Goal: Task Accomplishment & Management: Complete application form

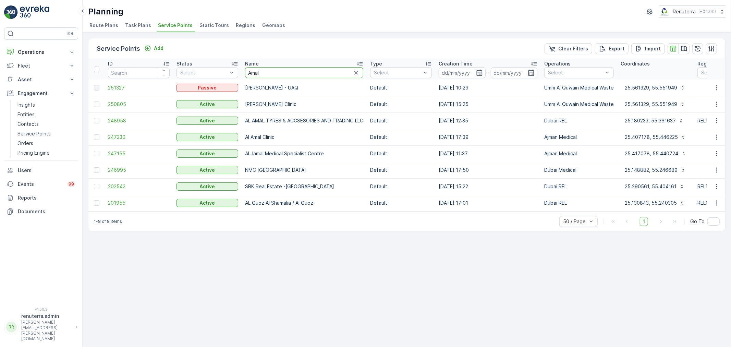
type input "canadian"
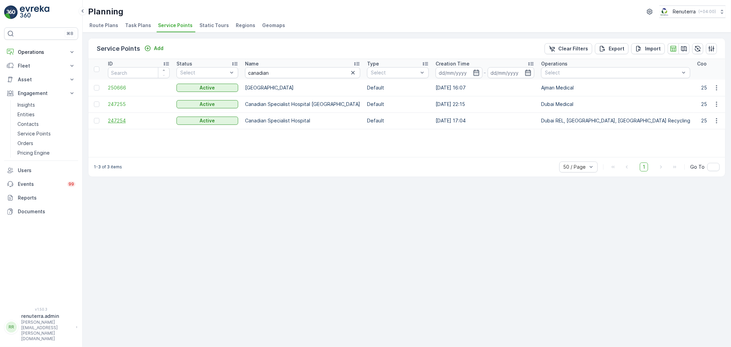
click at [108, 118] on span "247254" at bounding box center [139, 120] width 62 height 7
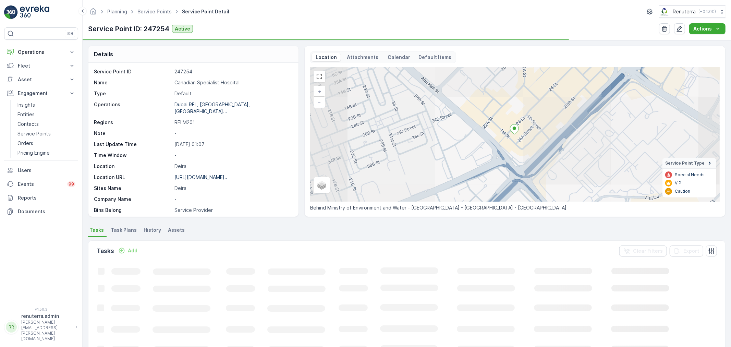
click at [180, 163] on p "Deira" at bounding box center [232, 166] width 117 height 7
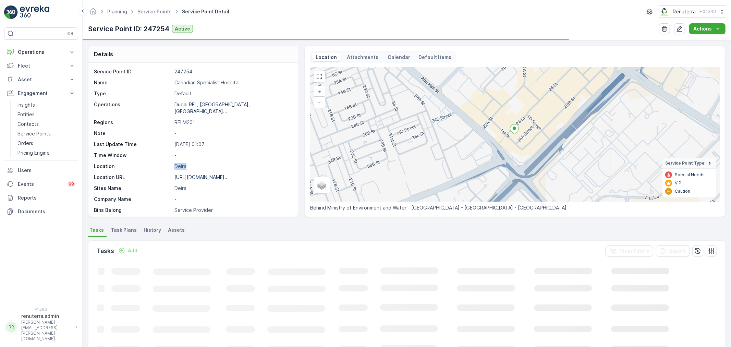
click at [180, 163] on p "Deira" at bounding box center [232, 166] width 117 height 7
copy p "Deira"
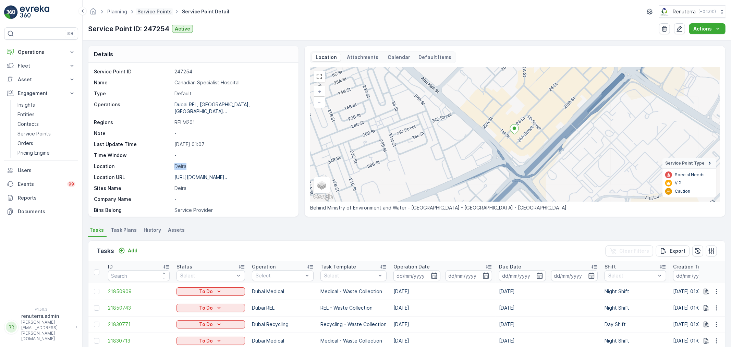
click at [151, 14] on link "Service Points" at bounding box center [154, 12] width 34 height 6
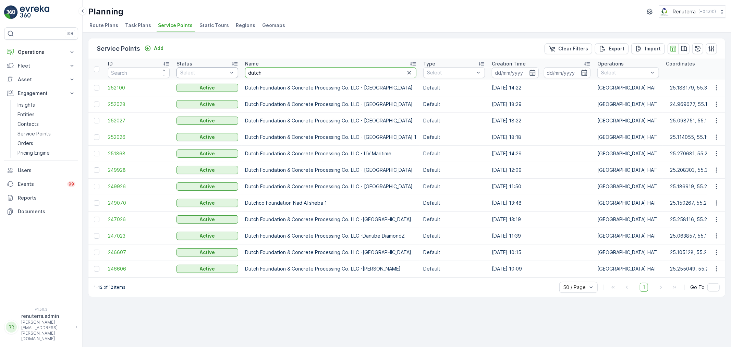
drag, startPoint x: 267, startPoint y: 74, endPoint x: 233, endPoint y: 73, distance: 34.6
type input "yousuf"
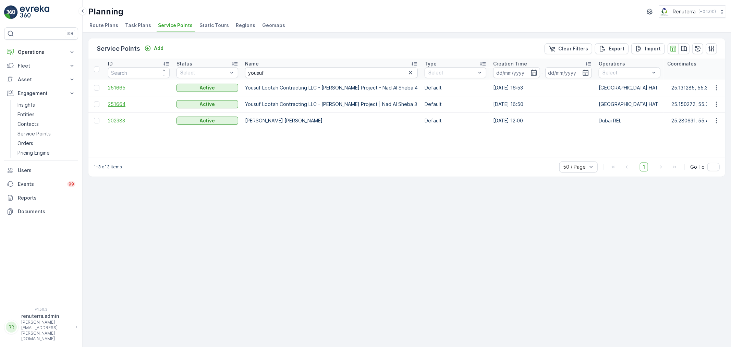
click at [122, 104] on span "251664" at bounding box center [139, 104] width 62 height 7
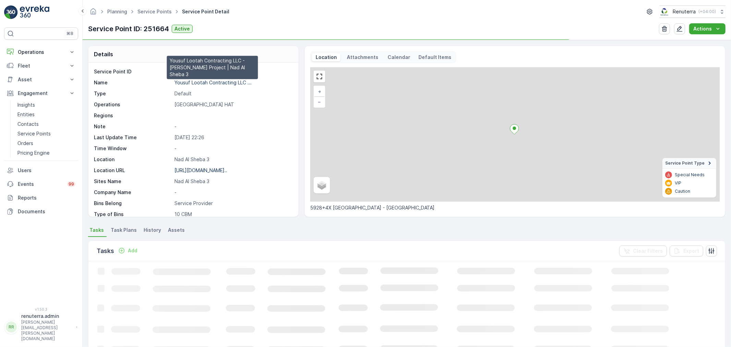
click at [204, 81] on p "Yousuf Lootah Contracting LLC ..." at bounding box center [212, 82] width 77 height 6
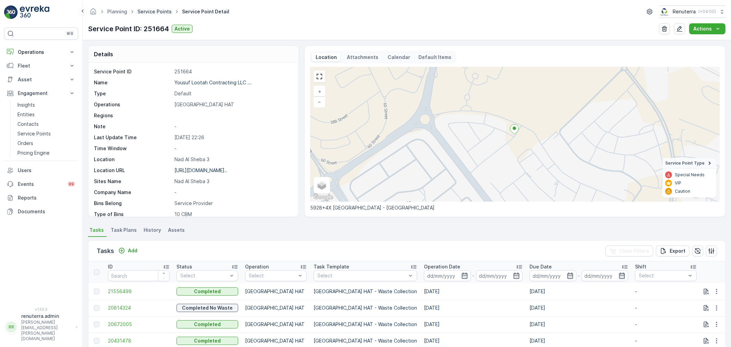
click at [155, 10] on link "Service Points" at bounding box center [154, 12] width 34 height 6
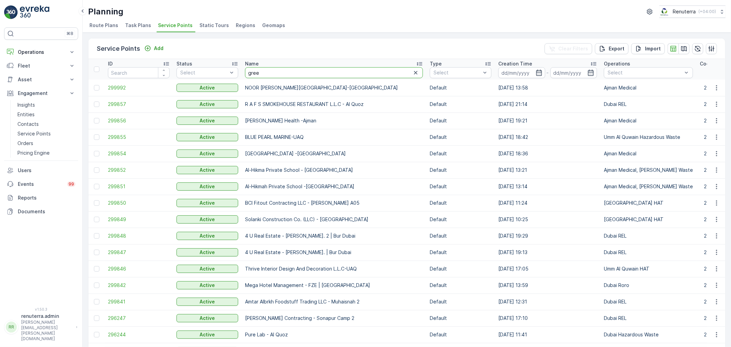
type input "green"
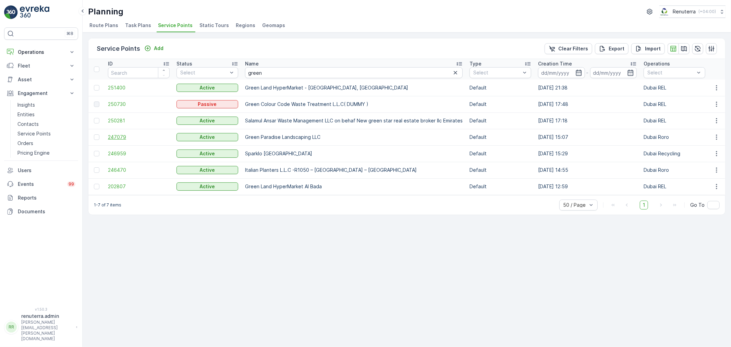
click at [125, 135] on span "247079" at bounding box center [139, 137] width 62 height 7
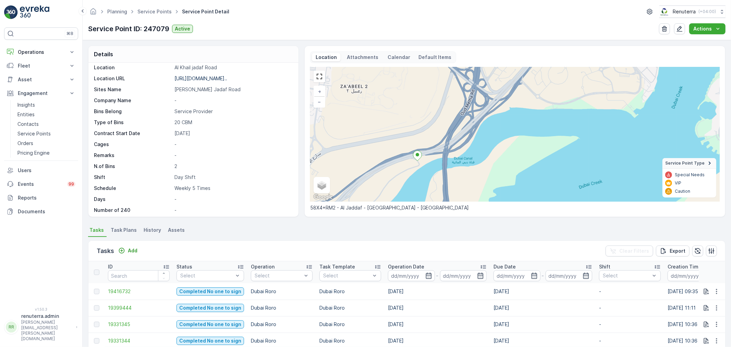
scroll to position [94, 0]
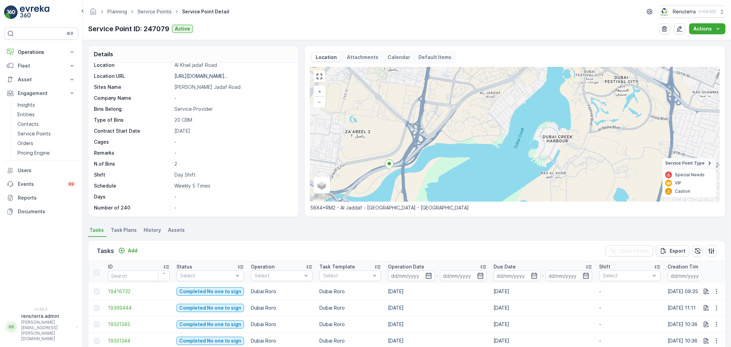
click at [156, 8] on span "Service Points" at bounding box center [154, 11] width 37 height 7
click at [156, 12] on link "Service Points" at bounding box center [154, 12] width 34 height 6
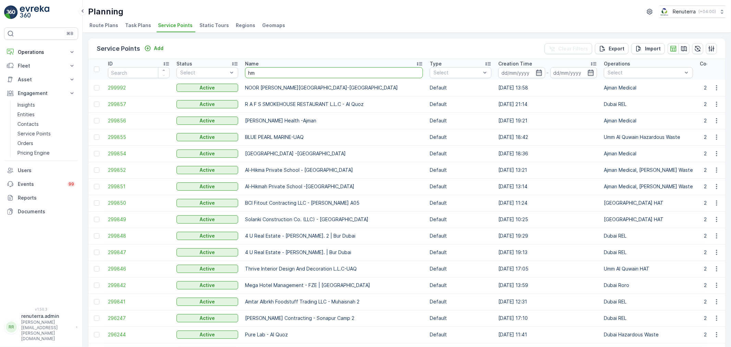
type input "hms"
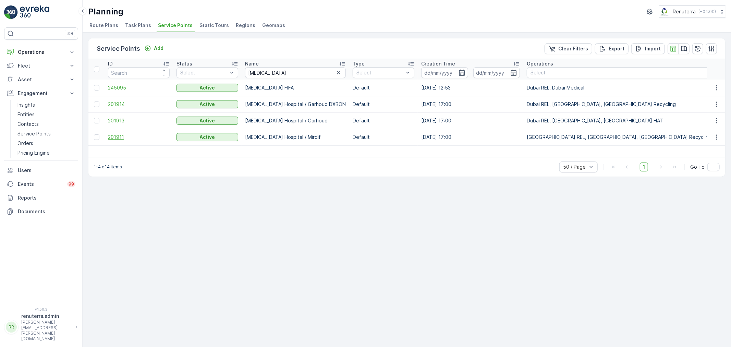
click at [118, 137] on span "201911" at bounding box center [139, 137] width 62 height 7
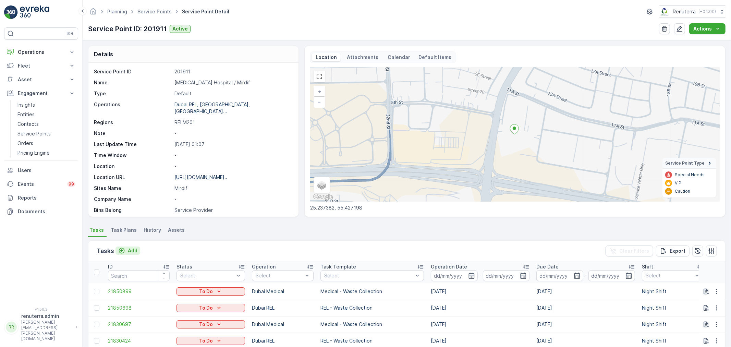
click at [131, 247] on p "Add" at bounding box center [133, 250] width 10 height 7
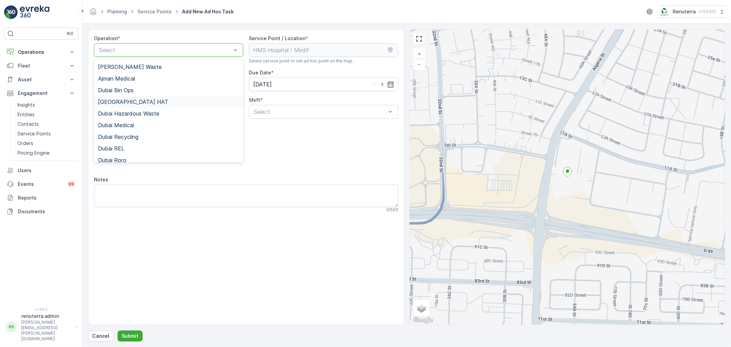
drag, startPoint x: 144, startPoint y: 100, endPoint x: 171, endPoint y: 103, distance: 26.9
click at [144, 100] on div "Dubai HAT" at bounding box center [168, 102] width 141 height 6
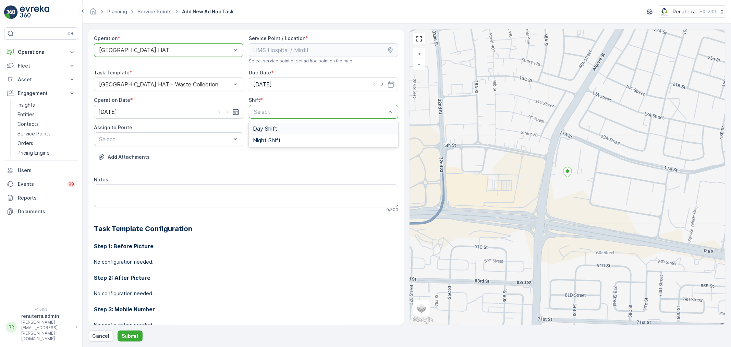
click at [263, 129] on span "Day Shift" at bounding box center [265, 128] width 24 height 6
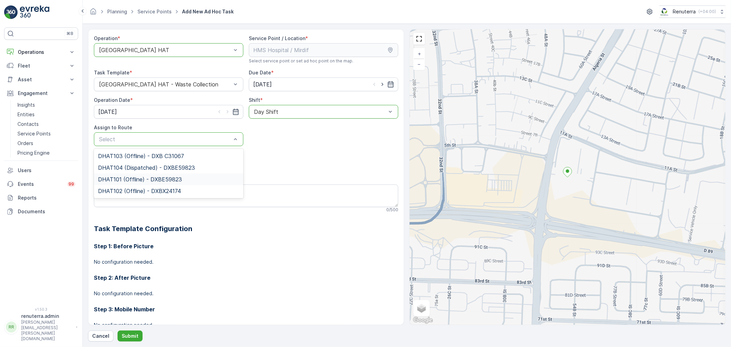
click at [131, 177] on span "DHAT101 (Offline) - DXBE59823" at bounding box center [140, 179] width 84 height 6
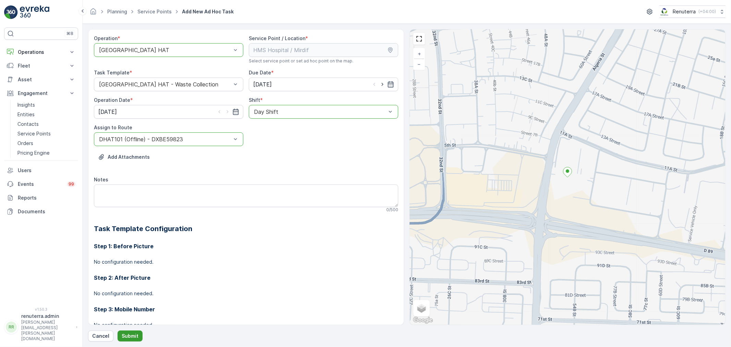
click at [131, 333] on p "Submit" at bounding box center [130, 335] width 17 height 7
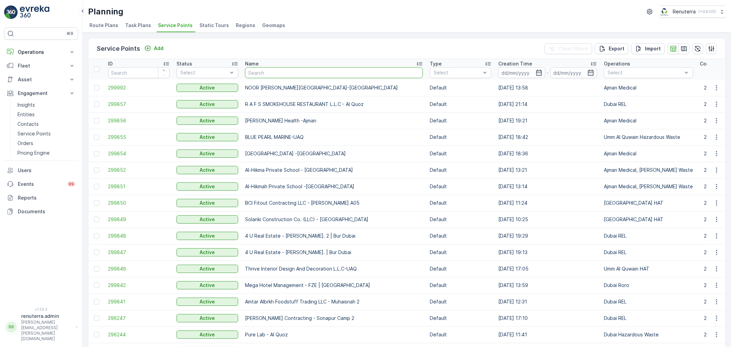
click at [270, 73] on input "text" at bounding box center [334, 72] width 178 height 11
type input "golden"
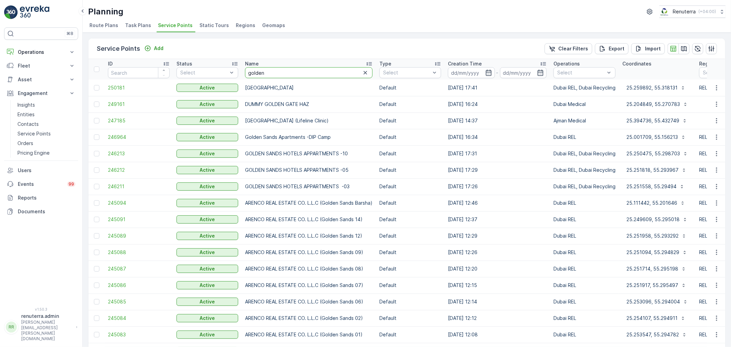
drag, startPoint x: 268, startPoint y: 71, endPoint x: 241, endPoint y: 72, distance: 27.1
type input "dutch"
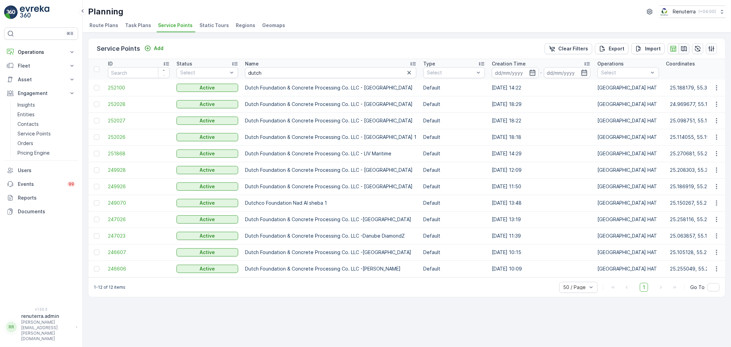
click at [680, 49] on icon "button" at bounding box center [683, 48] width 7 height 7
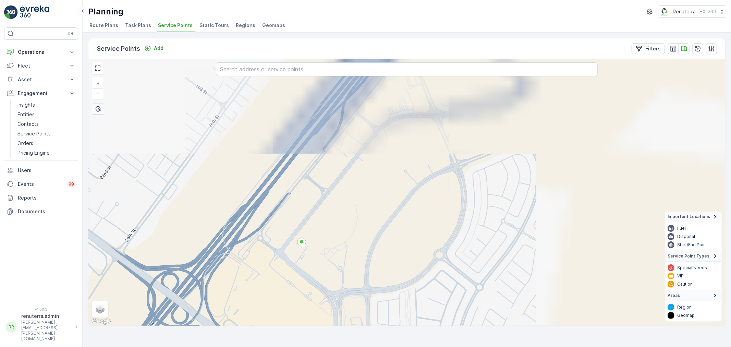
drag, startPoint x: 423, startPoint y: 221, endPoint x: 265, endPoint y: 312, distance: 182.9
click at [265, 312] on div "+ − Satellite Roadmap Terrain Hybrid Leaflet Keyboard shortcuts Map Data Map da…" at bounding box center [406, 192] width 636 height 266
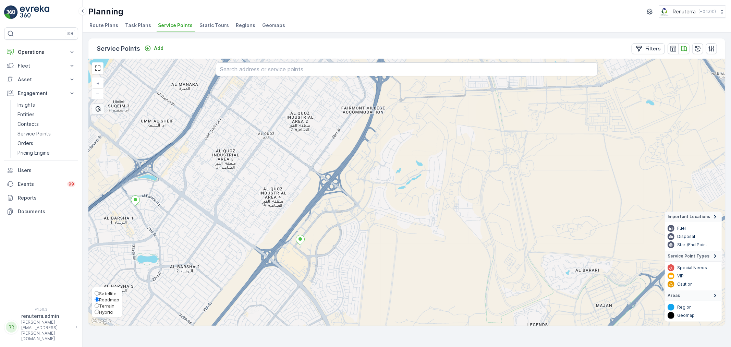
click at [105, 290] on span "Satellite" at bounding box center [107, 292] width 17 height 5
click at [99, 291] on input "Satellite" at bounding box center [97, 293] width 4 height 4
radio input "true"
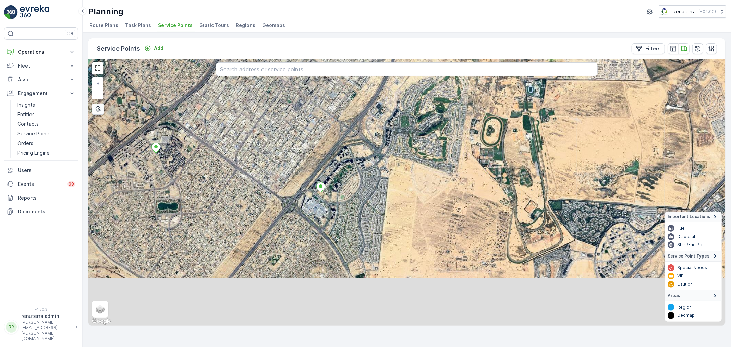
drag, startPoint x: 381, startPoint y: 200, endPoint x: 401, endPoint y: 147, distance: 56.6
click at [401, 147] on div "+ − Satellite Roadmap Terrain Hybrid Leaflet Keyboard shortcuts Map Data Imager…" at bounding box center [406, 192] width 636 height 266
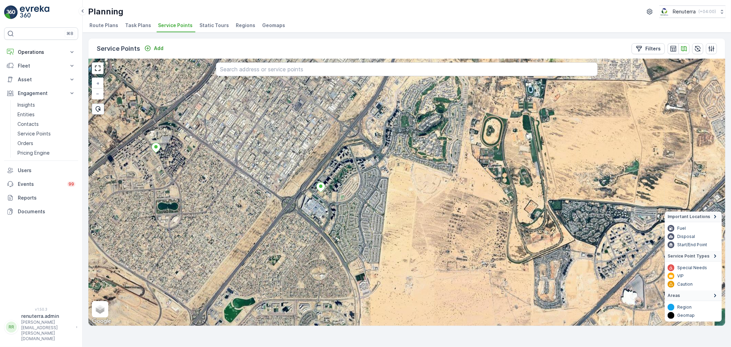
click at [140, 26] on span "Task Plans" at bounding box center [138, 25] width 26 height 7
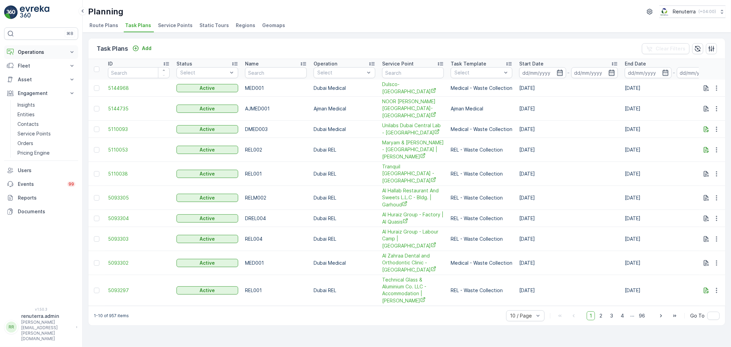
click at [32, 49] on p "Operations" at bounding box center [41, 52] width 47 height 7
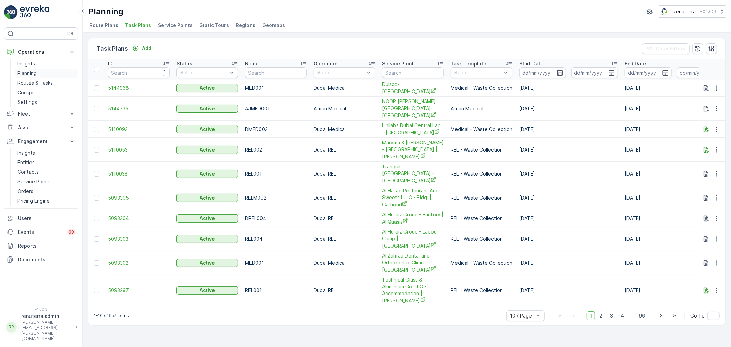
drag, startPoint x: 30, startPoint y: 74, endPoint x: 45, endPoint y: 72, distance: 14.8
click at [30, 74] on p "Planning" at bounding box center [26, 73] width 19 height 7
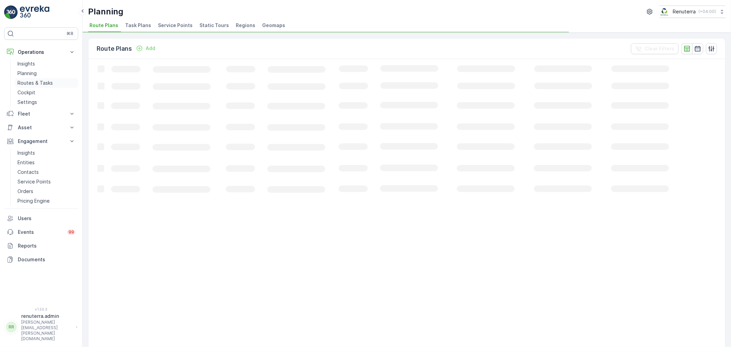
click at [38, 80] on p "Routes & Tasks" at bounding box center [34, 82] width 35 height 7
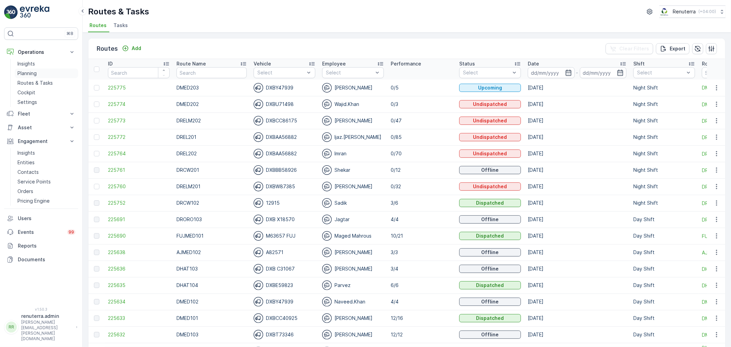
click at [36, 75] on p "Planning" at bounding box center [26, 73] width 19 height 7
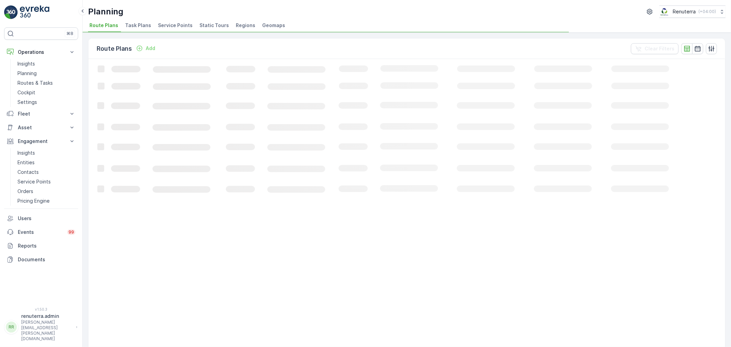
click at [179, 25] on span "Service Points" at bounding box center [175, 25] width 35 height 7
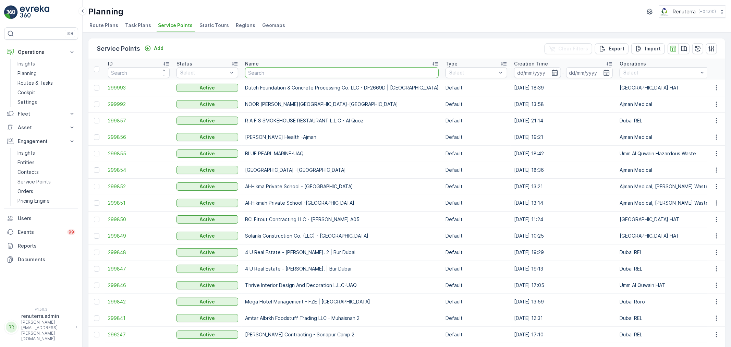
click at [257, 72] on input "text" at bounding box center [342, 72] width 194 height 11
type input "al tayer"
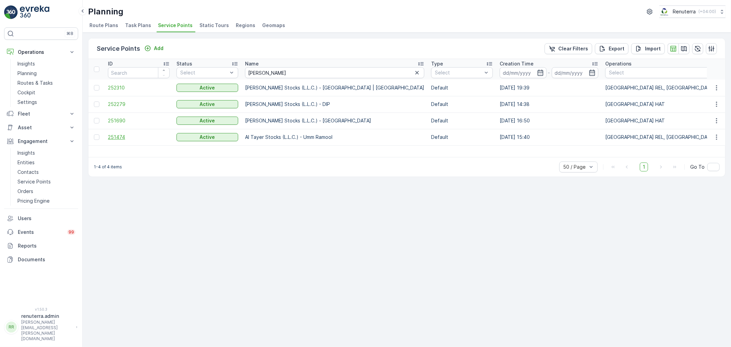
click at [120, 137] on span "251474" at bounding box center [139, 137] width 62 height 7
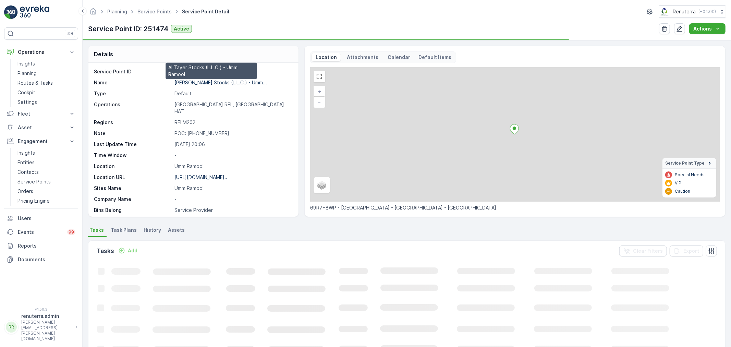
click at [220, 80] on p "Al Tayer Stocks (L.L.C.) - Umm..." at bounding box center [220, 82] width 92 height 6
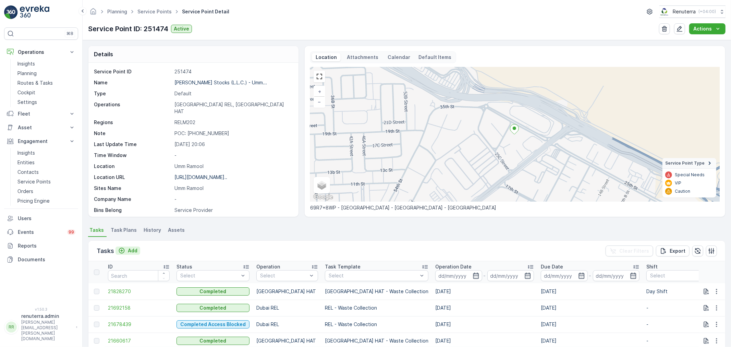
click at [131, 249] on p "Add" at bounding box center [133, 250] width 10 height 7
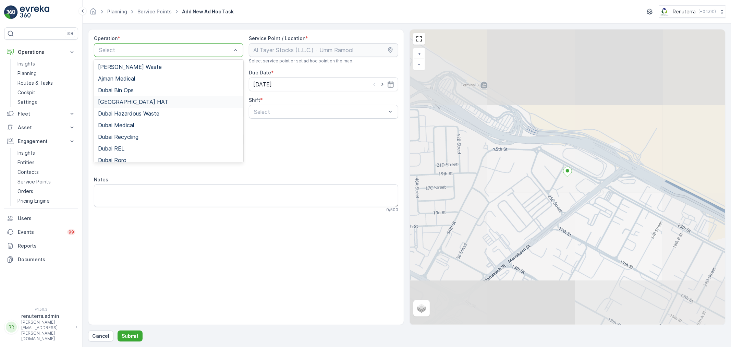
click at [123, 102] on span "Dubai HAT" at bounding box center [133, 102] width 70 height 6
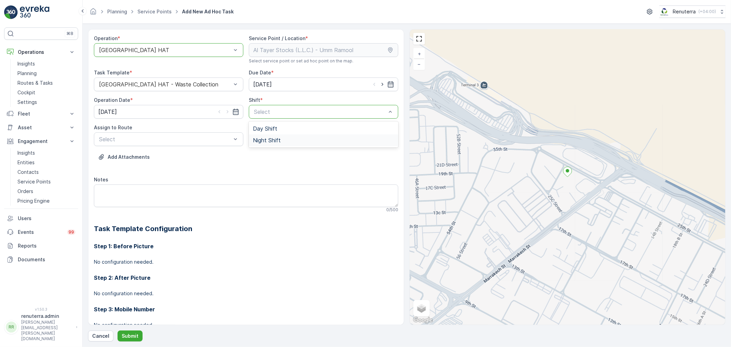
click at [268, 141] on span "Night Shift" at bounding box center [267, 140] width 28 height 6
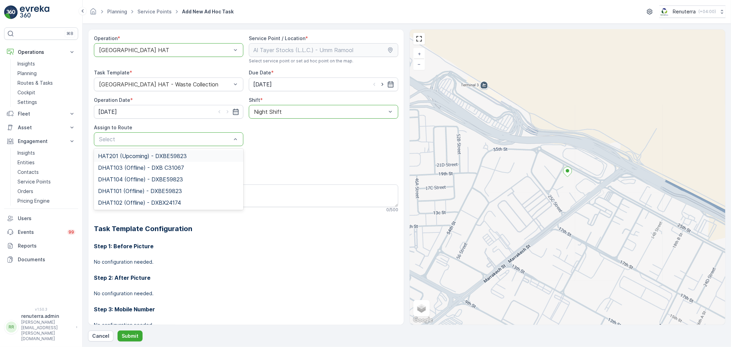
click at [154, 143] on div "Select" at bounding box center [168, 139] width 149 height 14
click at [130, 156] on span "HAT201 (Upcoming) - DXBE59823" at bounding box center [142, 156] width 89 height 6
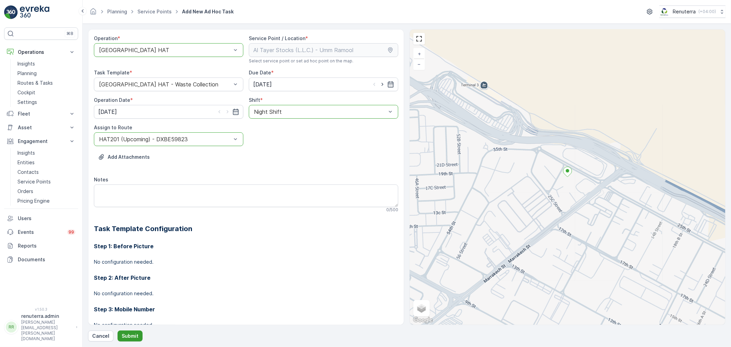
click at [129, 332] on button "Submit" at bounding box center [129, 335] width 25 height 11
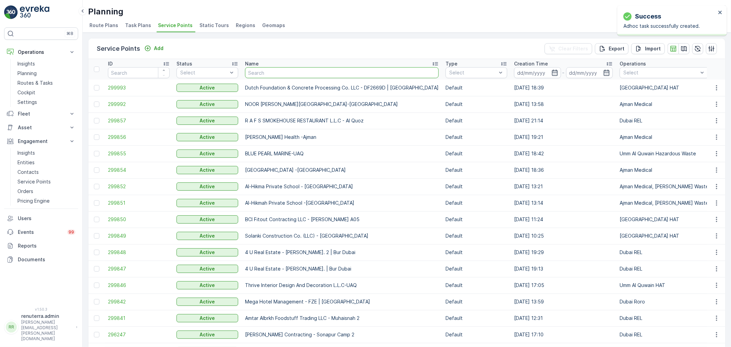
click at [258, 73] on input "text" at bounding box center [342, 72] width 194 height 11
type input "rixos"
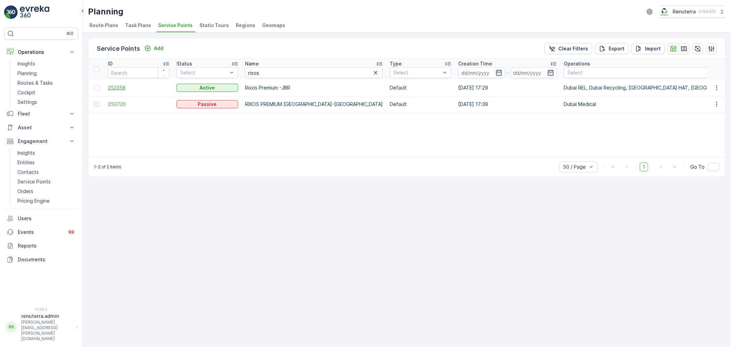
click at [122, 87] on span "252358" at bounding box center [139, 87] width 62 height 7
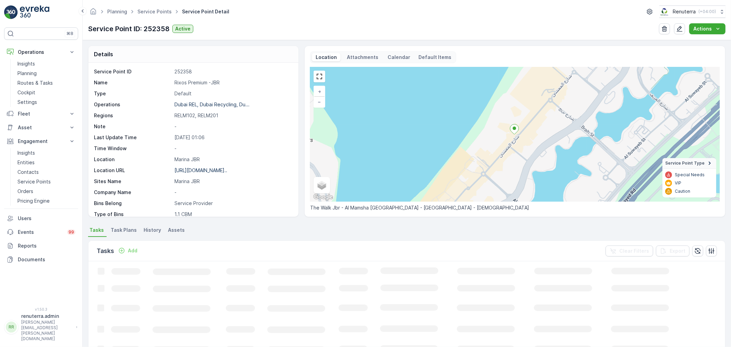
click at [130, 249] on p "Add" at bounding box center [133, 250] width 10 height 7
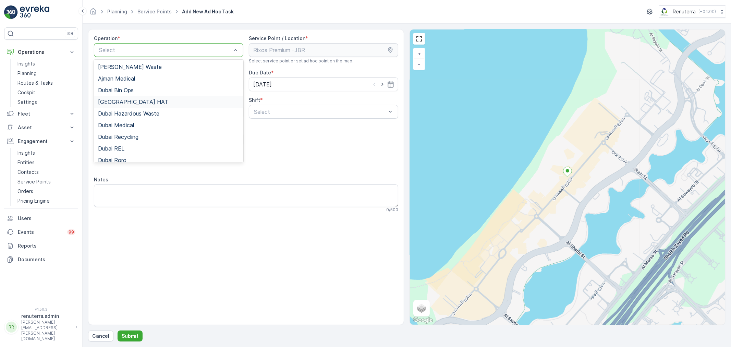
click at [124, 99] on span "[GEOGRAPHIC_DATA] HAT" at bounding box center [133, 102] width 70 height 6
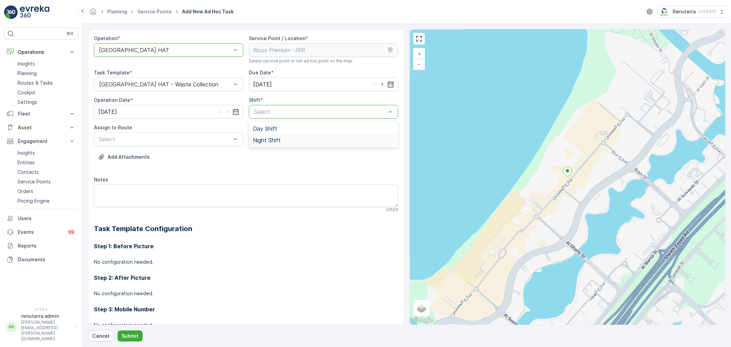
click at [267, 140] on span "Night Shift" at bounding box center [267, 140] width 28 height 6
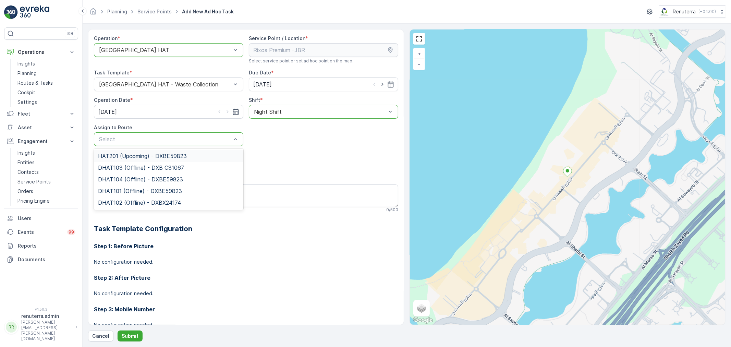
click at [135, 155] on span "HAT201 (Upcoming) - DXBE59823" at bounding box center [142, 156] width 89 height 6
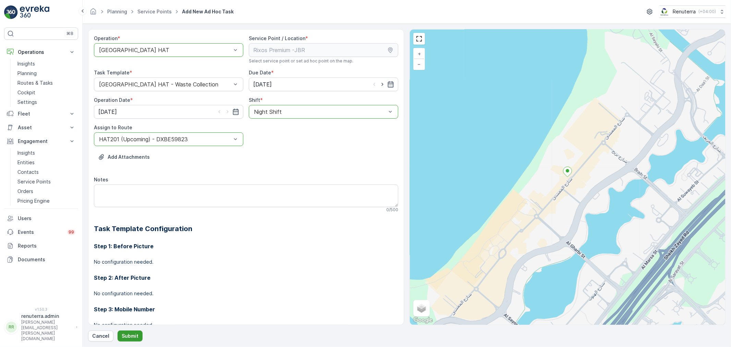
click at [125, 332] on p "Submit" at bounding box center [130, 335] width 17 height 7
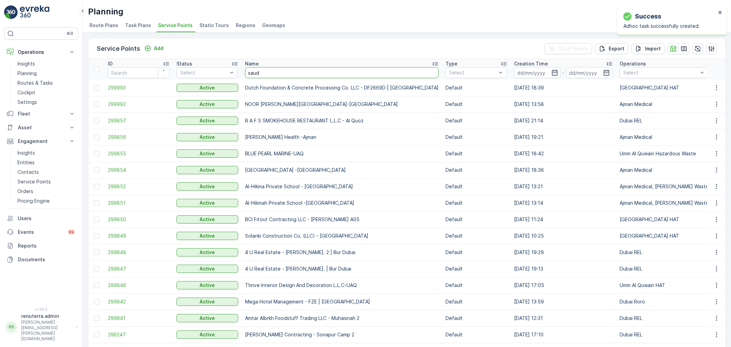
type input "saudi"
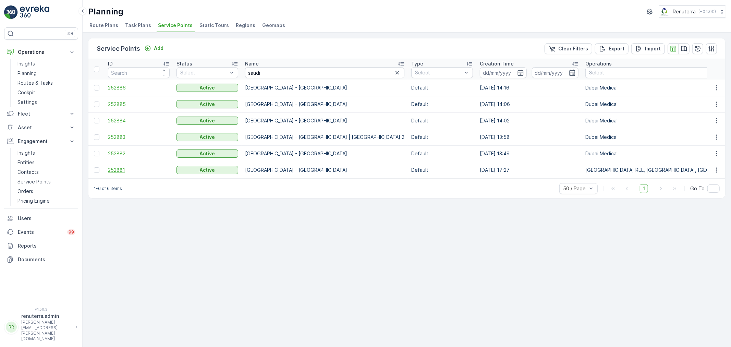
click at [114, 166] on span "252881" at bounding box center [139, 169] width 62 height 7
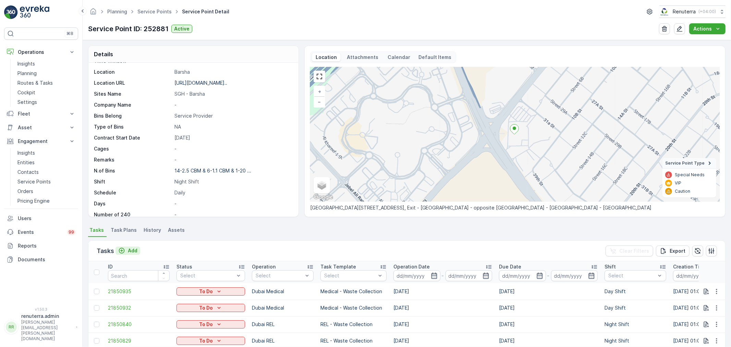
click at [126, 248] on div "Add" at bounding box center [127, 250] width 19 height 7
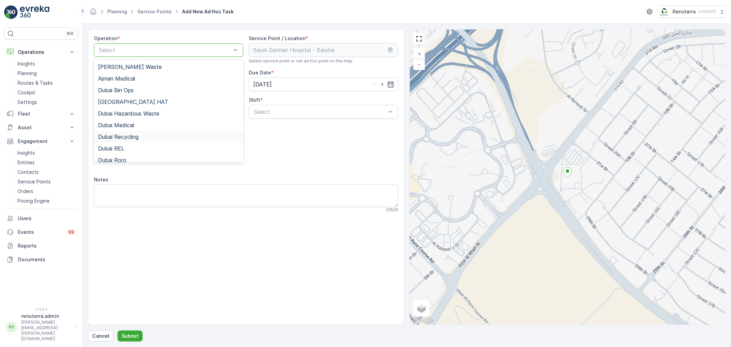
click at [138, 134] on span "Dubai Recycling" at bounding box center [118, 137] width 40 height 6
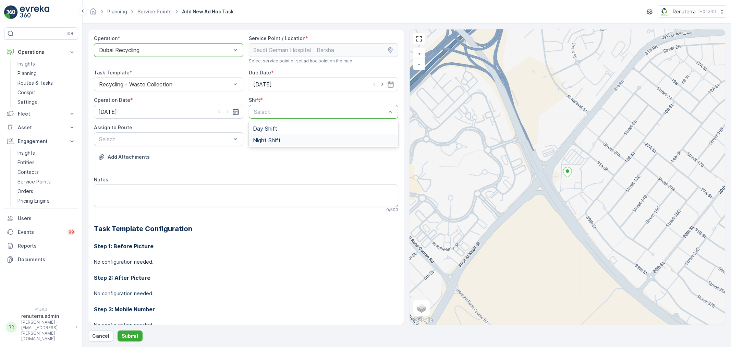
click at [270, 140] on span "Night Shift" at bounding box center [267, 140] width 28 height 6
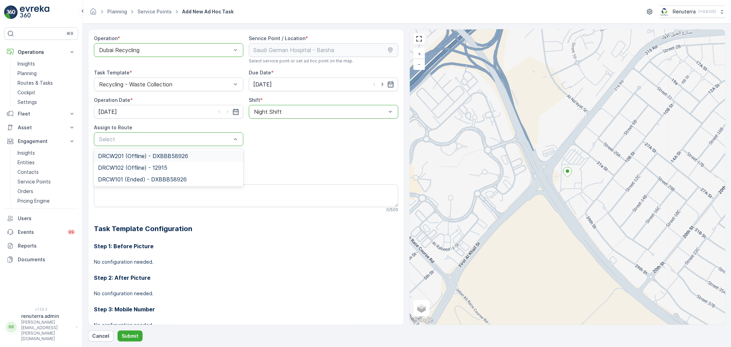
click at [112, 157] on span "DRCW201 (Offline) - DXBBB58926" at bounding box center [143, 156] width 90 height 6
click at [131, 338] on p "Submit" at bounding box center [130, 335] width 17 height 7
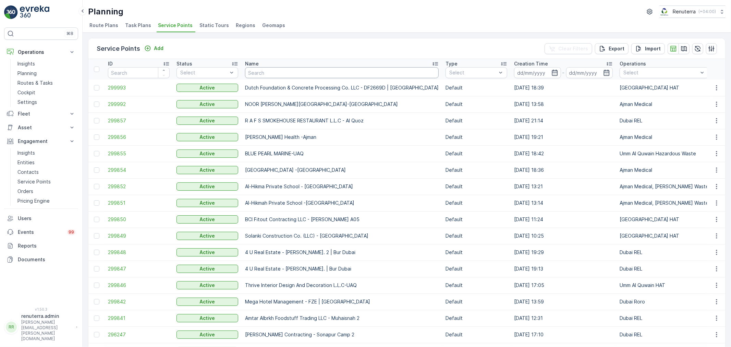
click at [266, 74] on input "text" at bounding box center [342, 72] width 194 height 11
type input "nmc"
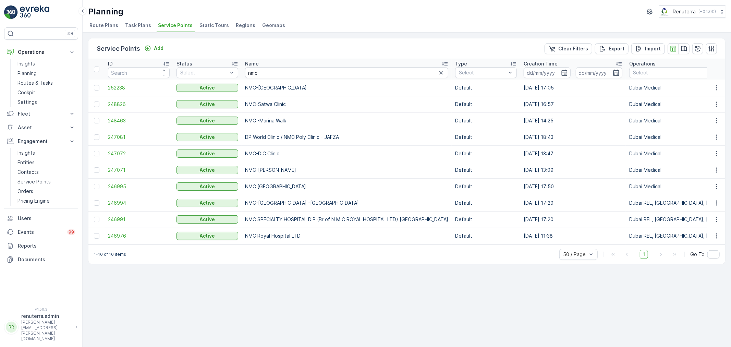
drag, startPoint x: 261, startPoint y: 235, endPoint x: 305, endPoint y: 234, distance: 43.5
click at [305, 234] on p "NMC Royal Hospital LTD" at bounding box center [346, 235] width 203 height 7
click at [296, 269] on div "Service Points Add Clear Filters Export Import ID Status Select Name nmc Type S…" at bounding box center [407, 190] width 648 height 314
click at [123, 234] on span "246976" at bounding box center [139, 235] width 62 height 7
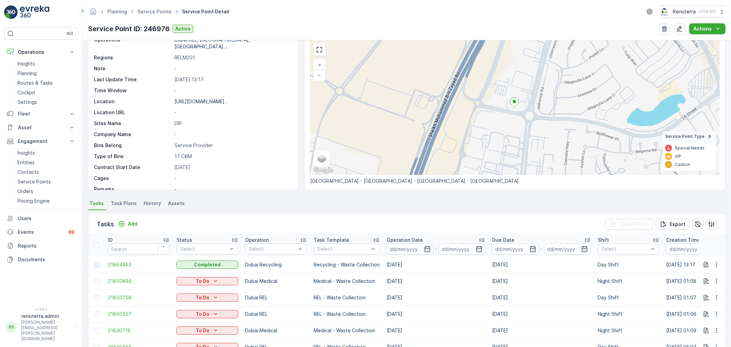
scroll to position [38, 0]
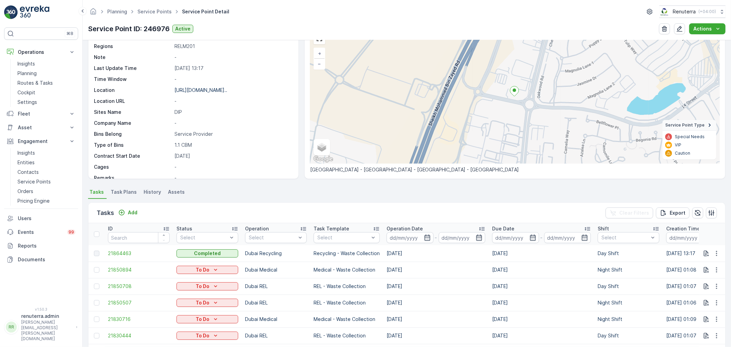
click at [124, 193] on span "Task Plans" at bounding box center [124, 191] width 26 height 7
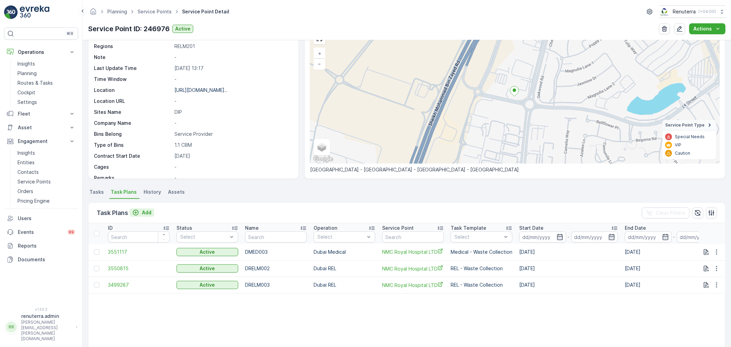
click at [148, 213] on p "Add" at bounding box center [147, 212] width 10 height 7
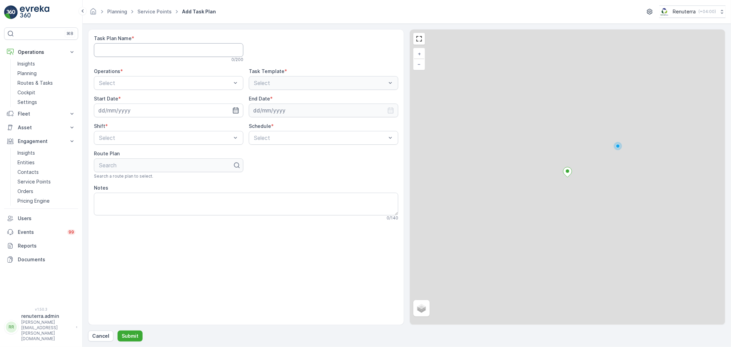
click at [143, 51] on Name "Task Plan Name" at bounding box center [168, 50] width 149 height 14
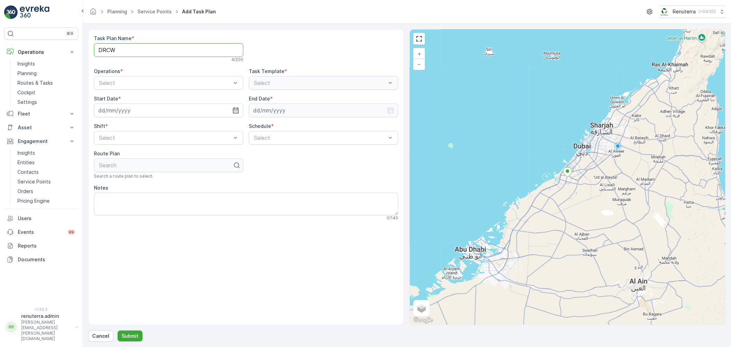
type Name "DRCW001"
click at [134, 121] on span "Dubai Recycling" at bounding box center [118, 123] width 40 height 6
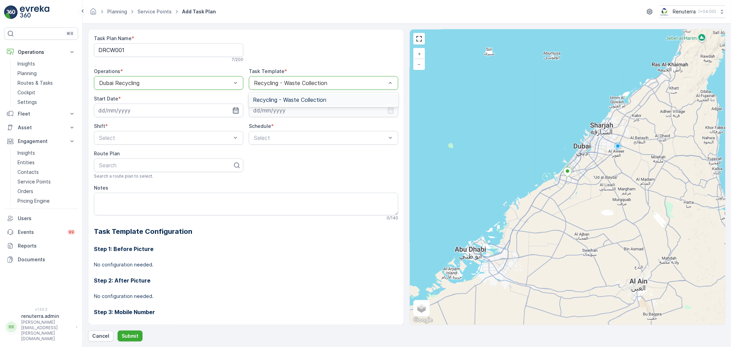
click at [285, 98] on span "Recycling - Waste Collection" at bounding box center [289, 100] width 73 height 6
click at [172, 111] on input at bounding box center [168, 110] width 149 height 14
click at [180, 180] on div "20" at bounding box center [179, 181] width 11 height 11
type input "20.09.2025"
click at [288, 111] on input at bounding box center [323, 110] width 149 height 14
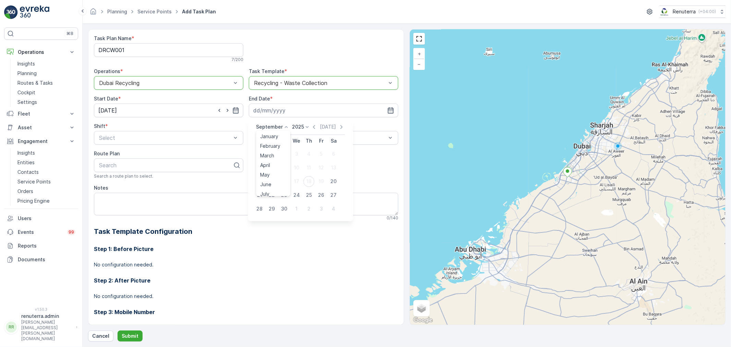
click at [268, 125] on p "September" at bounding box center [269, 126] width 27 height 7
click at [276, 187] on span "December" at bounding box center [272, 190] width 24 height 7
click at [296, 208] on div "31" at bounding box center [296, 208] width 11 height 11
type input "[DATE]"
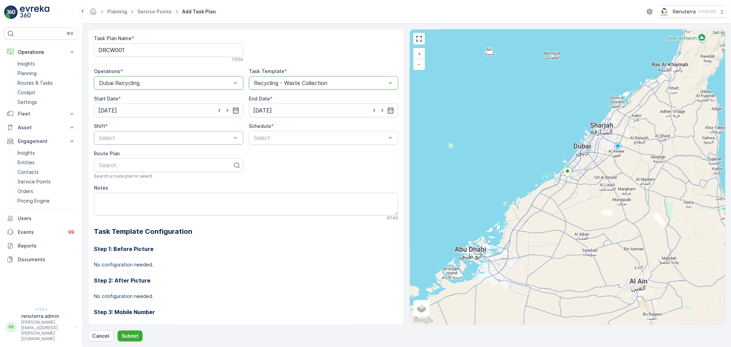
click at [131, 141] on div "Select" at bounding box center [168, 138] width 149 height 14
click at [122, 156] on div "Day Shift" at bounding box center [168, 154] width 141 height 6
click at [272, 166] on div "Weekly" at bounding box center [323, 166] width 141 height 6
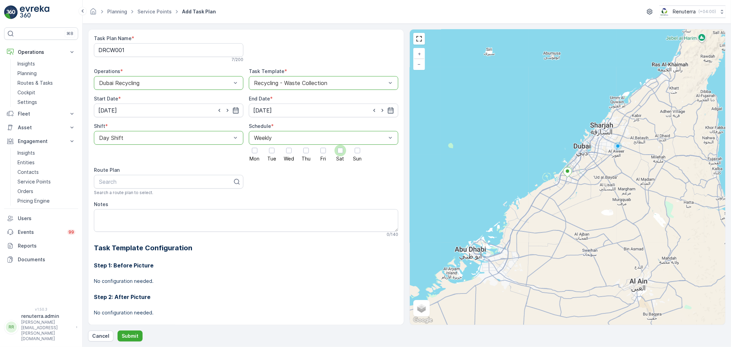
click at [338, 153] on div at bounding box center [339, 150] width 5 height 5
click at [340, 145] on input "Sat" at bounding box center [340, 145] width 0 height 0
click at [339, 150] on icon at bounding box center [340, 150] width 5 height 5
click at [340, 145] on input "Sat" at bounding box center [340, 145] width 0 height 0
click at [286, 151] on div at bounding box center [288, 150] width 5 height 5
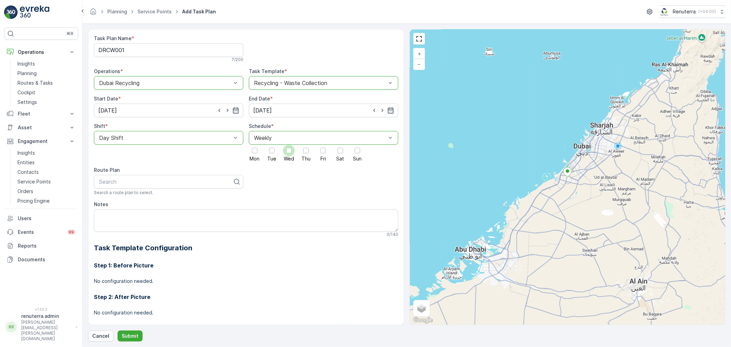
click at [289, 145] on input "Wed" at bounding box center [289, 145] width 0 height 0
drag, startPoint x: 320, startPoint y: 150, endPoint x: 316, endPoint y: 162, distance: 13.1
click at [320, 150] on div at bounding box center [322, 150] width 5 height 5
click at [323, 145] on input "Fri" at bounding box center [323, 145] width 0 height 0
click at [156, 180] on div at bounding box center [165, 181] width 135 height 6
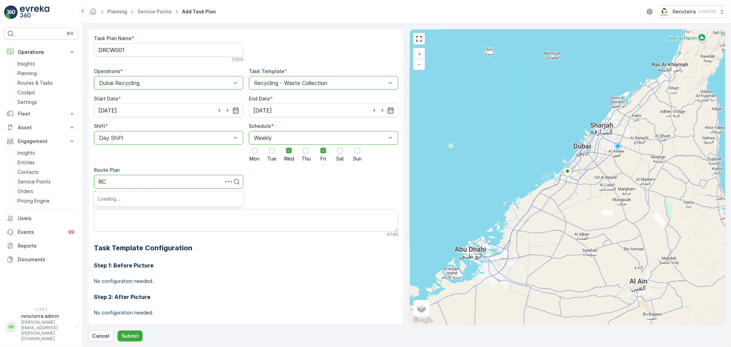
type input "RCW"
click at [125, 199] on div "DRCW101" at bounding box center [168, 198] width 141 height 6
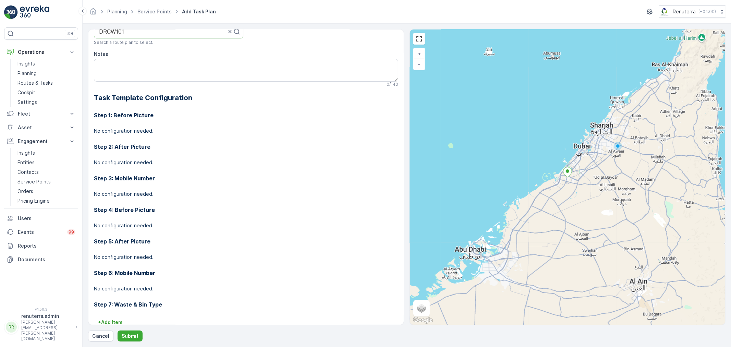
scroll to position [0, 0]
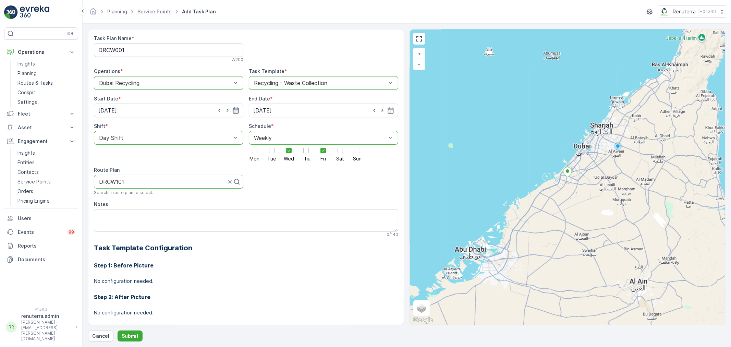
click at [235, 107] on icon "button" at bounding box center [235, 110] width 7 height 7
click at [255, 262] on h3 "Step 1: Before Picture" at bounding box center [246, 265] width 304 height 8
click at [129, 332] on button "Submit" at bounding box center [129, 335] width 25 height 11
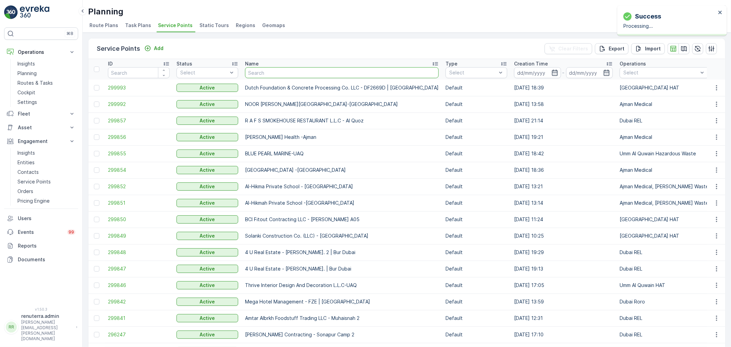
click at [272, 71] on input "text" at bounding box center [342, 72] width 194 height 11
type input "nmc"
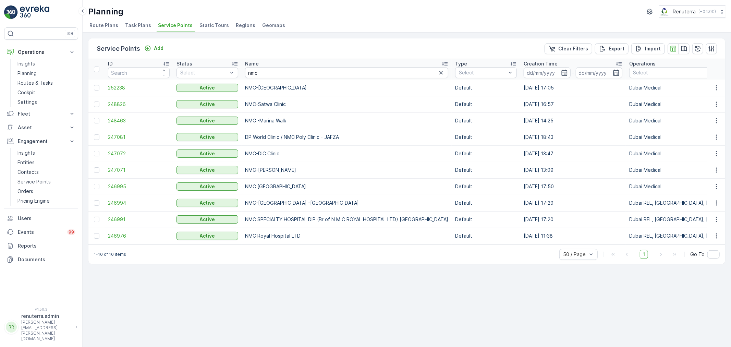
click at [118, 234] on span "246976" at bounding box center [139, 235] width 62 height 7
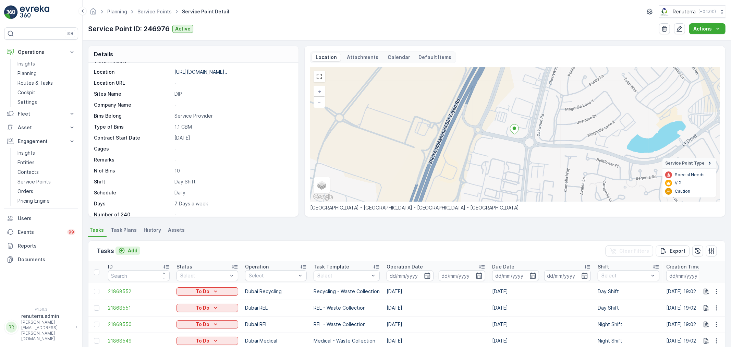
click at [135, 250] on p "Add" at bounding box center [133, 250] width 10 height 7
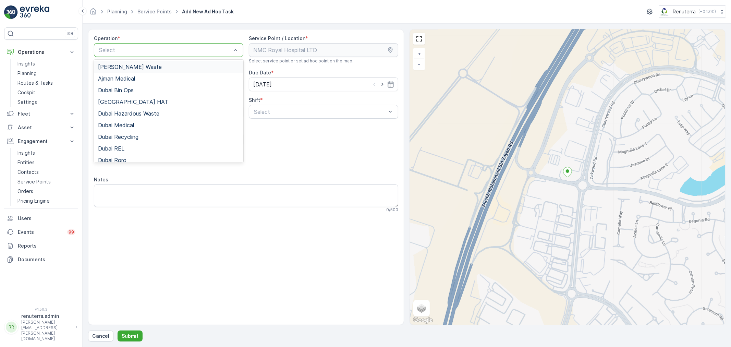
click at [139, 54] on div "Select" at bounding box center [168, 50] width 149 height 14
click at [137, 137] on span "Dubai Recycling" at bounding box center [118, 137] width 40 height 6
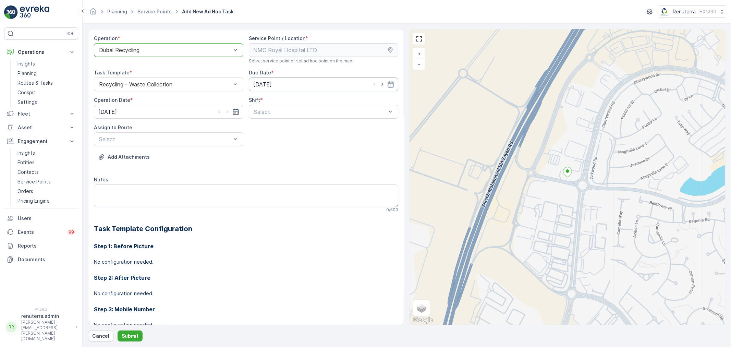
click at [348, 80] on input "[DATE]" at bounding box center [323, 84] width 149 height 14
click at [331, 155] on div "20" at bounding box center [333, 155] width 11 height 11
type input "20.09.2025"
click at [154, 113] on input "[DATE]" at bounding box center [168, 112] width 149 height 14
click at [182, 184] on div "20" at bounding box center [179, 182] width 11 height 11
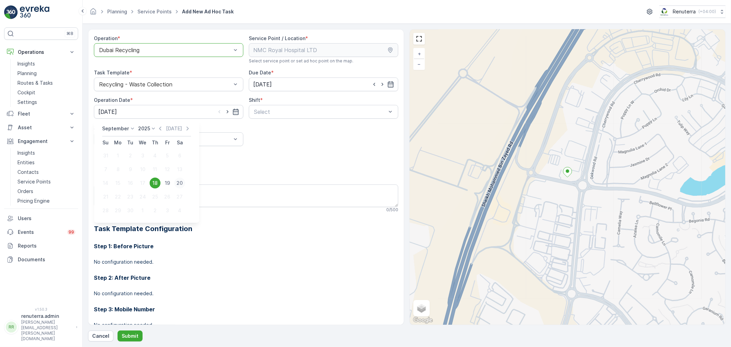
type input "20.09.2025"
click at [262, 140] on span "Night Shift" at bounding box center [267, 140] width 28 height 6
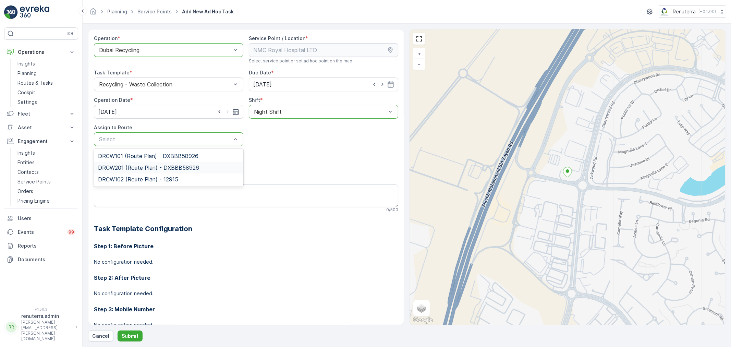
click at [169, 167] on span "DRCW201 (Route Plan) - DXBBB58926" at bounding box center [148, 167] width 101 height 6
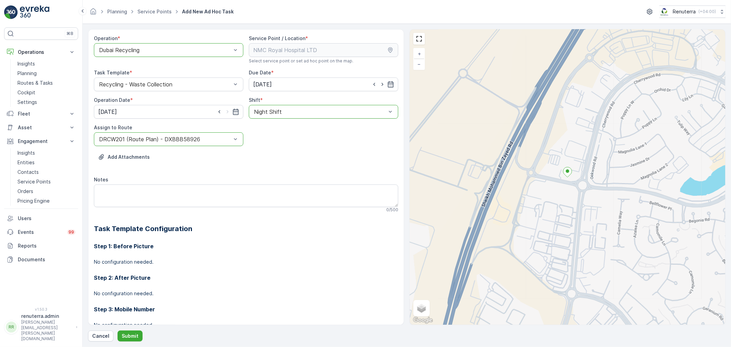
click at [274, 269] on div "Step 2: After Picture No configuration needed." at bounding box center [246, 281] width 304 height 32
click at [127, 335] on p "Submit" at bounding box center [130, 335] width 17 height 7
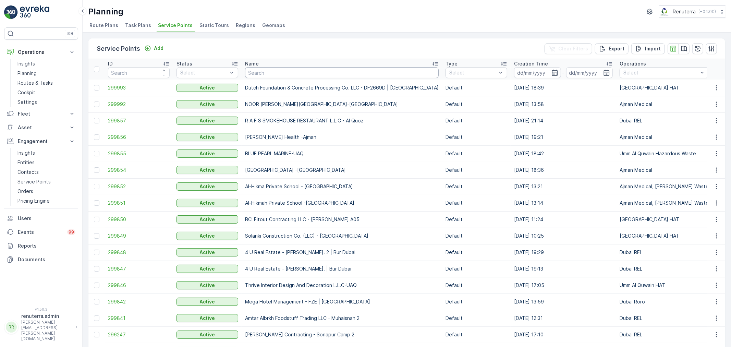
click at [274, 74] on input "text" at bounding box center [342, 72] width 194 height 11
type input "nmc"
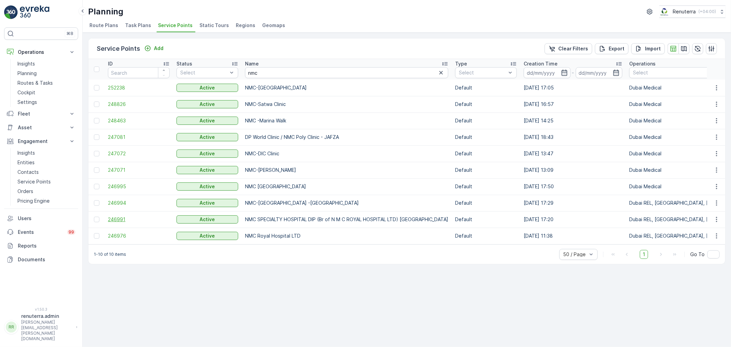
click at [122, 216] on span "246991" at bounding box center [139, 219] width 62 height 7
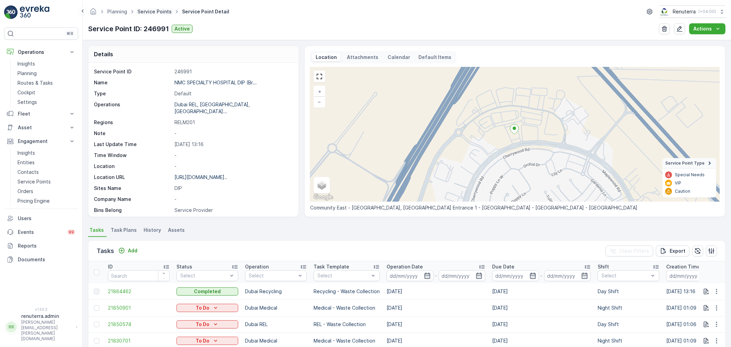
click at [158, 11] on link "Service Points" at bounding box center [154, 12] width 34 height 6
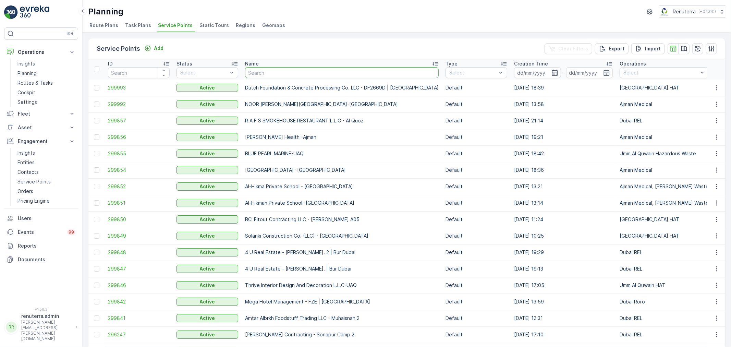
click at [273, 72] on input "text" at bounding box center [342, 72] width 194 height 11
type input "modern"
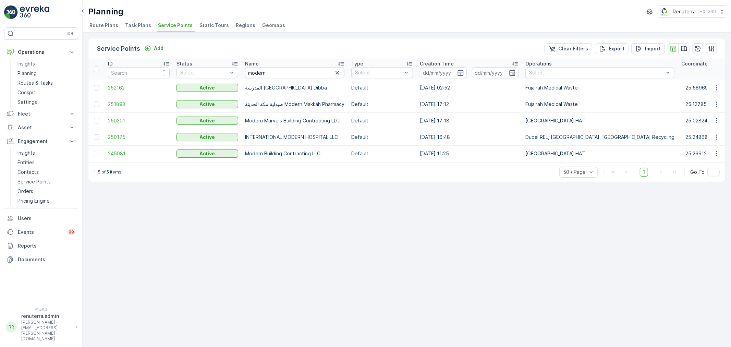
click at [117, 152] on span "245081" at bounding box center [139, 153] width 62 height 7
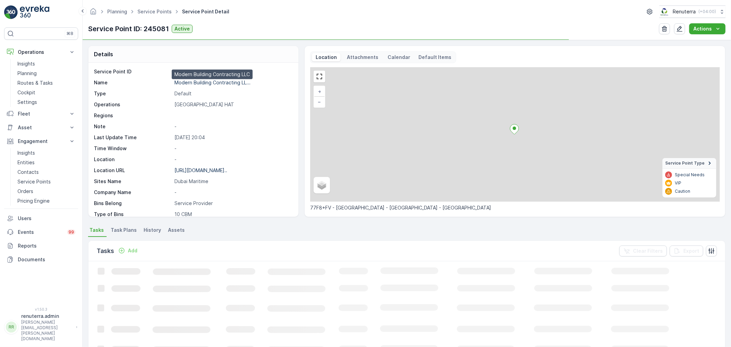
click at [200, 81] on p "Modern Building Contracting LL..." at bounding box center [212, 82] width 76 height 6
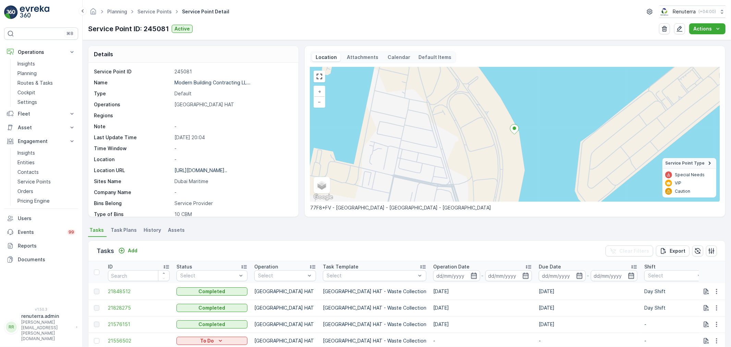
click at [157, 7] on ul "Service Points" at bounding box center [158, 12] width 45 height 10
click at [155, 10] on link "Service Points" at bounding box center [154, 12] width 34 height 6
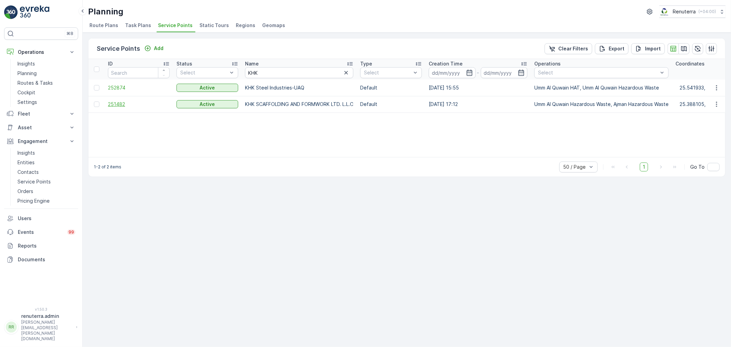
click at [115, 103] on span "251482" at bounding box center [139, 104] width 62 height 7
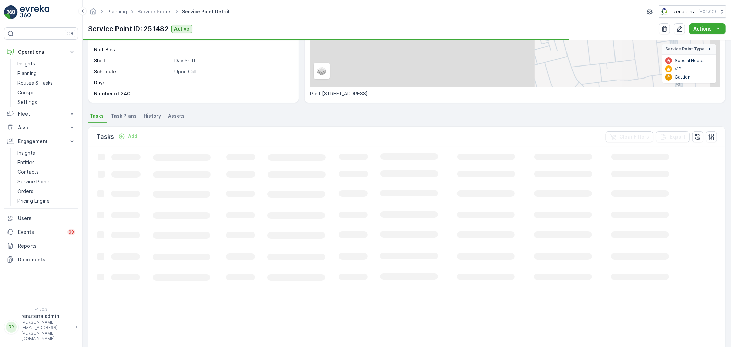
scroll to position [114, 0]
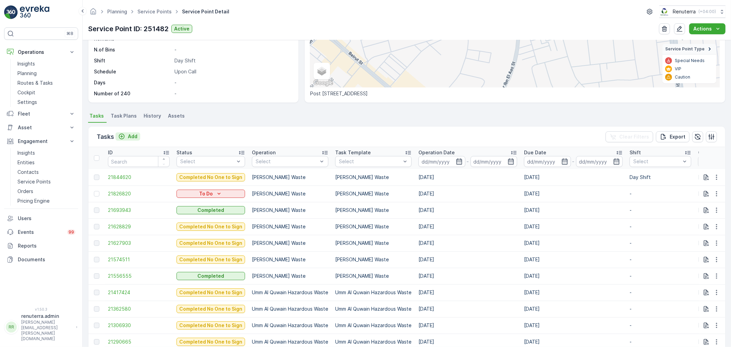
click at [132, 133] on p "Add" at bounding box center [133, 136] width 10 height 7
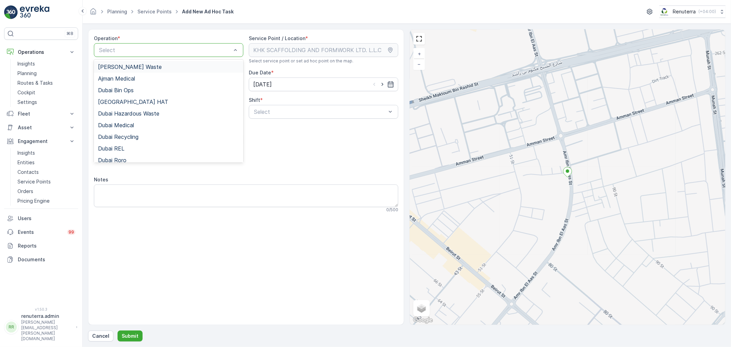
click at [145, 67] on span "[PERSON_NAME] Waste" at bounding box center [130, 67] width 64 height 6
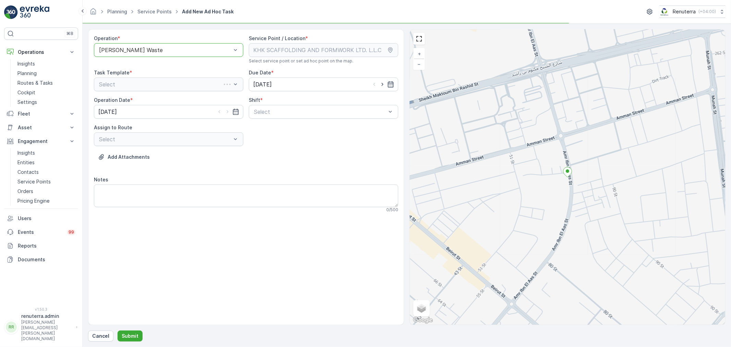
drag, startPoint x: 333, startPoint y: 123, endPoint x: 328, endPoint y: 122, distance: 4.6
click at [332, 123] on div "Operation * option Ajman Hazardous Waste, selected. Ajman Hazardous Waste Servi…" at bounding box center [246, 126] width 304 height 183
click at [283, 137] on div "Night Shift" at bounding box center [323, 140] width 141 height 6
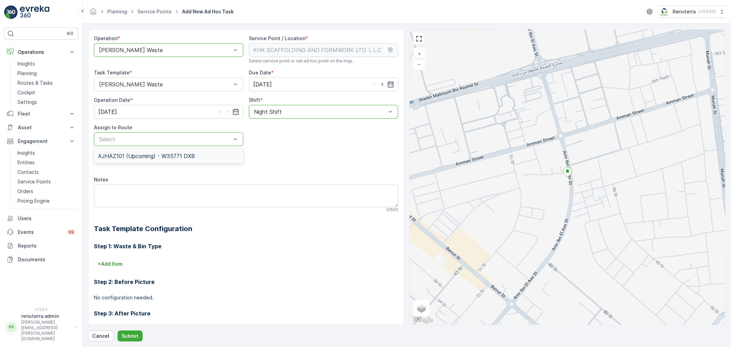
click at [196, 153] on div "AJHAZ101 (Upcoming) - W35771 DXB" at bounding box center [168, 156] width 141 height 6
click at [131, 331] on button "Submit" at bounding box center [129, 335] width 25 height 11
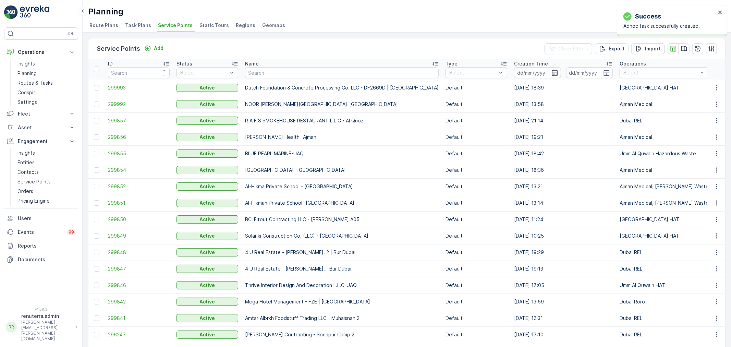
click at [443, 125] on td "Default" at bounding box center [476, 120] width 68 height 16
click at [264, 76] on input "text" at bounding box center [342, 72] width 194 height 11
click at [256, 68] on input "text" at bounding box center [342, 72] width 194 height 11
click at [261, 71] on input "text" at bounding box center [342, 72] width 194 height 11
click at [47, 85] on p "Routes & Tasks" at bounding box center [34, 82] width 35 height 7
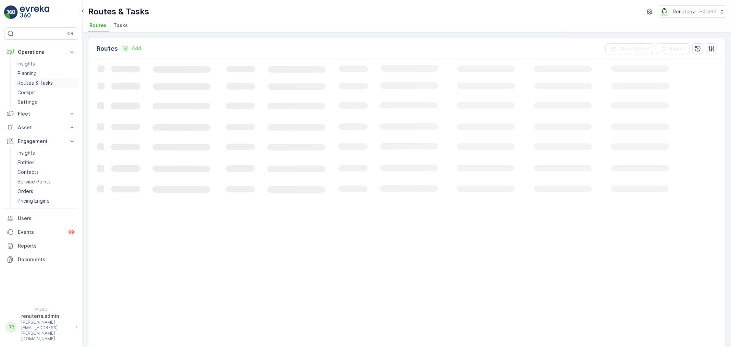
click at [20, 79] on p "Routes & Tasks" at bounding box center [34, 82] width 35 height 7
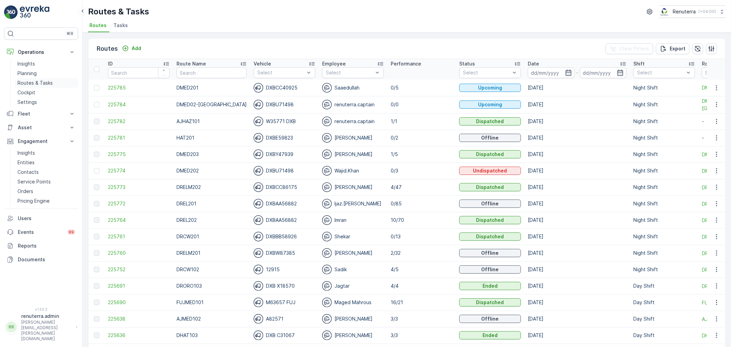
click at [22, 84] on p "Routes & Tasks" at bounding box center [34, 82] width 35 height 7
click at [115, 234] on span "225761" at bounding box center [139, 236] width 62 height 7
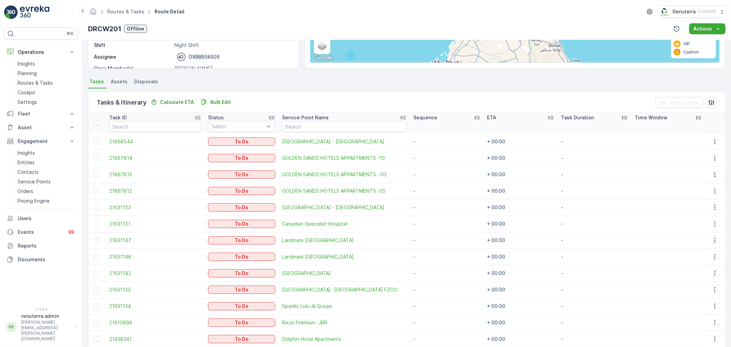
scroll to position [143, 0]
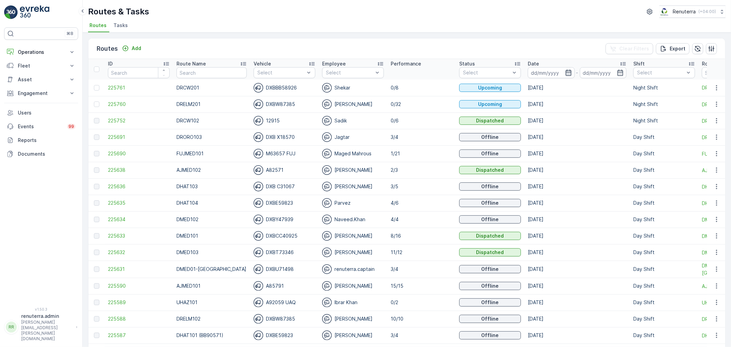
click at [565, 74] on icon "button" at bounding box center [568, 72] width 7 height 7
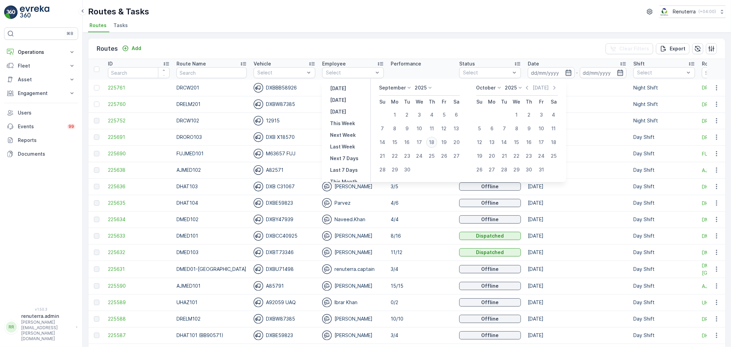
click at [433, 141] on div "18" at bounding box center [431, 142] width 11 height 11
type input "[DATE]"
click at [433, 141] on div "18" at bounding box center [431, 142] width 11 height 11
type input "[DATE]"
click at [405, 28] on ul "Routes Tasks" at bounding box center [404, 27] width 632 height 12
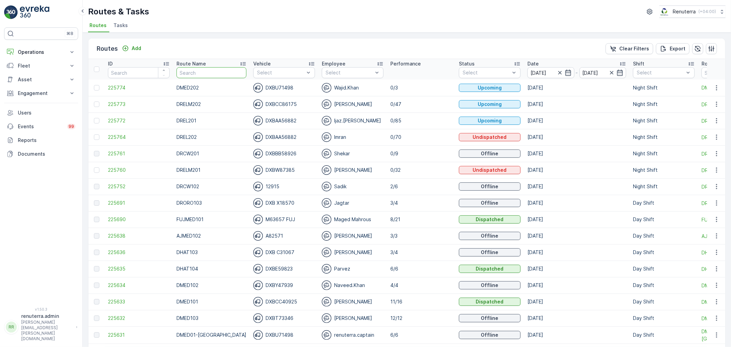
click at [202, 70] on input "text" at bounding box center [211, 72] width 70 height 11
type input "hat"
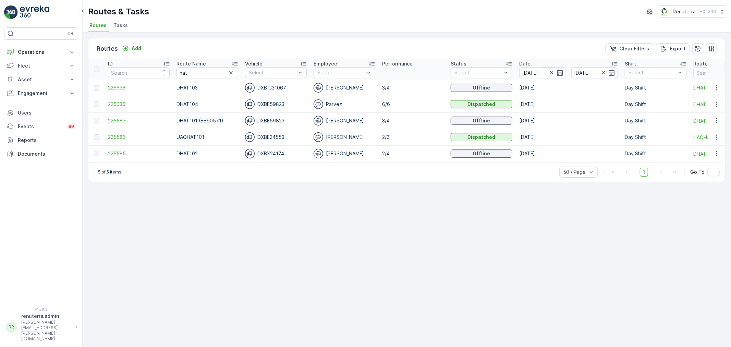
click at [234, 63] on icon at bounding box center [234, 63] width 7 height 7
click at [117, 87] on span "225587" at bounding box center [139, 87] width 62 height 7
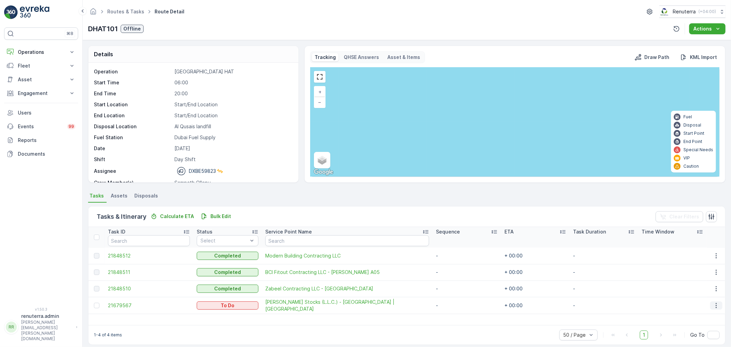
click at [712, 302] on icon "button" at bounding box center [715, 305] width 7 height 7
click at [695, 281] on span "Remove from Route" at bounding box center [705, 281] width 46 height 7
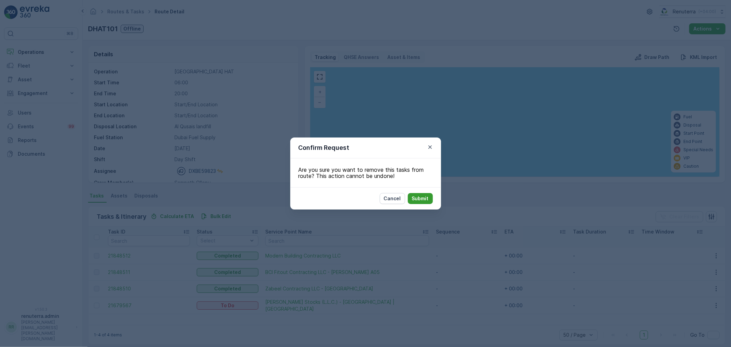
click at [422, 196] on p "Submit" at bounding box center [420, 198] width 17 height 7
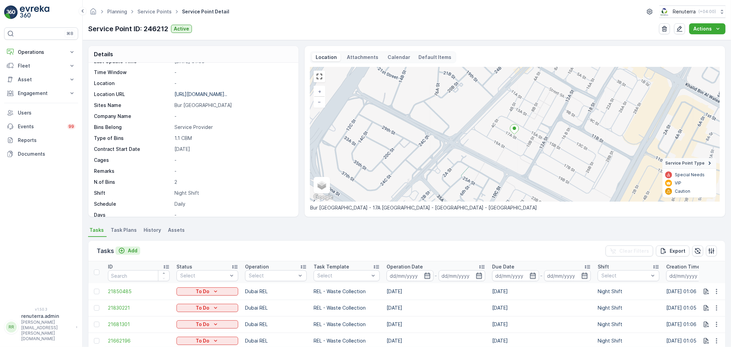
click at [132, 248] on p "Add" at bounding box center [133, 250] width 10 height 7
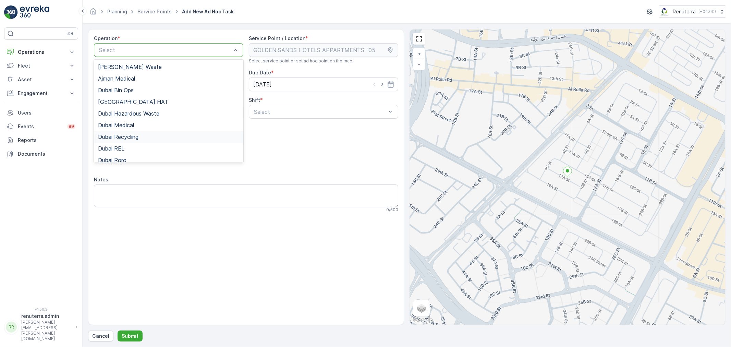
click at [128, 136] on span "Dubai Recycling" at bounding box center [118, 137] width 40 height 6
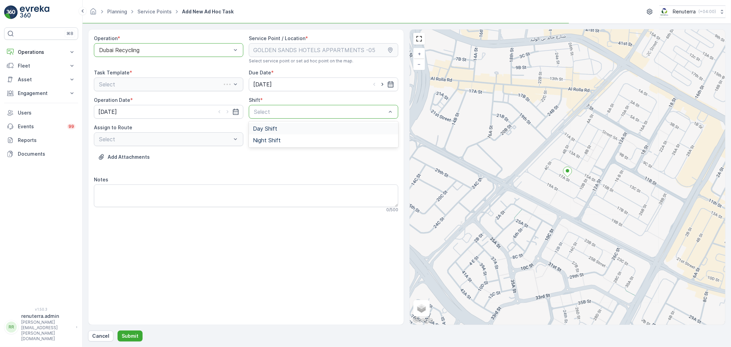
click at [305, 106] on div "Select" at bounding box center [323, 112] width 149 height 14
click at [265, 140] on span "Night Shift" at bounding box center [267, 140] width 28 height 6
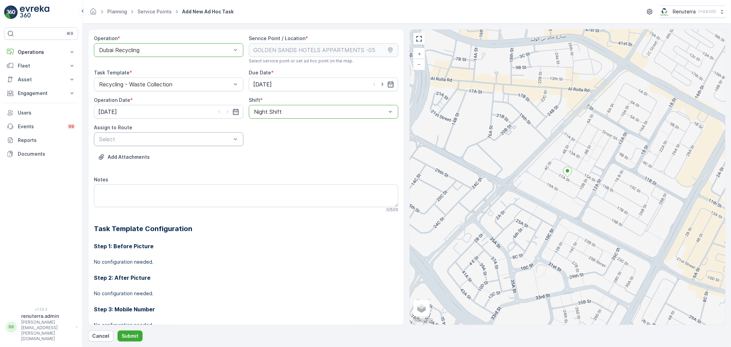
click at [171, 145] on div "Select" at bounding box center [168, 139] width 149 height 14
click at [133, 156] on span "DRCW201 (Offline) - DXBBB58926" at bounding box center [143, 156] width 90 height 6
click at [132, 333] on p "Submit" at bounding box center [130, 335] width 17 height 7
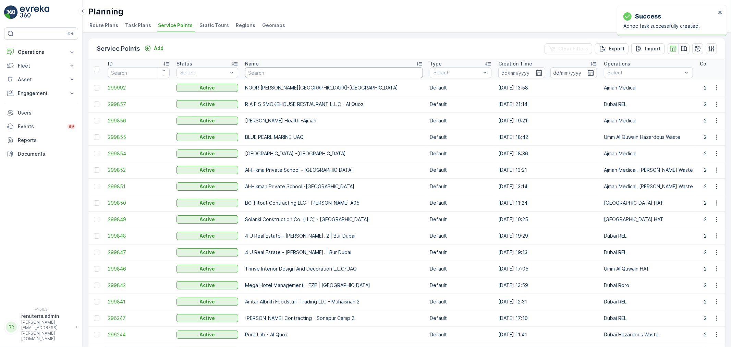
click at [273, 73] on input "text" at bounding box center [334, 72] width 178 height 11
type input "golden"
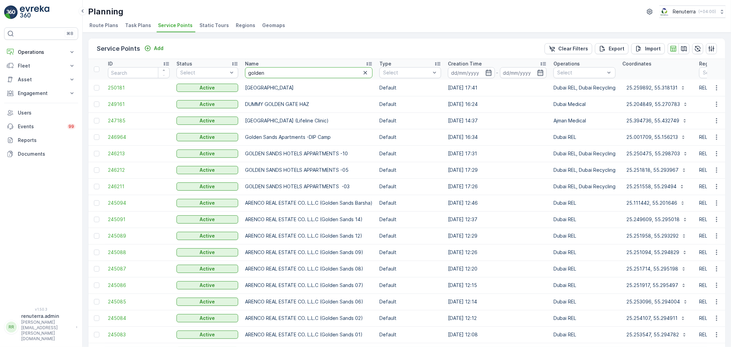
drag, startPoint x: 286, startPoint y: 74, endPoint x: 155, endPoint y: 74, distance: 130.1
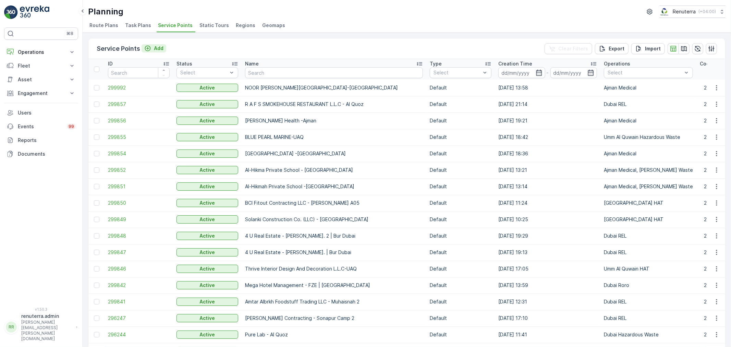
click at [157, 49] on p "Add" at bounding box center [159, 48] width 10 height 7
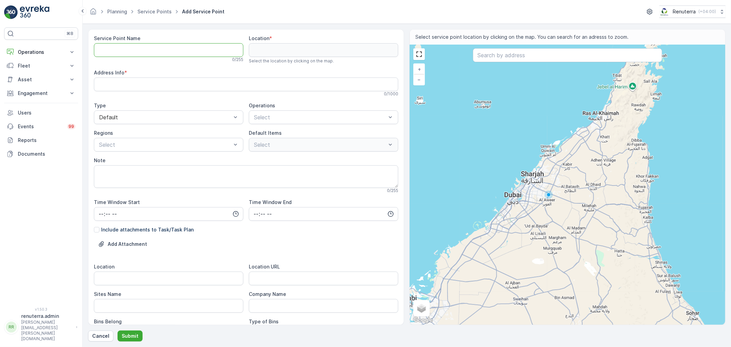
click at [148, 50] on Name "Service Point Name" at bounding box center [168, 50] width 149 height 14
paste Name "Dutch Foundation & Concrete Processing Co. LLC - DF2669D | [GEOGRAPHIC_DATA]"
type Name "Dutch Foundation & Concrete Processing Co. LLC - DF2669D | [GEOGRAPHIC_DATA]"
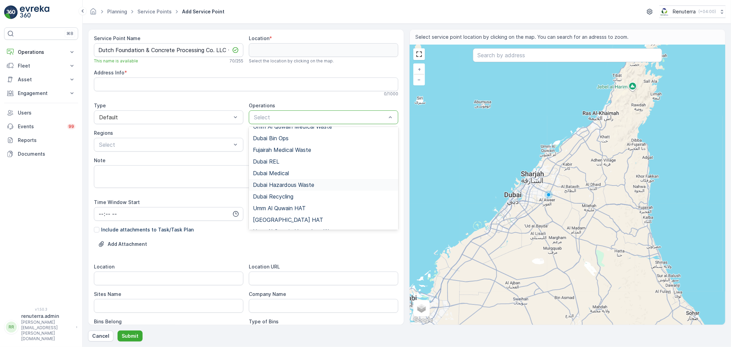
scroll to position [38, 0]
click at [275, 199] on span "[GEOGRAPHIC_DATA] HAT" at bounding box center [288, 201] width 70 height 6
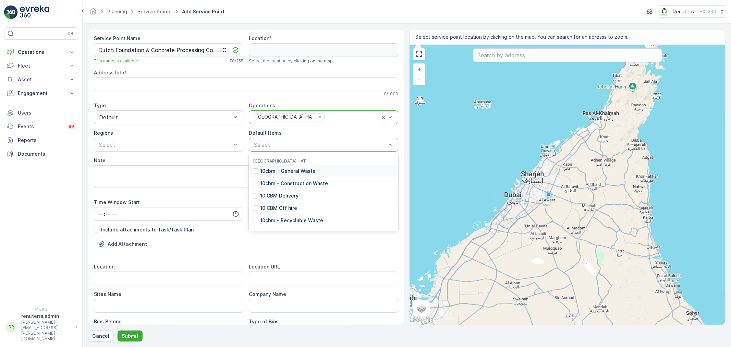
click at [294, 172] on p "10cbm - General Waste" at bounding box center [287, 170] width 55 height 7
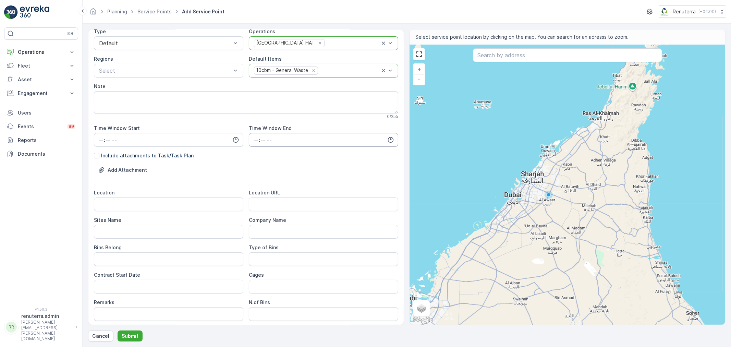
scroll to position [114, 0]
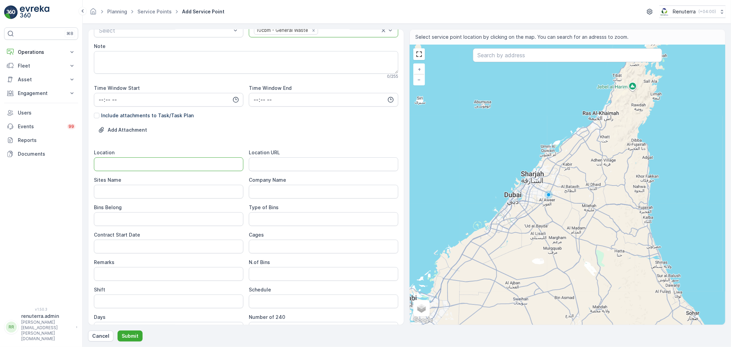
click at [124, 165] on input "Location" at bounding box center [168, 164] width 149 height 14
paste input "[GEOGRAPHIC_DATA]"
type input "[GEOGRAPHIC_DATA]"
click at [126, 192] on Name "Sites Name" at bounding box center [168, 192] width 149 height 14
paste Name "[GEOGRAPHIC_DATA]"
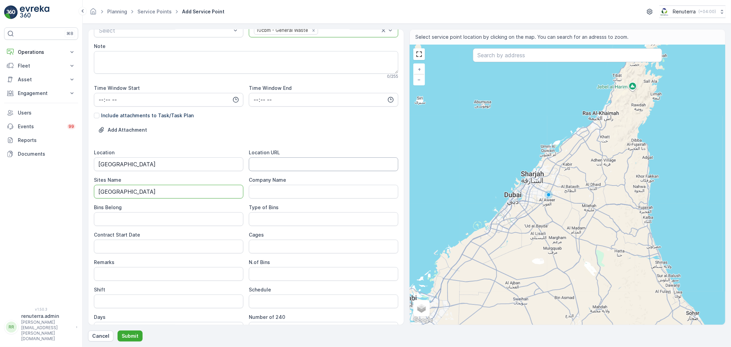
type Name "[GEOGRAPHIC_DATA]"
click at [308, 162] on URL "Location URL" at bounding box center [323, 164] width 149 height 14
paste URL "[URL][DOMAIN_NAME]"
type URL "[URL][DOMAIN_NAME]"
click at [168, 221] on Belong "Bins Belong" at bounding box center [168, 219] width 149 height 14
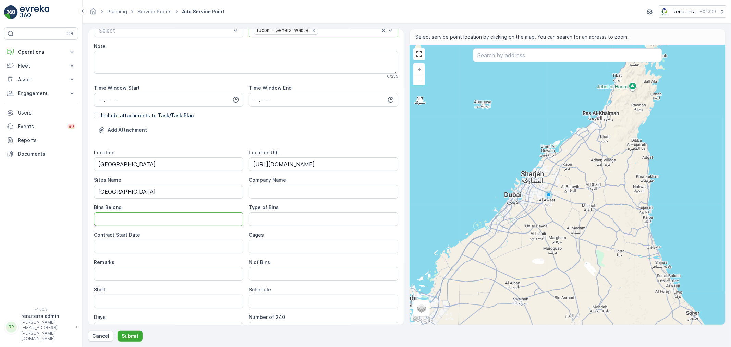
type Belong "Service Provider"
click at [281, 220] on Bins "Type of Bins" at bounding box center [323, 219] width 149 height 14
type Bins "10 CBM"
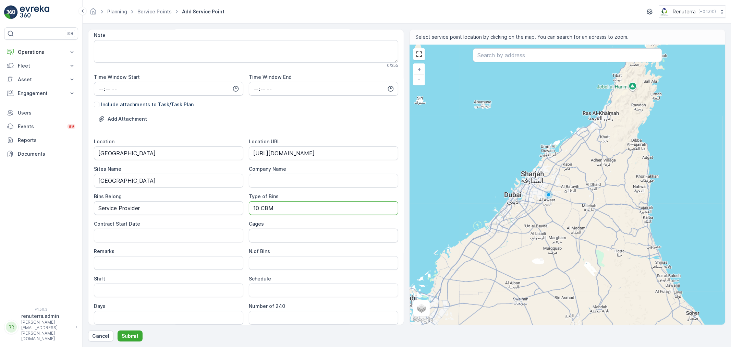
scroll to position [152, 0]
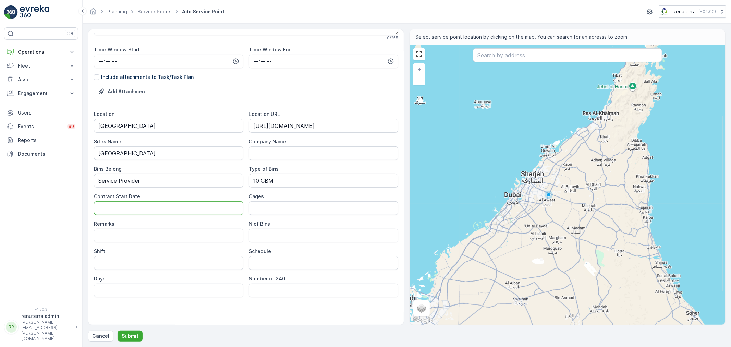
click at [169, 208] on Date "Contract Start Date" at bounding box center [168, 208] width 149 height 14
type Date "[DATE]"
click at [255, 234] on Bins "N.of Bins" at bounding box center [323, 235] width 149 height 14
type Bins "1"
click at [150, 263] on input "Shift" at bounding box center [168, 263] width 149 height 14
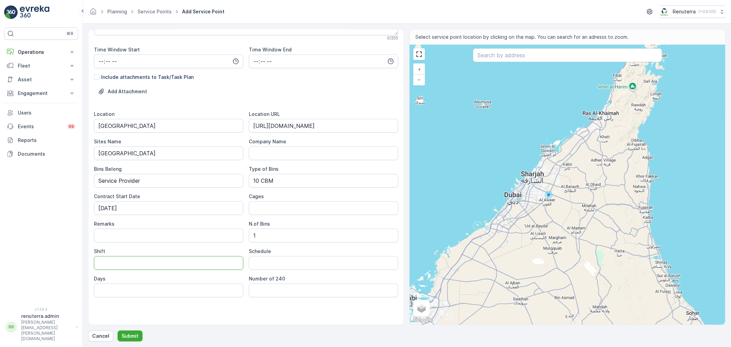
type input "Day Shift"
click at [263, 266] on input "Schedule" at bounding box center [323, 263] width 149 height 14
type input "On Call Basis"
click at [492, 56] on input "text" at bounding box center [567, 55] width 189 height 14
paste input "RoseHill"
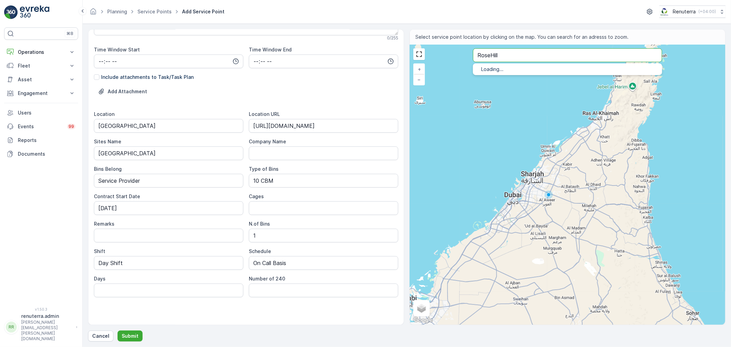
type input "RoseHill"
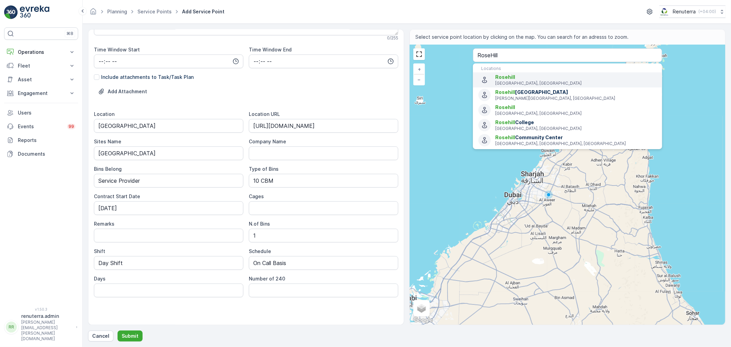
click at [508, 79] on span "Rosehill" at bounding box center [505, 77] width 20 height 6
type input "-33.8239653,151.0212029"
type Info "Rosehill NSW 2142, Australia"
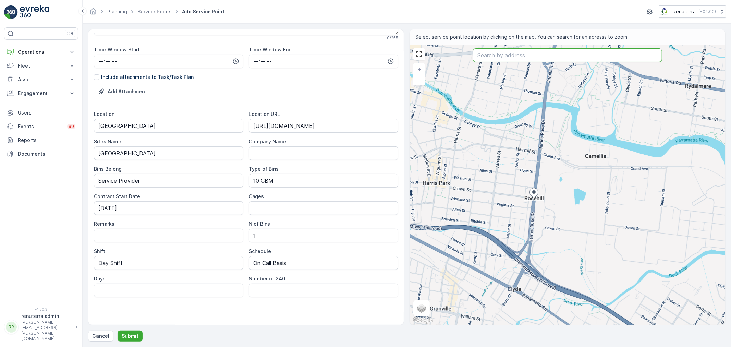
click at [511, 59] on input "text" at bounding box center [567, 55] width 189 height 14
paste input "Rosehill at Dubai Hills Estate"
type input "Rosehill at Dubai Hills Estate"
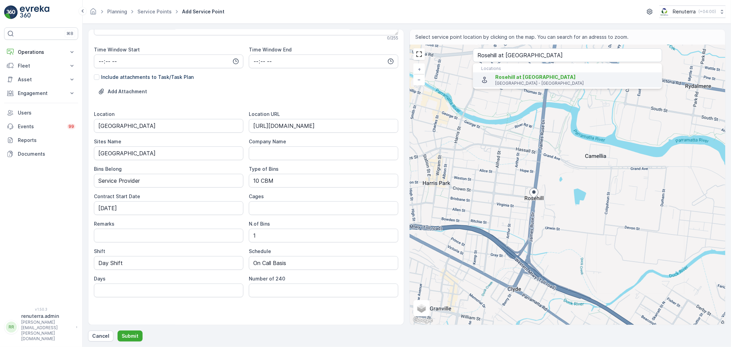
click at [529, 76] on span "Rosehill at Dubai Hills Estate" at bounding box center [535, 77] width 80 height 6
type input "25.1302625,55.2625469"
type Info "47J7+76 - Dubai - United Arab Emirates"
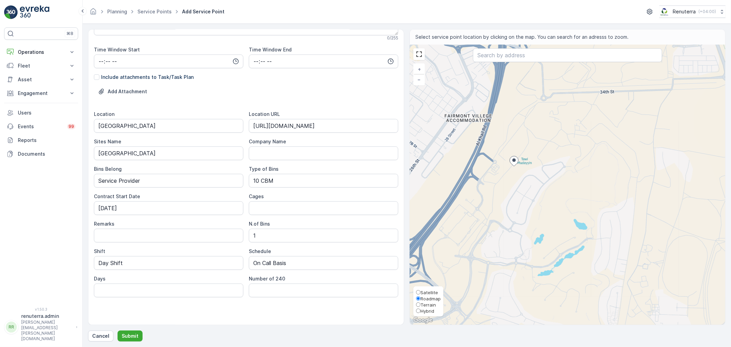
click at [420, 289] on span "Satellite" at bounding box center [428, 291] width 17 height 5
click at [420, 290] on input "Satellite" at bounding box center [418, 292] width 4 height 4
radio input "true"
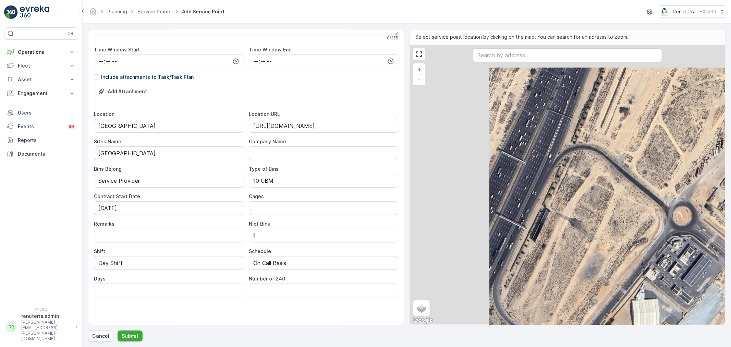
drag, startPoint x: 471, startPoint y: 145, endPoint x: 607, endPoint y: 234, distance: 162.2
click at [607, 234] on div "+ − Satellite Roadmap Terrain Hybrid Leaflet Keyboard shortcuts Map Data Imager…" at bounding box center [567, 184] width 315 height 279
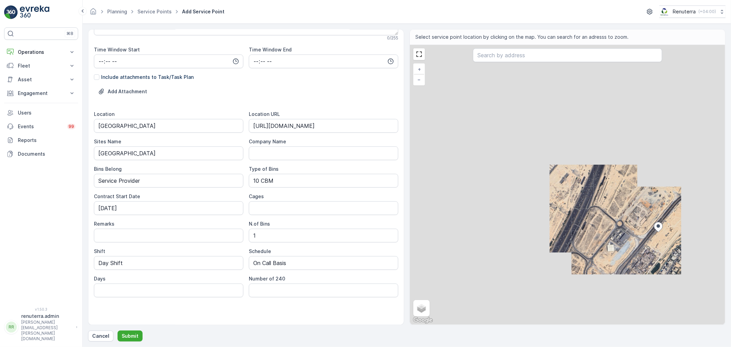
drag, startPoint x: 614, startPoint y: 250, endPoint x: 458, endPoint y: 185, distance: 169.1
click at [458, 185] on div "+ − Satellite Roadmap Terrain Hybrid Leaflet Keyboard shortcuts Map Data Imager…" at bounding box center [567, 184] width 315 height 279
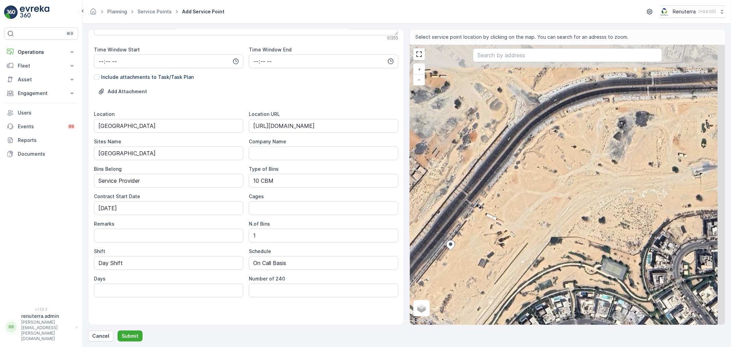
drag, startPoint x: 539, startPoint y: 137, endPoint x: 488, endPoint y: 223, distance: 99.4
click at [488, 223] on div "+ − Satellite Roadmap Terrain Hybrid Leaflet Keyboard shortcuts Map Data Imager…" at bounding box center [567, 184] width 315 height 279
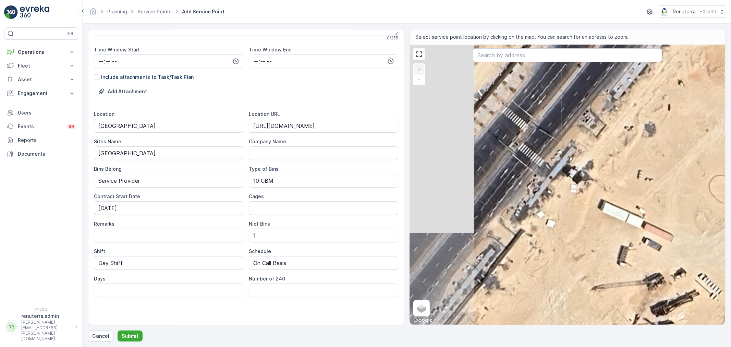
drag, startPoint x: 434, startPoint y: 196, endPoint x: 551, endPoint y: 199, distance: 117.9
click at [551, 199] on div "+ − Satellite Roadmap Terrain Hybrid Leaflet Keyboard shortcuts Map Data Imager…" at bounding box center [567, 184] width 315 height 279
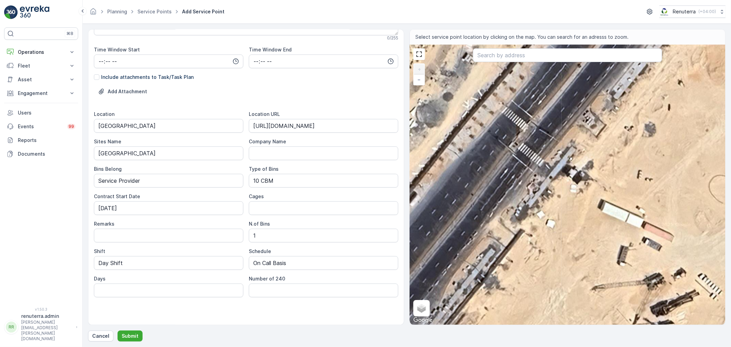
click at [530, 183] on div "+ − Satellite Roadmap Terrain Hybrid Leaflet Keyboard shortcuts Map Data Imager…" at bounding box center [567, 184] width 315 height 279
type input "25.130853352062523,55.26282469427613"
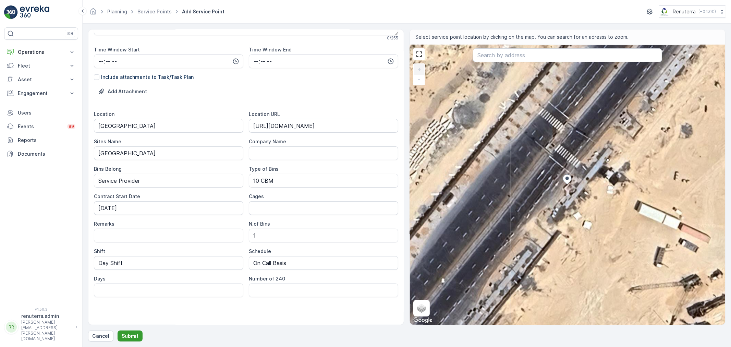
click at [129, 332] on p "Submit" at bounding box center [130, 335] width 17 height 7
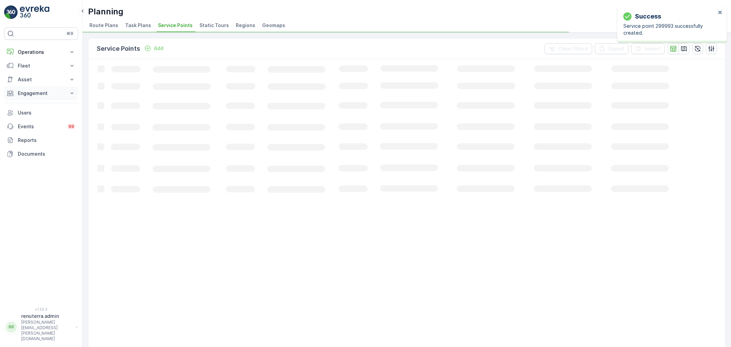
click at [34, 92] on p "Engagement" at bounding box center [41, 93] width 47 height 7
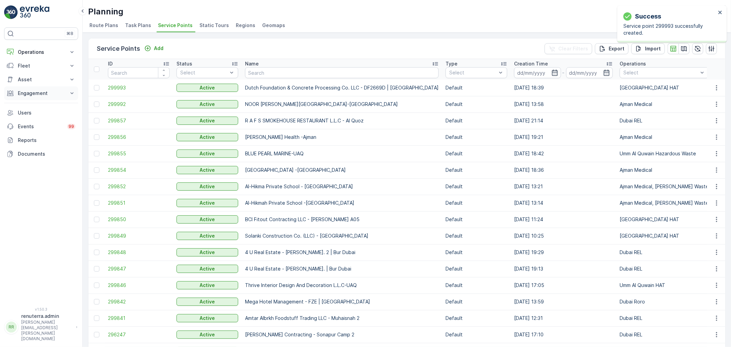
click at [34, 92] on p "Engagement" at bounding box center [41, 93] width 47 height 7
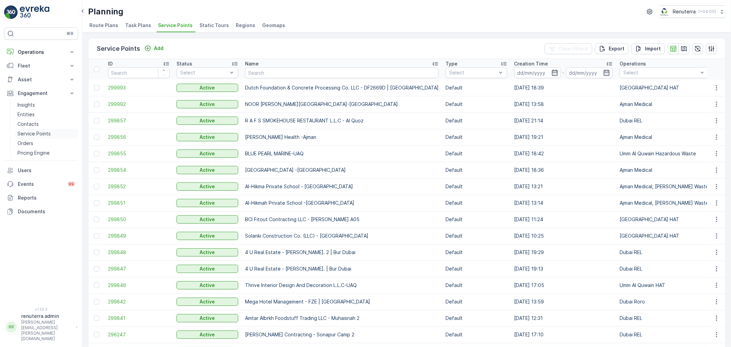
click at [36, 132] on p "Service Points" at bounding box center [33, 133] width 33 height 7
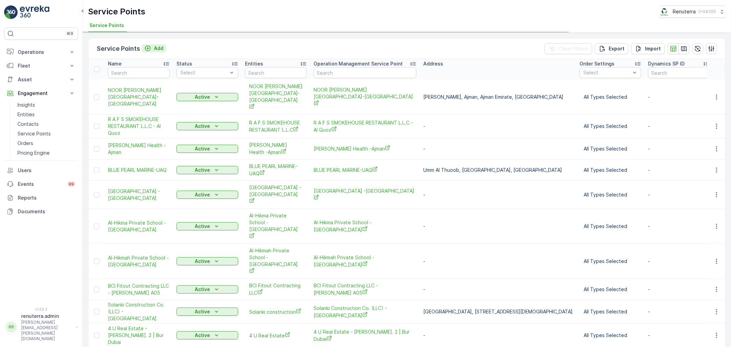
click at [154, 47] on p "Add" at bounding box center [159, 48] width 10 height 7
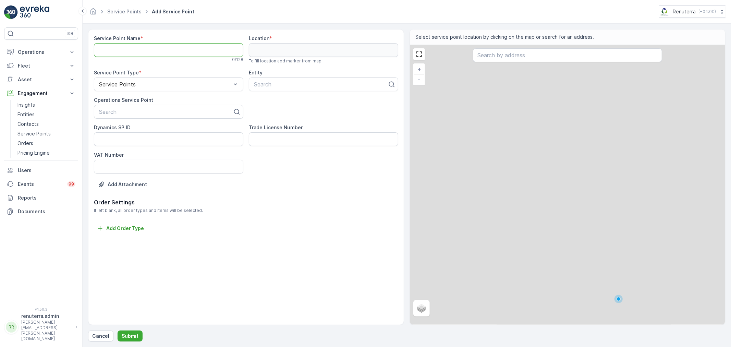
click at [147, 49] on Name "Service Point Name" at bounding box center [168, 50] width 149 height 14
paste Name "Dutch Foundation & Concrete Processing Co. LLC - DF2669D | [GEOGRAPHIC_DATA]"
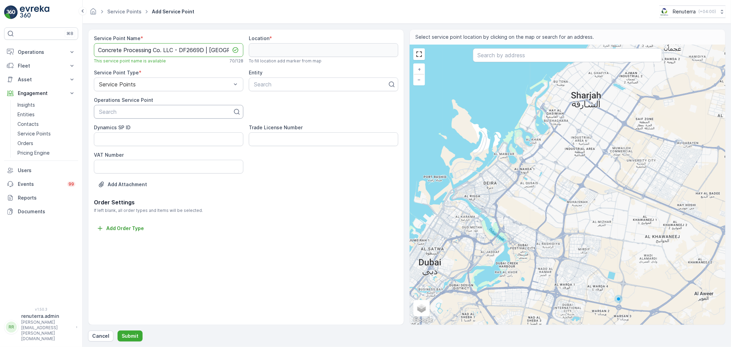
type Name "Dutch Foundation & Concrete Processing Co. LLC - DF2669D | [GEOGRAPHIC_DATA]"
click at [148, 113] on div at bounding box center [165, 112] width 135 height 6
paste input "Dutch Foundation & Concrete Processing Co. LLC - DF2669D | [GEOGRAPHIC_DATA]"
type input "Dutch Foundation & Concrete Processing Co. LLC - DF2669D | [GEOGRAPHIC_DATA]"
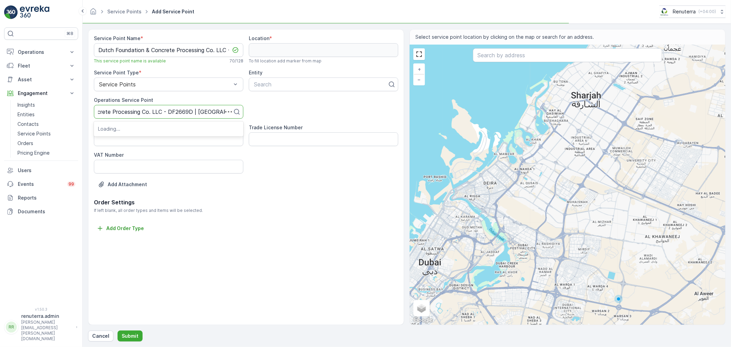
scroll to position [0, 57]
click at [150, 129] on span "Dutch Foundation & Concrete Processing Co. LLC - DF2669D | [GEOGRAPHIC_DATA]" at bounding box center [168, 131] width 141 height 12
click at [269, 52] on div "Service Point Name * Dutch Foundation & Concrete Processing Co. LLC - DF2669D |…" at bounding box center [246, 116] width 304 height 163
click at [173, 53] on Name "Dutch Foundation & Concrete Processing Co. LLC - DF2669D | [GEOGRAPHIC_DATA]" at bounding box center [168, 50] width 149 height 14
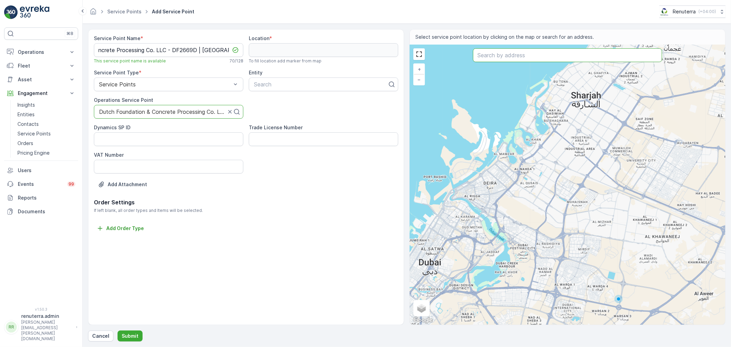
scroll to position [0, 0]
click at [514, 58] on input "text" at bounding box center [567, 55] width 189 height 14
paste input "Rosehill at Dubai Hills Estate"
type input "Rosehill at Dubai Hills Estate"
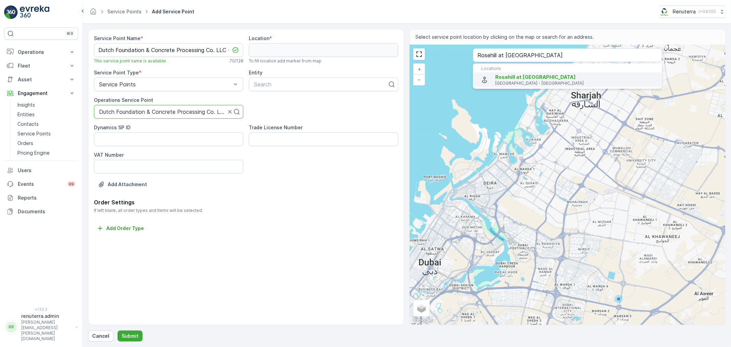
click at [524, 74] on span "Rosehill at Dubai Hills Estate" at bounding box center [535, 77] width 80 height 6
type input "25.1302625,55.2625469"
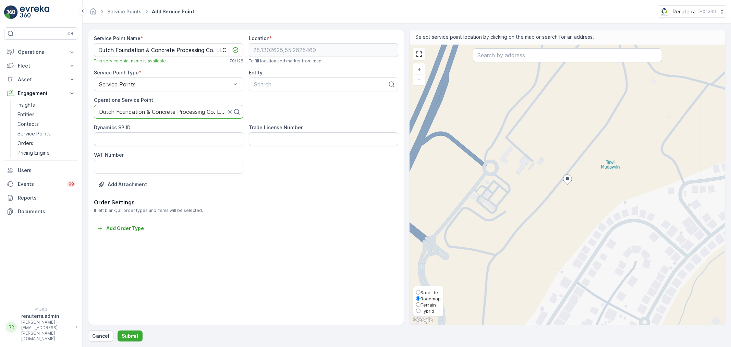
click at [423, 286] on div "Satellite Roadmap Terrain Hybrid" at bounding box center [428, 301] width 30 height 30
click at [423, 289] on span "Satellite" at bounding box center [428, 291] width 17 height 5
click at [420, 290] on input "Satellite" at bounding box center [418, 292] width 4 height 4
radio input "true"
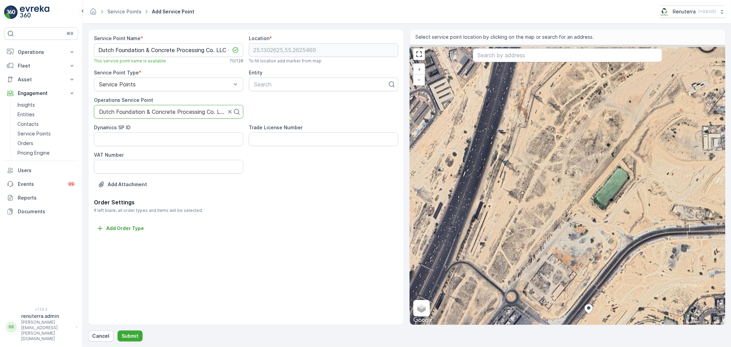
drag, startPoint x: 517, startPoint y: 153, endPoint x: 539, endPoint y: 282, distance: 130.8
click at [539, 282] on div "+ − Satellite Roadmap Terrain Hybrid Leaflet Keyboard shortcuts Map Data Imager…" at bounding box center [567, 184] width 315 height 279
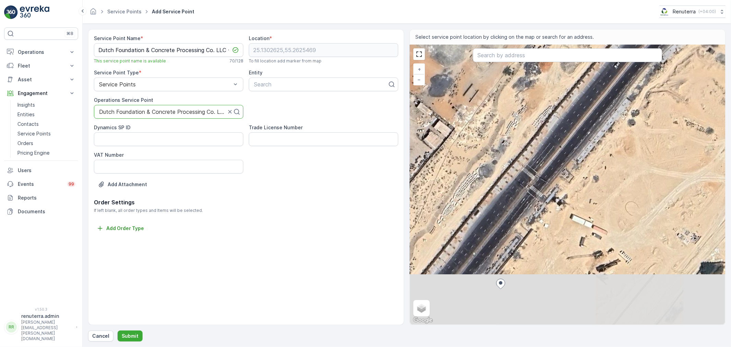
drag, startPoint x: 569, startPoint y: 291, endPoint x: 568, endPoint y: 182, distance: 109.3
click at [568, 182] on div "+ − Satellite Roadmap Terrain Hybrid Leaflet Keyboard shortcuts Map Data Imager…" at bounding box center [567, 184] width 315 height 279
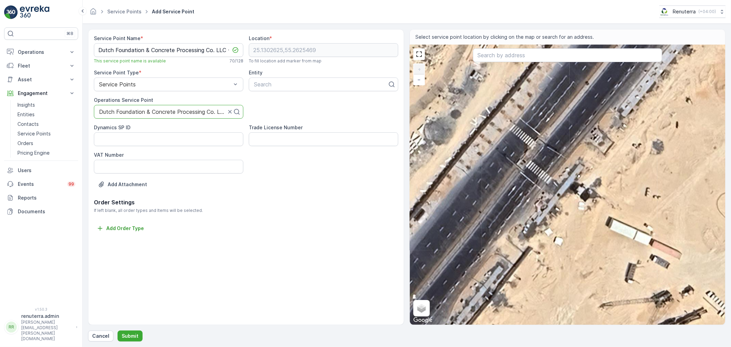
click at [536, 203] on div "+ − Satellite Roadmap Terrain Hybrid Leaflet Keyboard shortcuts Map Data Imager…" at bounding box center [567, 184] width 315 height 279
type input "25.130844677835608,55.262815311143534"
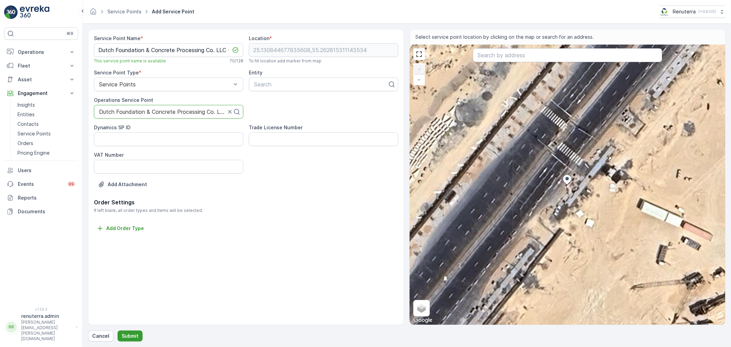
click at [132, 331] on button "Submit" at bounding box center [129, 335] width 25 height 11
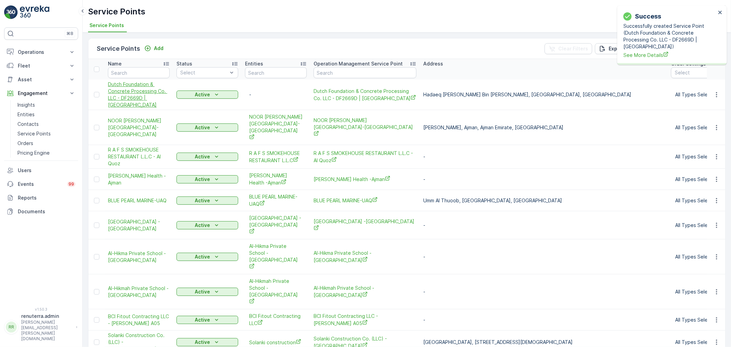
click at [130, 87] on span "Dutch Foundation & Concrete Processing Co. LLC - DF2669D | [GEOGRAPHIC_DATA]" at bounding box center [139, 94] width 62 height 27
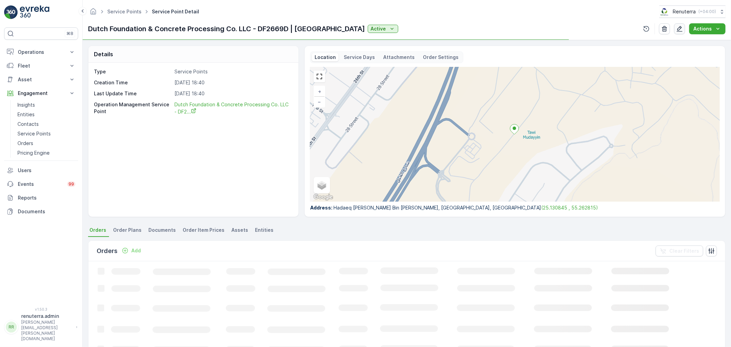
click at [682, 25] on button "button" at bounding box center [679, 28] width 11 height 11
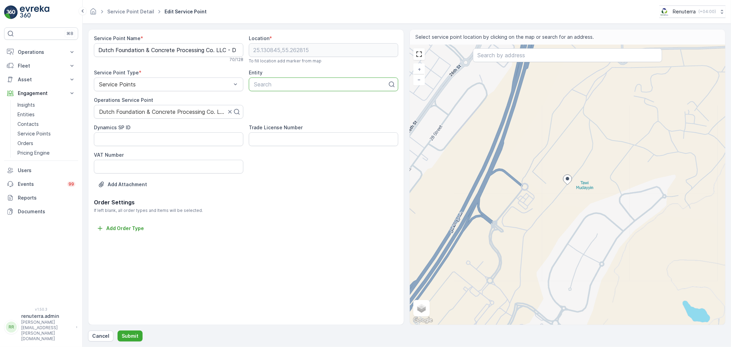
click at [281, 84] on div at bounding box center [320, 84] width 135 height 6
type input "dutch"
click at [290, 101] on span "Dutch Foundation & Concrete Processing Co. LLC" at bounding box center [317, 101] width 128 height 6
click at [423, 292] on span "Satellite" at bounding box center [428, 291] width 17 height 5
click at [420, 292] on input "Satellite" at bounding box center [418, 292] width 4 height 4
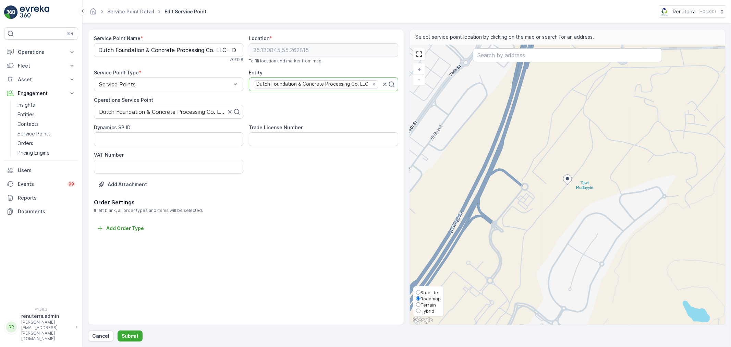
radio input "true"
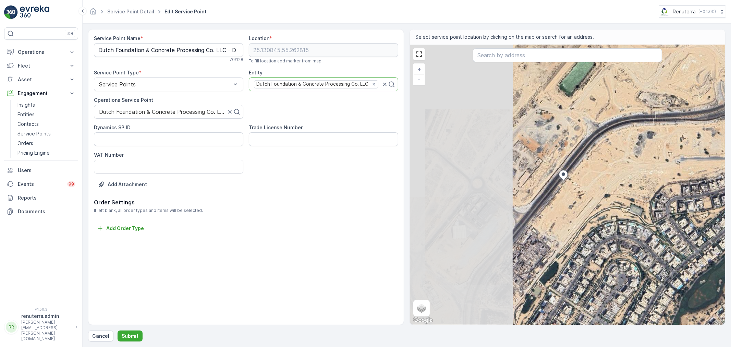
drag, startPoint x: 496, startPoint y: 217, endPoint x: 589, endPoint y: 187, distance: 98.5
click at [589, 187] on div "+ − Satellite Roadmap Terrain Hybrid Leaflet Keyboard shortcuts Map Data Imager…" at bounding box center [567, 184] width 315 height 279
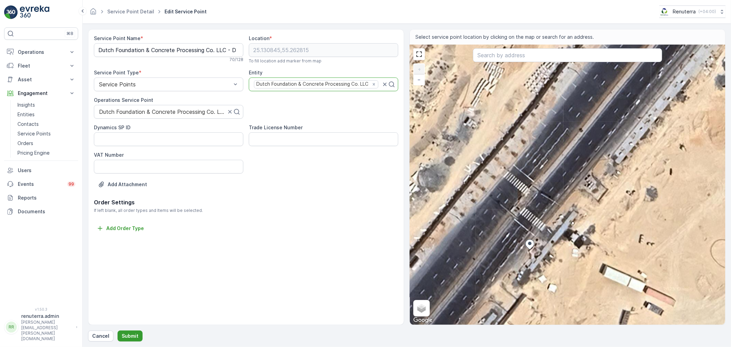
click at [131, 331] on button "Submit" at bounding box center [129, 335] width 25 height 11
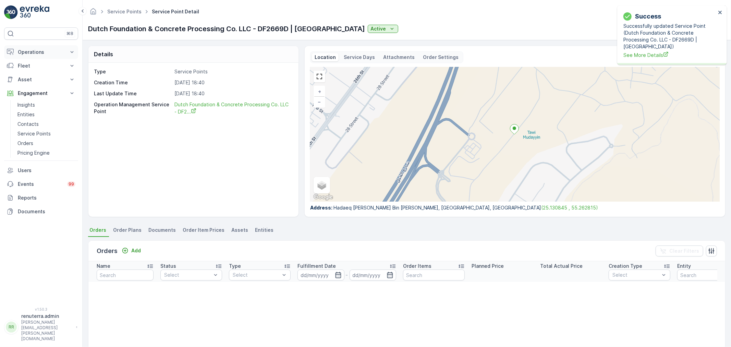
click at [33, 51] on p "Operations" at bounding box center [41, 52] width 47 height 7
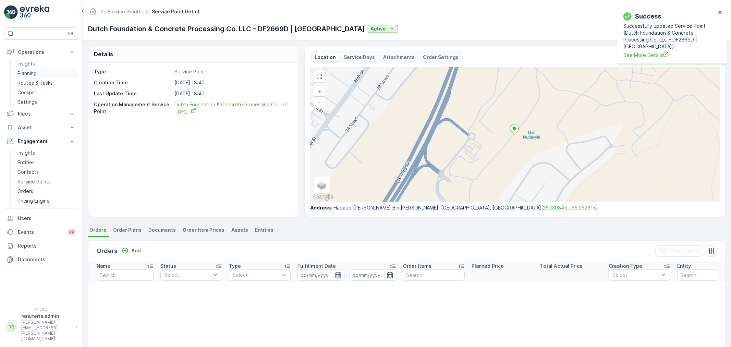
click at [38, 71] on link "Planning" at bounding box center [46, 73] width 63 height 10
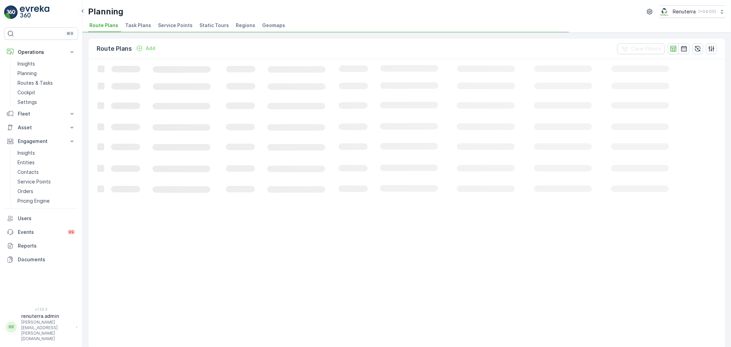
click at [170, 24] on span "Service Points" at bounding box center [175, 25] width 35 height 7
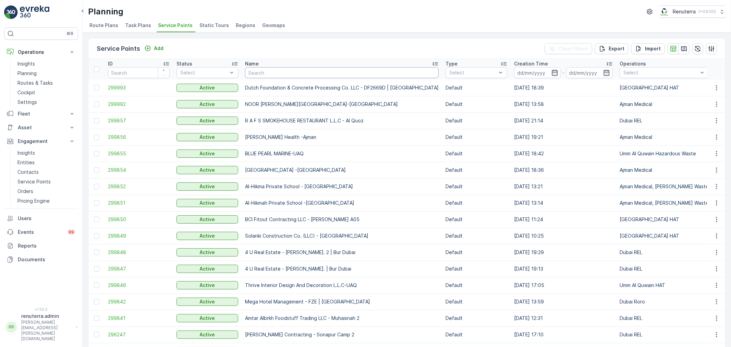
click at [280, 73] on input "text" at bounding box center [342, 72] width 194 height 11
type input "ktc"
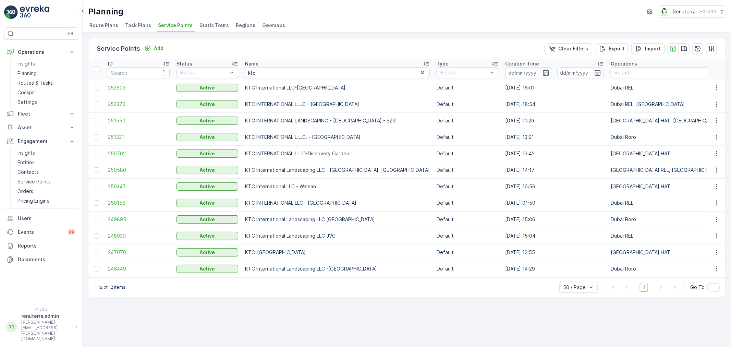
click at [122, 269] on span "246449" at bounding box center [139, 268] width 62 height 7
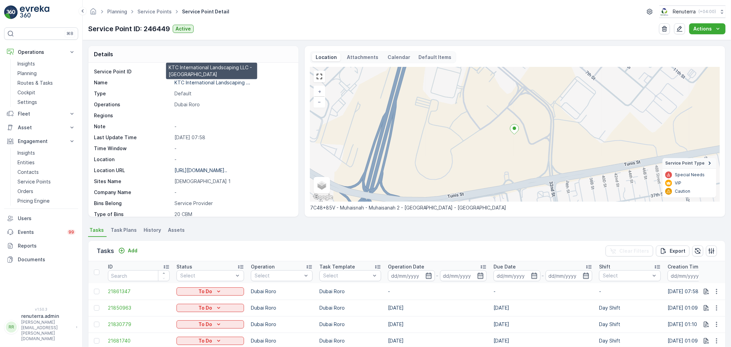
click at [214, 81] on p "KTC International Landscaping ..." at bounding box center [212, 82] width 76 height 6
click at [159, 11] on link "Service Points" at bounding box center [154, 12] width 34 height 6
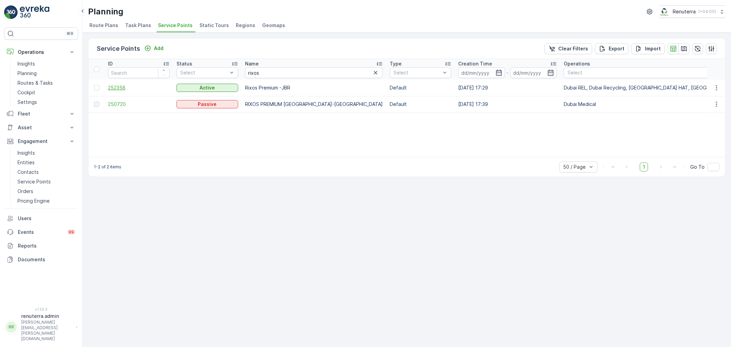
click at [124, 89] on span "252358" at bounding box center [139, 87] width 62 height 7
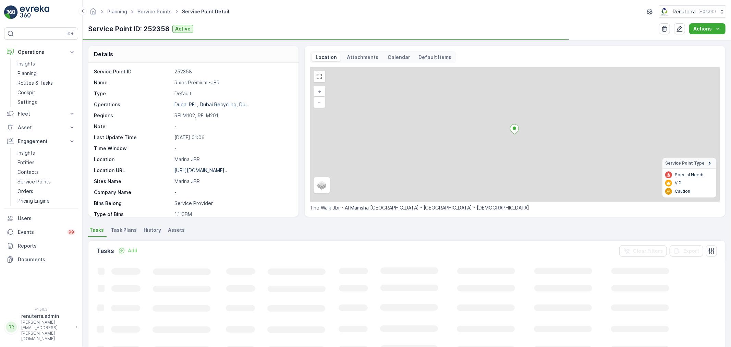
click at [204, 82] on p "Rixos Premium -JBR" at bounding box center [232, 82] width 117 height 7
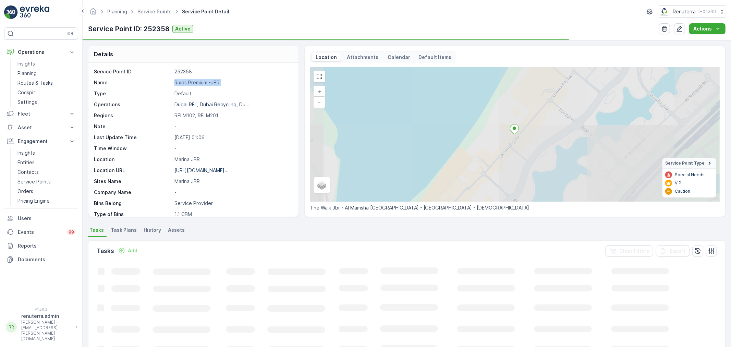
copy p "Rixos Premium -JBR"
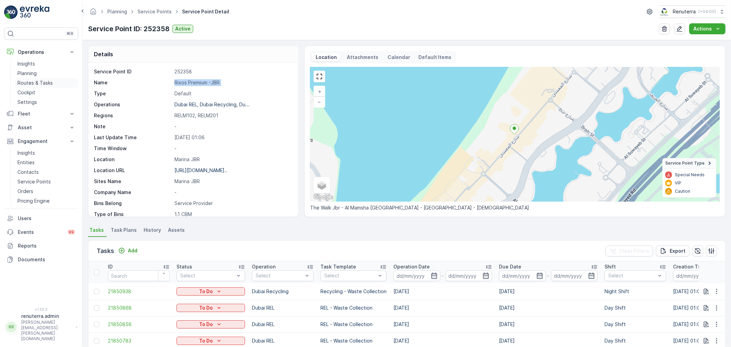
click at [35, 83] on p "Routes & Tasks" at bounding box center [34, 82] width 35 height 7
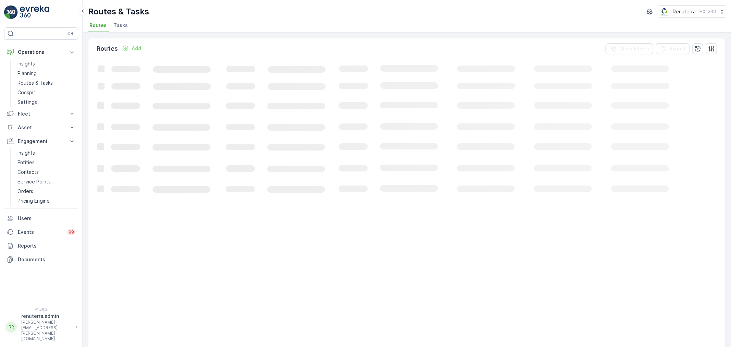
click at [133, 49] on p "Add" at bounding box center [137, 48] width 10 height 7
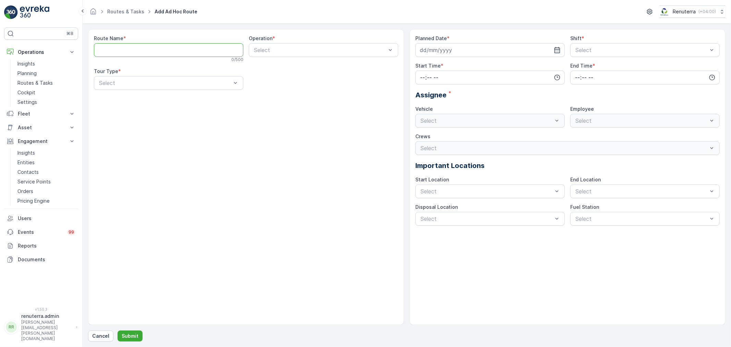
click at [134, 49] on Name "Route Name" at bounding box center [168, 50] width 149 height 14
type Name "HAT201"
click at [432, 51] on input at bounding box center [489, 50] width 149 height 14
drag, startPoint x: 477, startPoint y: 120, endPoint x: 484, endPoint y: 118, distance: 6.8
click at [478, 120] on div "18" at bounding box center [476, 121] width 11 height 11
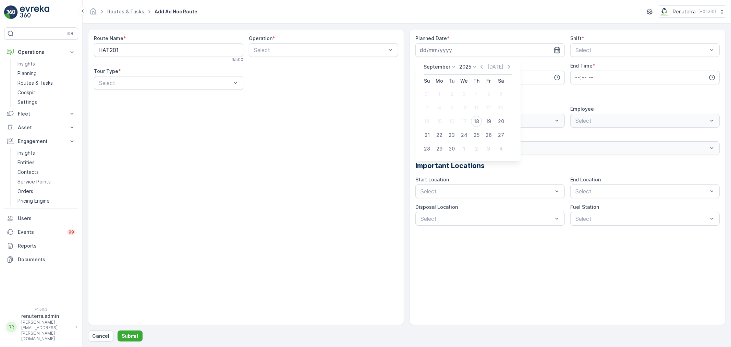
type input "[DATE]"
click at [584, 77] on span "Night Shift" at bounding box center [588, 78] width 28 height 6
click at [485, 79] on input "time" at bounding box center [489, 78] width 149 height 14
click at [423, 121] on span "19" at bounding box center [421, 120] width 5 height 7
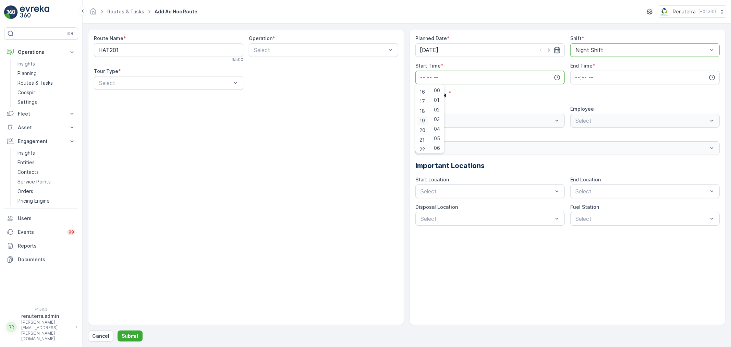
type input "19:00"
click at [434, 91] on div "00" at bounding box center [437, 91] width 12 height 10
click at [603, 74] on input "time" at bounding box center [644, 78] width 149 height 14
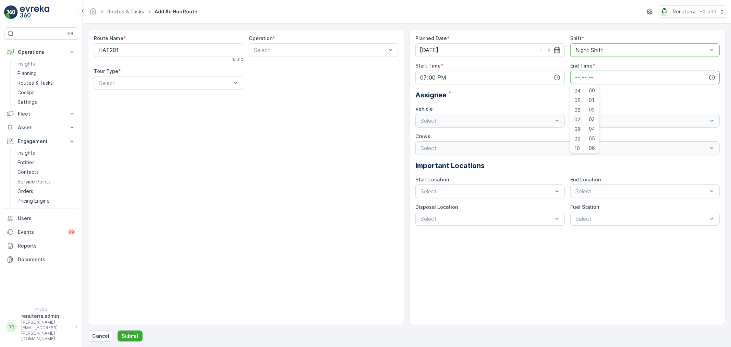
click at [576, 118] on span "07" at bounding box center [577, 119] width 6 height 7
type input "07:00"
click at [591, 88] on span "00" at bounding box center [591, 90] width 6 height 7
click at [458, 120] on div "Select" at bounding box center [489, 121] width 149 height 14
click at [135, 108] on div "Dynamic" at bounding box center [168, 111] width 141 height 6
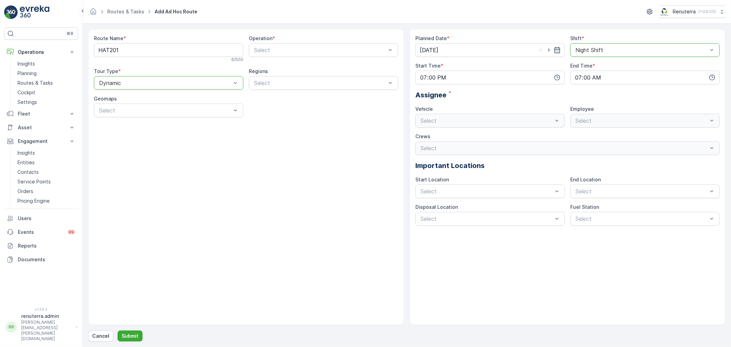
click at [361, 169] on div "Route Name * HAT201 6 / 500 Operation * Select Tour Type * option Dynamic, sele…" at bounding box center [246, 177] width 316 height 296
click at [501, 118] on div "Select" at bounding box center [489, 121] width 149 height 14
click at [512, 124] on div "Select" at bounding box center [489, 121] width 149 height 14
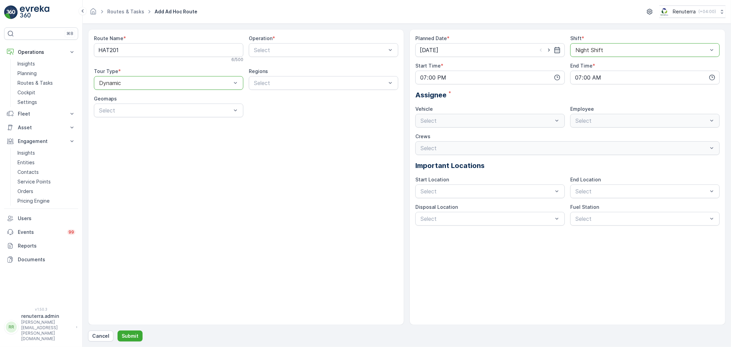
click at [615, 120] on div "Select" at bounding box center [644, 121] width 149 height 14
click at [463, 152] on div "Select" at bounding box center [567, 148] width 304 height 14
drag, startPoint x: 507, startPoint y: 152, endPoint x: 629, endPoint y: 120, distance: 125.7
click at [509, 151] on div "Select" at bounding box center [567, 148] width 304 height 14
click at [648, 116] on div "Select" at bounding box center [644, 121] width 149 height 14
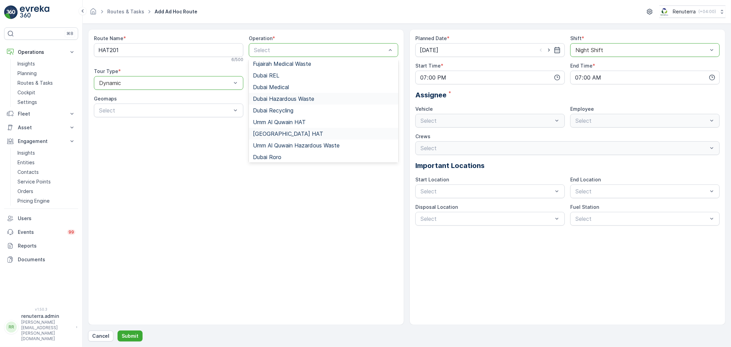
click at [282, 134] on div "[GEOGRAPHIC_DATA] HAT" at bounding box center [323, 133] width 141 height 6
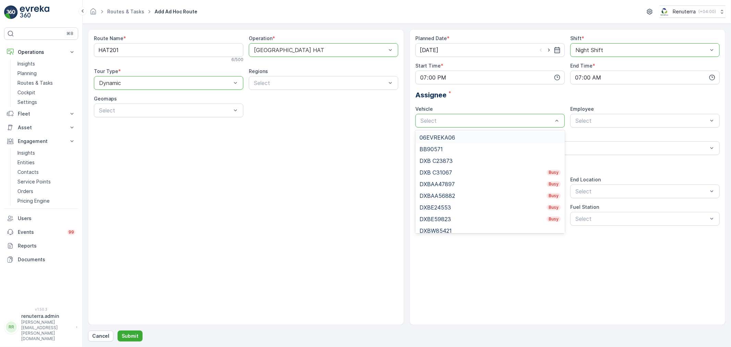
click at [482, 115] on div "Select" at bounding box center [489, 121] width 149 height 14
click at [451, 217] on div "DXBE59823 Busy" at bounding box center [489, 219] width 141 height 6
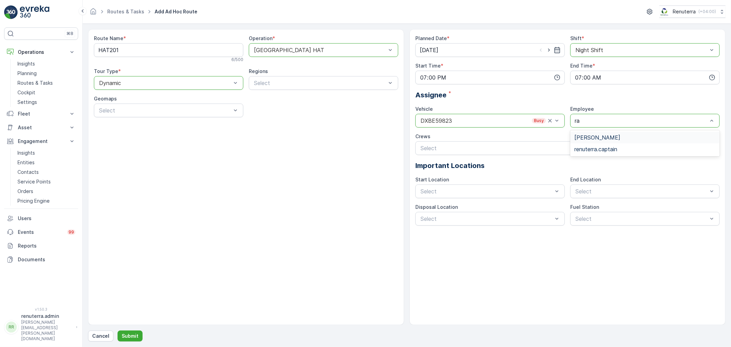
type input "raz"
click at [605, 138] on div "Razon Miah" at bounding box center [644, 137] width 141 height 6
click at [133, 335] on p "Submit" at bounding box center [130, 335] width 17 height 7
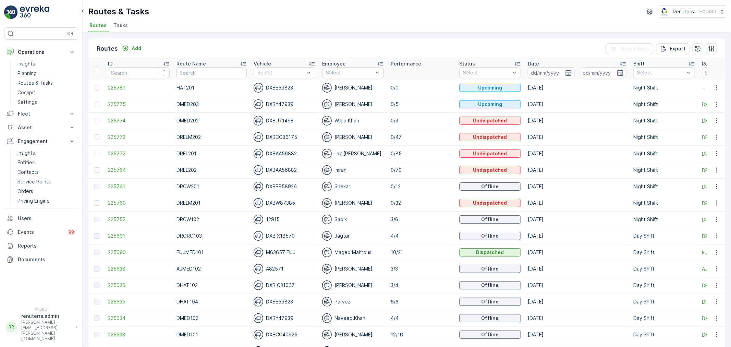
click at [565, 71] on icon "button" at bounding box center [568, 72] width 7 height 7
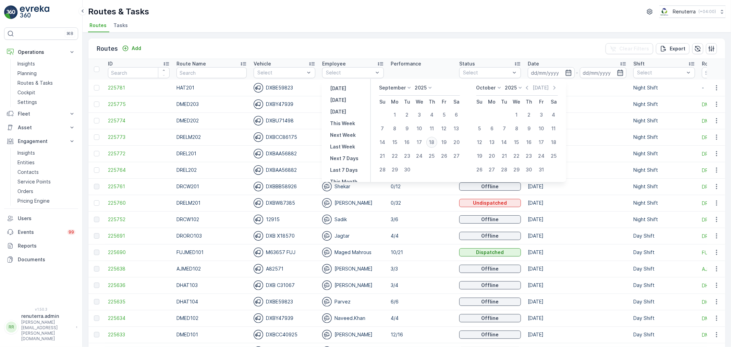
click at [431, 142] on div "18" at bounding box center [431, 142] width 11 height 11
type input "[DATE]"
click at [431, 142] on div "18" at bounding box center [431, 142] width 11 height 11
type input "[DATE]"
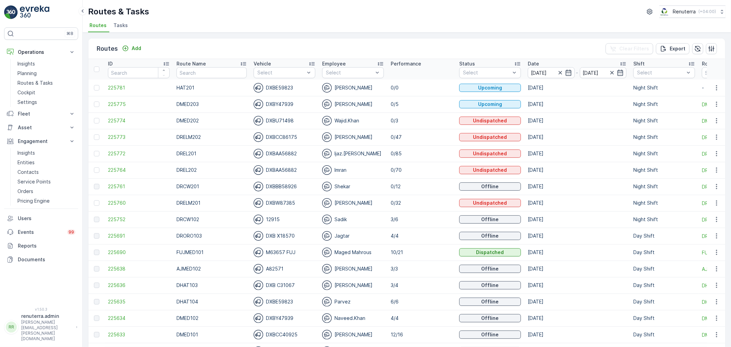
drag, startPoint x: 409, startPoint y: 19, endPoint x: 394, endPoint y: 26, distance: 16.7
click at [409, 18] on div "Routes & Tasks Renuterra ( +04:00 ) Routes Tasks" at bounding box center [407, 16] width 648 height 33
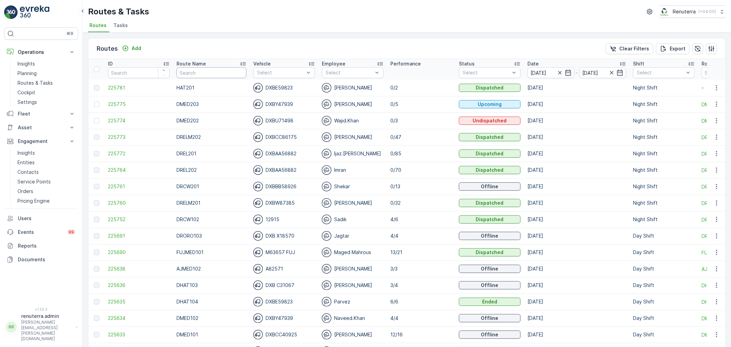
click at [213, 71] on input "text" at bounding box center [211, 72] width 70 height 11
type input "hat"
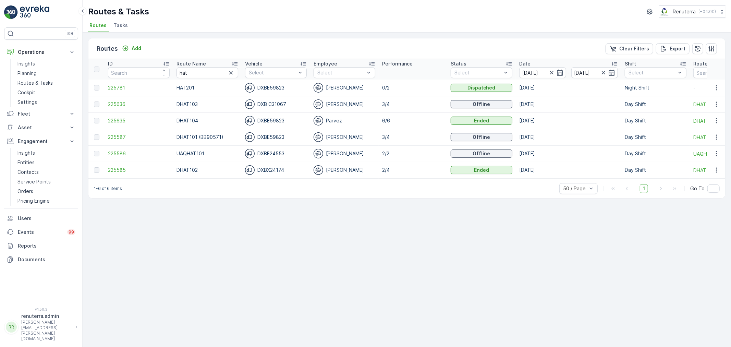
click at [110, 117] on span "225635" at bounding box center [139, 120] width 62 height 7
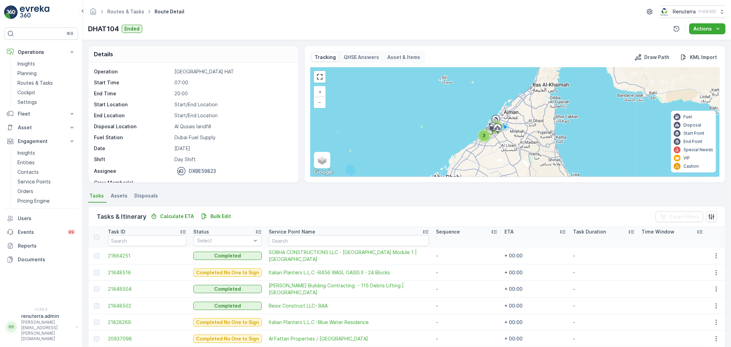
scroll to position [22, 0]
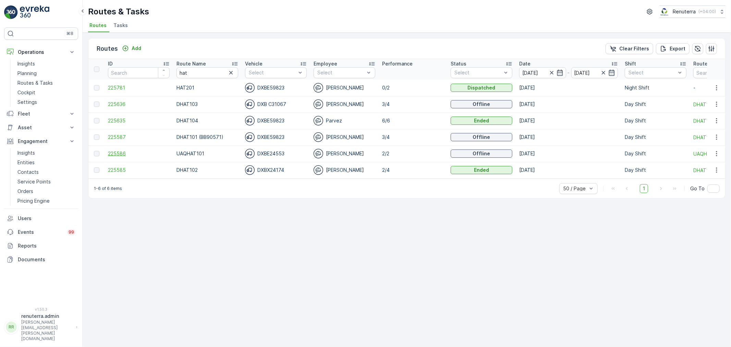
click at [109, 152] on span "225586" at bounding box center [139, 153] width 62 height 7
click at [112, 136] on span "225587" at bounding box center [139, 137] width 62 height 7
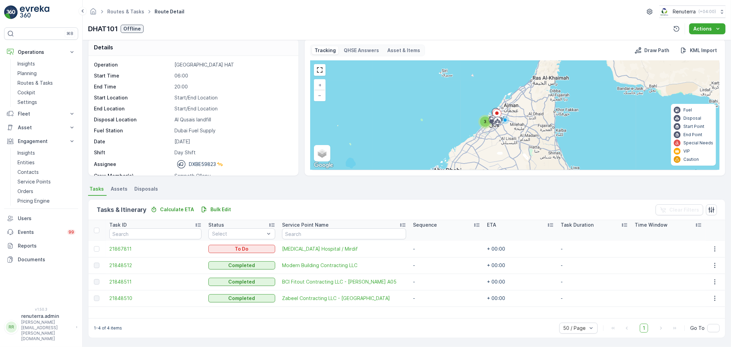
scroll to position [6, 0]
click at [711, 249] on icon "button" at bounding box center [714, 249] width 7 height 7
click at [693, 279] on span "Change Route" at bounding box center [698, 278] width 33 height 7
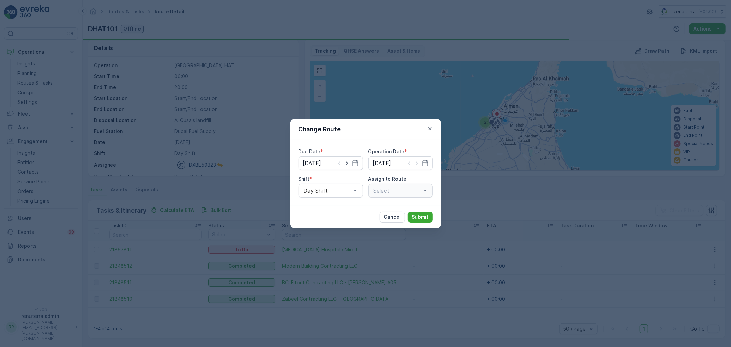
type input "[DATE]"
click at [357, 163] on icon "button" at bounding box center [355, 163] width 6 height 6
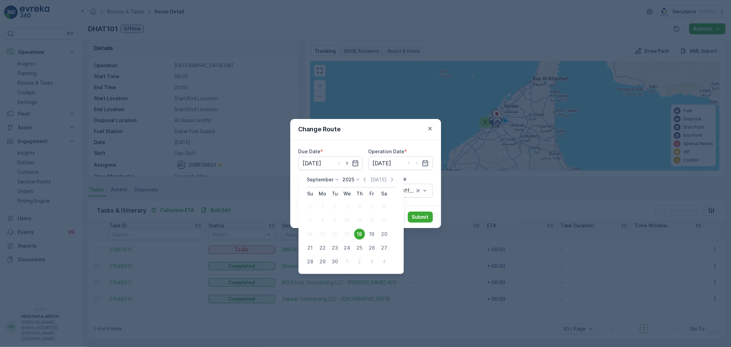
click at [369, 135] on div "Change Route" at bounding box center [365, 129] width 151 height 21
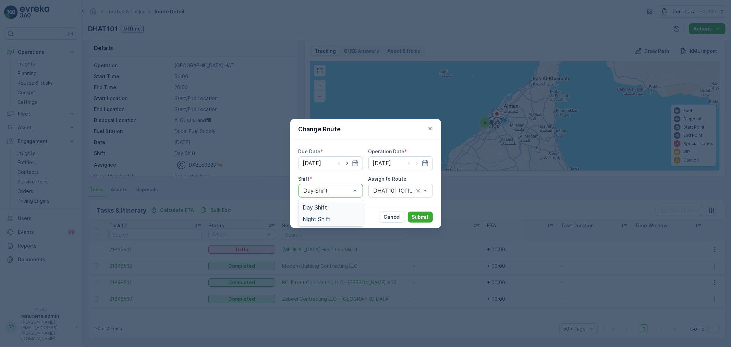
click at [323, 217] on span "Night Shift" at bounding box center [316, 219] width 28 height 6
click at [321, 205] on span "Day Shift" at bounding box center [314, 207] width 24 height 6
click at [387, 194] on div "DHAT101 (Offline) - DXBE59823" at bounding box center [400, 191] width 64 height 14
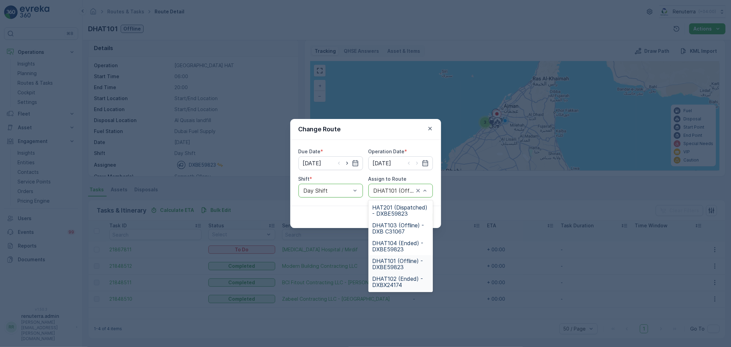
drag, startPoint x: 391, startPoint y: 280, endPoint x: 405, endPoint y: 248, distance: 35.0
click at [391, 279] on span "DHAT102 (Ended) - DXBX24174" at bounding box center [400, 281] width 56 height 12
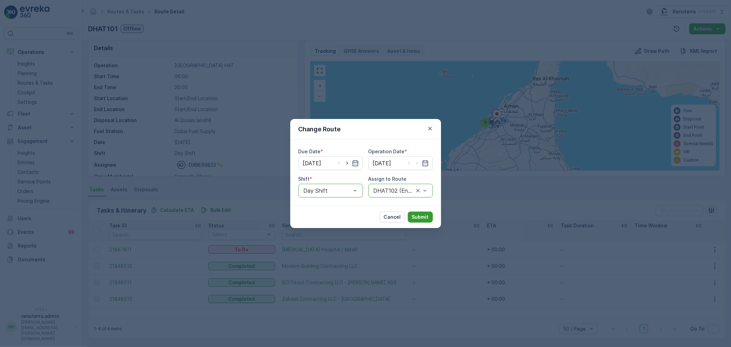
click at [418, 217] on p "Submit" at bounding box center [420, 216] width 17 height 7
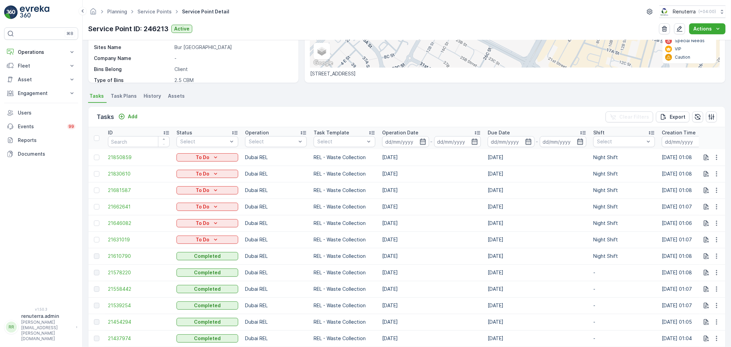
scroll to position [152, 0]
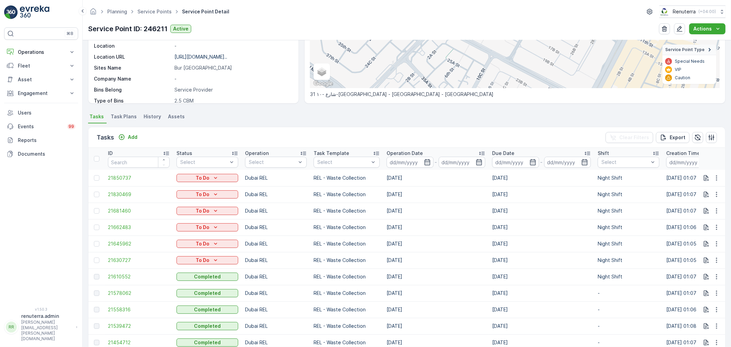
scroll to position [114, 0]
click at [133, 138] on p "Add" at bounding box center [133, 136] width 10 height 7
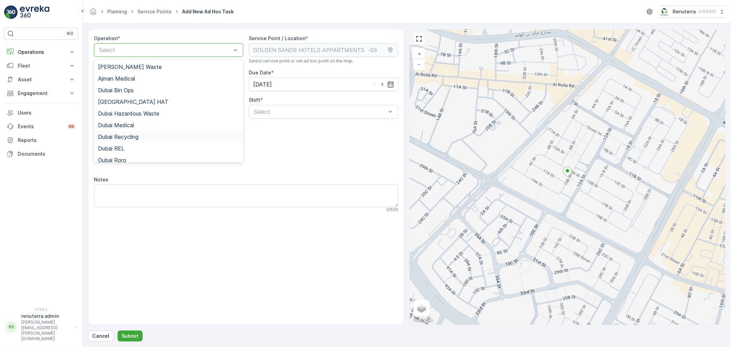
click at [140, 136] on div "Dubai Recycling" at bounding box center [168, 137] width 141 height 6
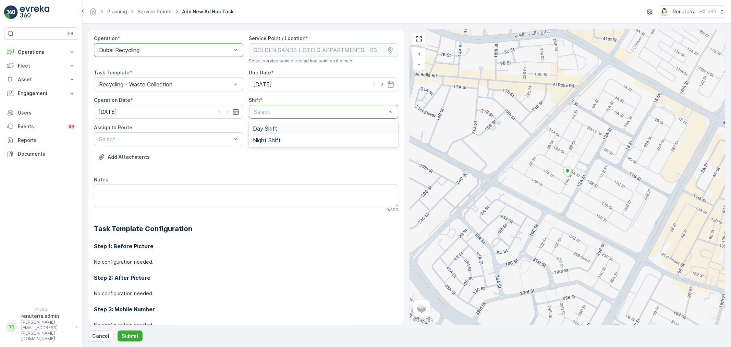
click at [279, 127] on div "Day Shift" at bounding box center [323, 128] width 141 height 6
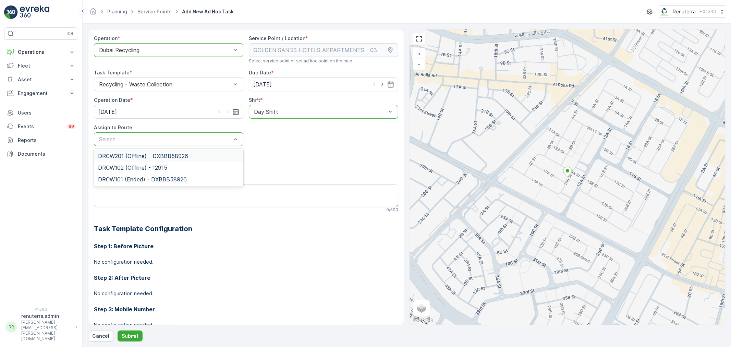
click at [151, 156] on span "DRCW201 (Offline) - DXBBB58926" at bounding box center [143, 156] width 90 height 6
click at [124, 334] on p "Submit" at bounding box center [130, 335] width 17 height 7
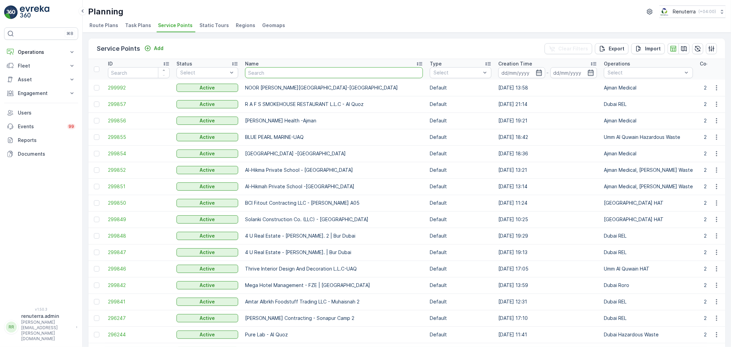
click at [312, 72] on input "text" at bounding box center [334, 72] width 178 height 11
type input "golden"
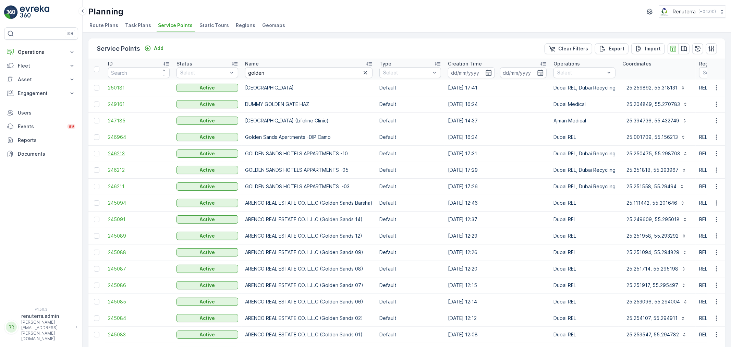
click at [120, 151] on span "246213" at bounding box center [139, 153] width 62 height 7
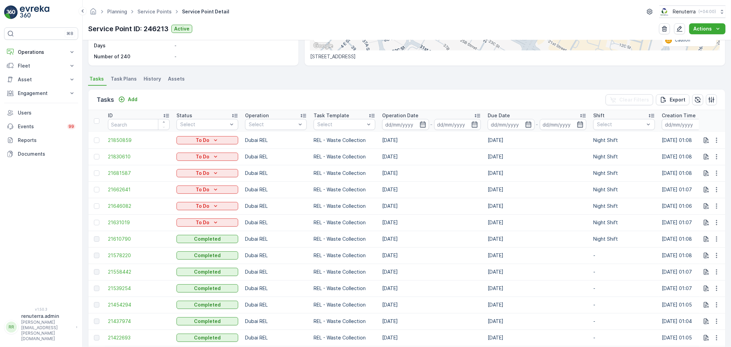
scroll to position [152, 0]
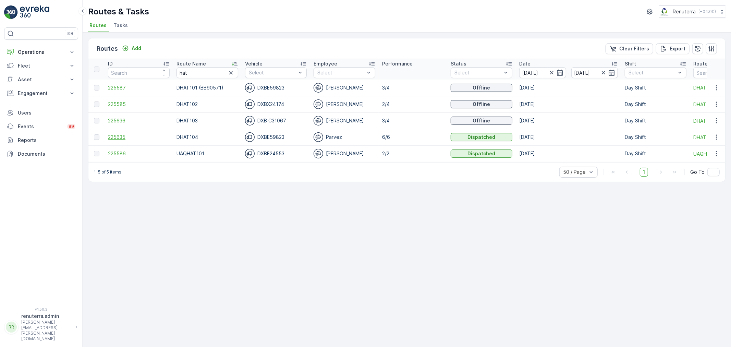
click at [119, 135] on span "225635" at bounding box center [139, 137] width 62 height 7
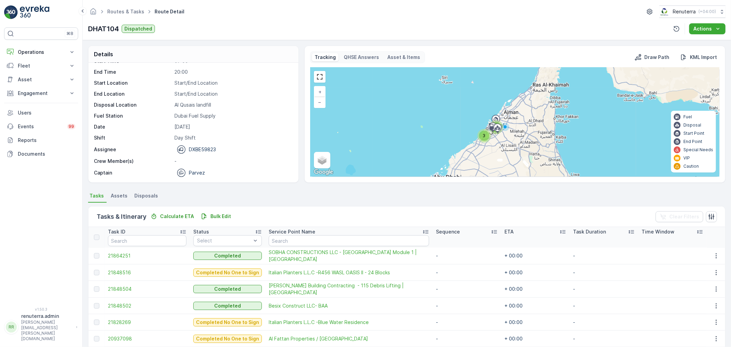
scroll to position [28, 0]
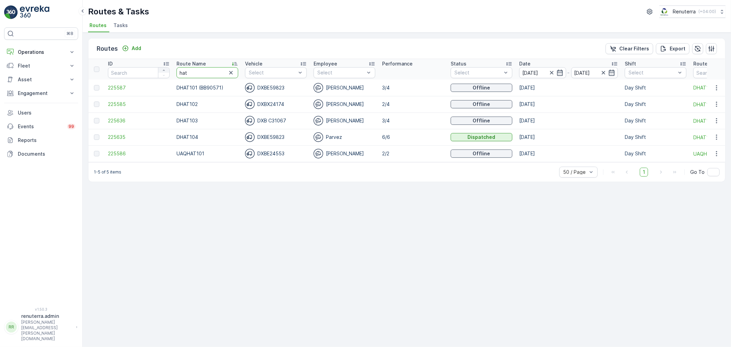
drag, startPoint x: 200, startPoint y: 71, endPoint x: 165, endPoint y: 71, distance: 35.3
click at [165, 71] on tr "ID Route Name hat Vehicle Select Employee Select Performance Status Select Date…" at bounding box center [432, 69] width 688 height 21
type input "roro"
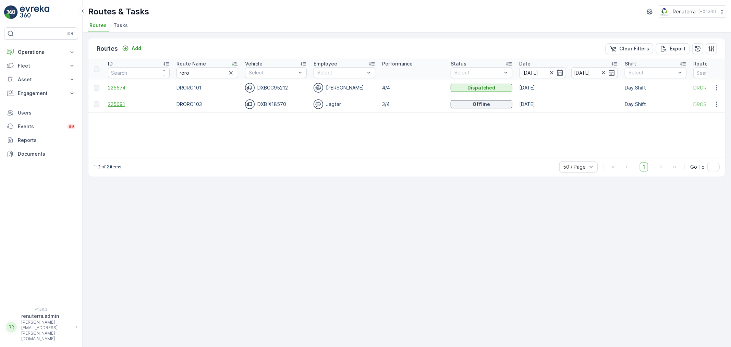
click at [121, 105] on span "225691" at bounding box center [139, 104] width 62 height 7
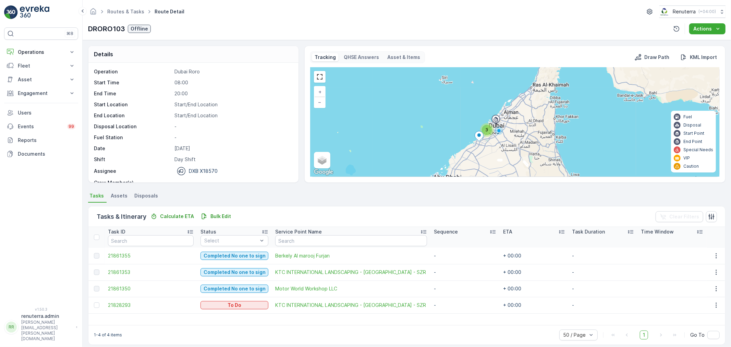
scroll to position [6, 0]
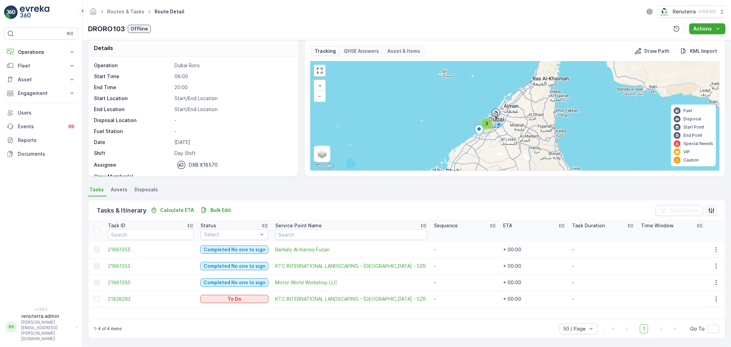
click at [125, 294] on td "21828293" at bounding box center [150, 298] width 92 height 16
click at [115, 296] on span "21828293" at bounding box center [151, 298] width 86 height 7
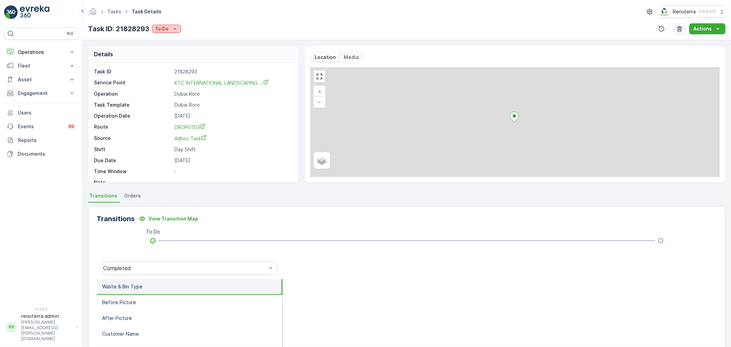
click at [170, 26] on div "To Do" at bounding box center [166, 28] width 23 height 7
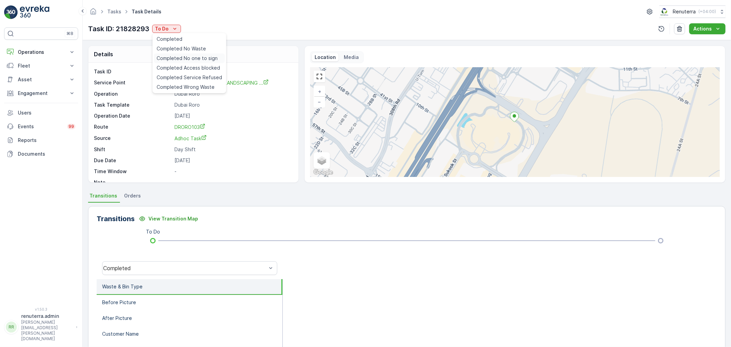
click at [193, 54] on div "Completed No one to sign" at bounding box center [189, 58] width 71 height 10
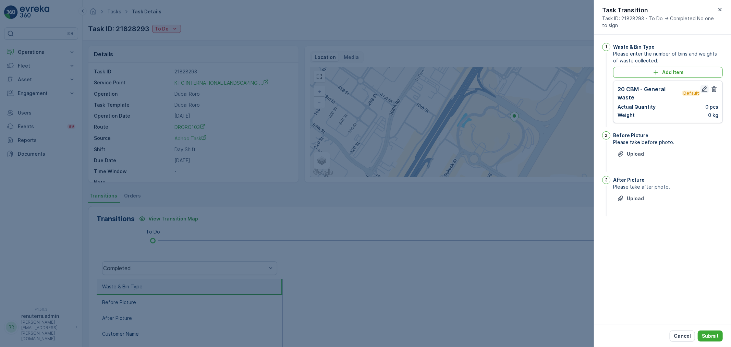
click at [704, 90] on icon "button" at bounding box center [704, 89] width 7 height 7
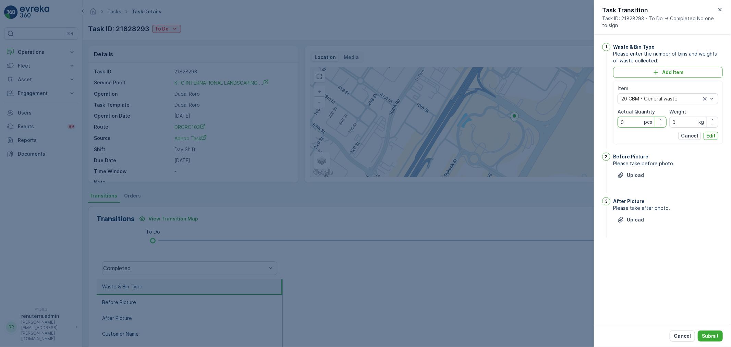
drag, startPoint x: 636, startPoint y: 121, endPoint x: 516, endPoint y: 125, distance: 120.0
click at [516, 126] on div "Tasks Task Details Renuterra ( +04:00 ) Task ID: 21828293 To Do Actions Details…" at bounding box center [407, 173] width 648 height 347
type Quantity "1"
click at [712, 135] on p "Edit" at bounding box center [710, 135] width 9 height 7
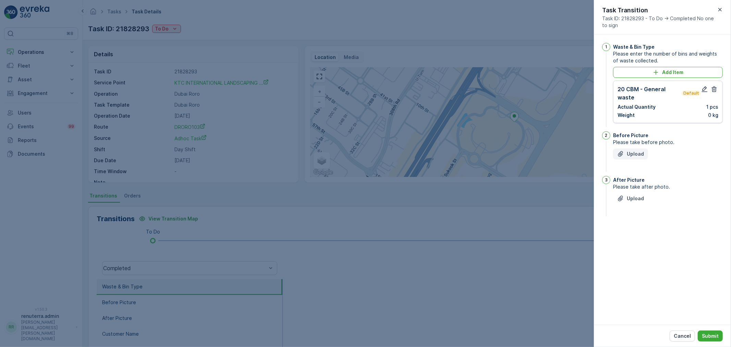
click at [635, 152] on p "Upload" at bounding box center [634, 153] width 17 height 7
click at [629, 233] on p "Upload" at bounding box center [634, 232] width 17 height 7
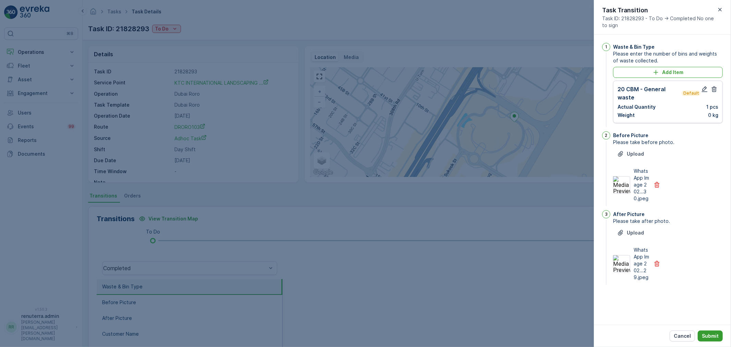
click at [706, 332] on p "Submit" at bounding box center [709, 335] width 17 height 7
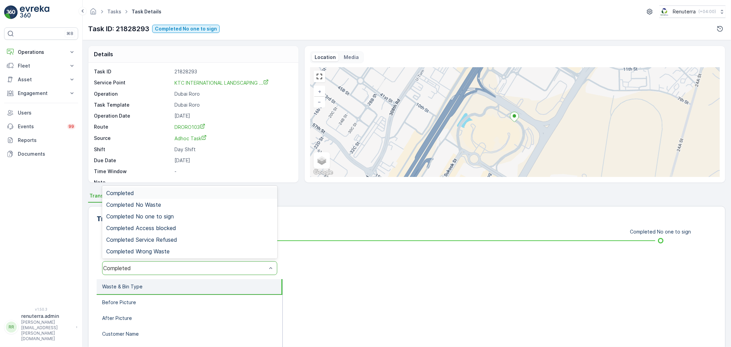
click at [200, 262] on div "Completed" at bounding box center [189, 268] width 175 height 14
click at [183, 217] on div "Completed No one to sign" at bounding box center [189, 216] width 167 height 6
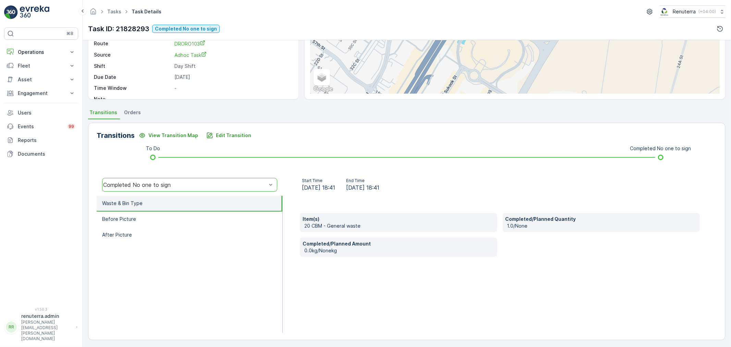
scroll to position [85, 0]
click at [283, 223] on div "Item(s) 20 CBM - General waste Completed/Planned Quantity 1.0/None Completed/Pl…" at bounding box center [500, 262] width 434 height 137
click at [136, 217] on li "Before Picture" at bounding box center [190, 218] width 186 height 16
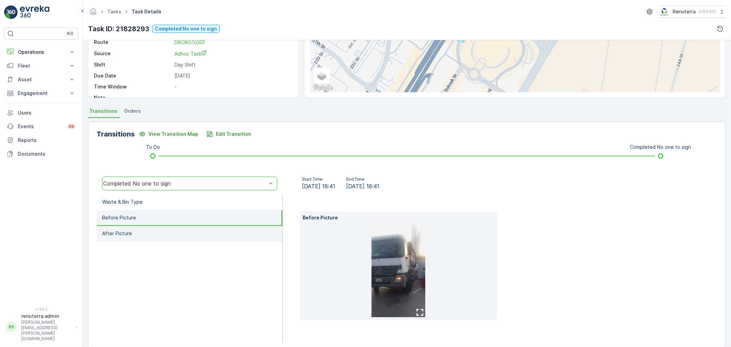
click at [136, 234] on li "After Picture" at bounding box center [190, 234] width 186 height 16
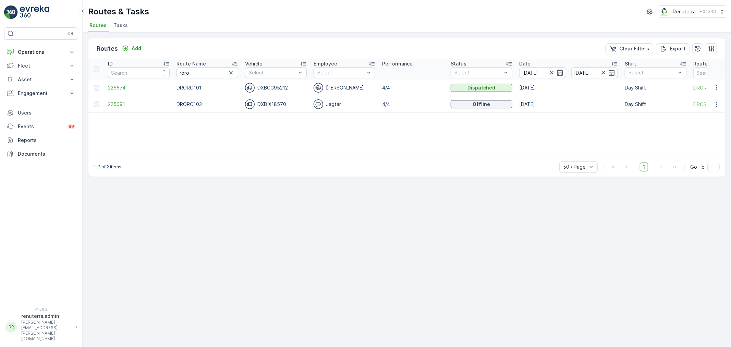
click at [118, 86] on span "225574" at bounding box center [139, 87] width 62 height 7
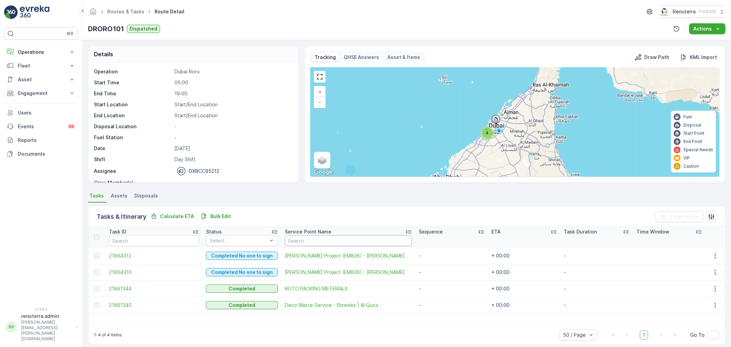
scroll to position [6, 0]
click at [133, 10] on link "Routes & Tasks" at bounding box center [125, 12] width 37 height 6
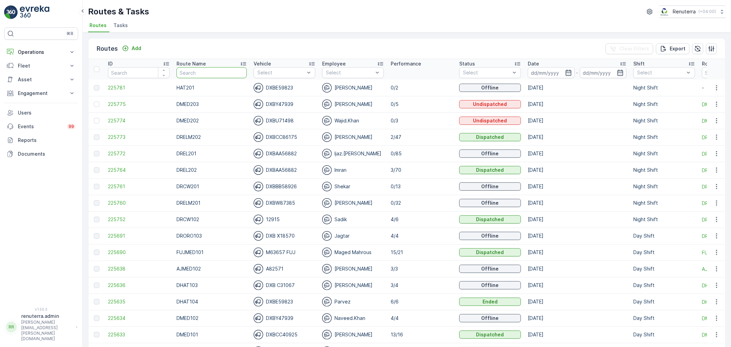
click at [191, 76] on input "text" at bounding box center [211, 72] width 70 height 11
type input "AJ"
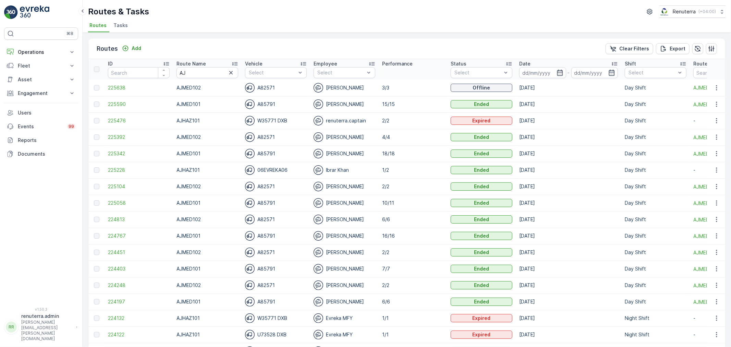
click at [191, 73] on input "AJ" at bounding box center [207, 72] width 62 height 11
drag, startPoint x: 174, startPoint y: 86, endPoint x: 183, endPoint y: 112, distance: 27.7
click at [199, 84] on td "AJMED102" at bounding box center [207, 87] width 68 height 16
drag, startPoint x: 174, startPoint y: 105, endPoint x: 202, endPoint y: 102, distance: 29.0
click at [202, 102] on td "AJMED101" at bounding box center [207, 104] width 68 height 16
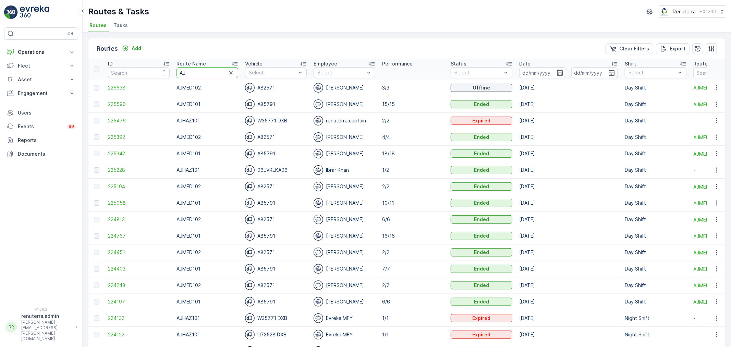
click at [190, 73] on input "AJ" at bounding box center [207, 72] width 62 height 11
type input "AJHaz"
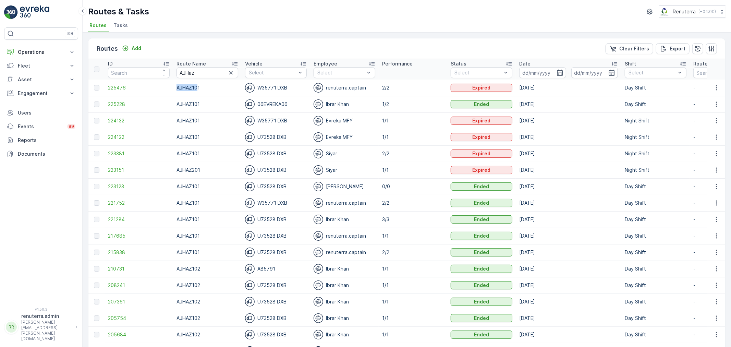
drag, startPoint x: 180, startPoint y: 88, endPoint x: 200, endPoint y: 93, distance: 20.4
click at [199, 92] on tr "225476 AJHAZ101 W35771 DXB renuterra.captain 2/2 Expired [DATE] Day Shift -" at bounding box center [432, 87] width 688 height 16
copy tr "AJHAZ10"
copy tr "AJHAZ101"
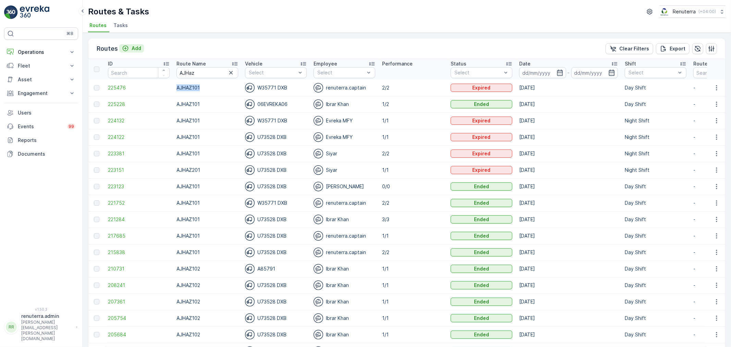
click at [129, 46] on div "Add" at bounding box center [131, 48] width 19 height 7
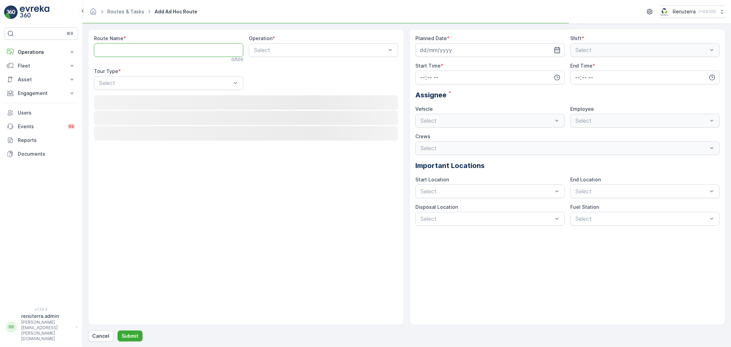
click at [131, 48] on Name "Route Name" at bounding box center [168, 50] width 149 height 14
paste Name "AJHAZ101"
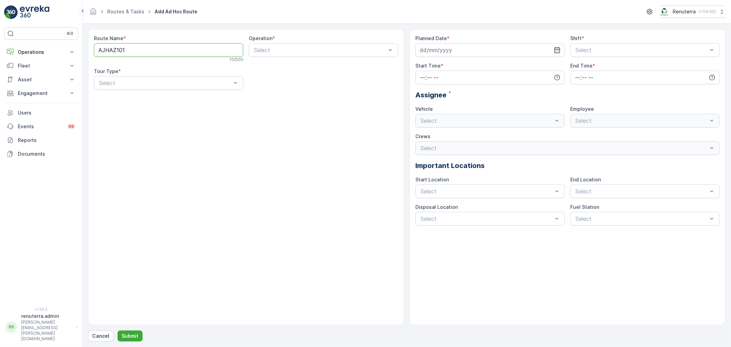
click at [110, 49] on Name "AJHAZ101" at bounding box center [168, 50] width 149 height 14
type Name "AJHAZ101"
type input "Ajman"
drag, startPoint x: 283, startPoint y: 77, endPoint x: 209, endPoint y: 91, distance: 74.6
click at [282, 78] on span "[PERSON_NAME] Waste" at bounding box center [285, 78] width 64 height 6
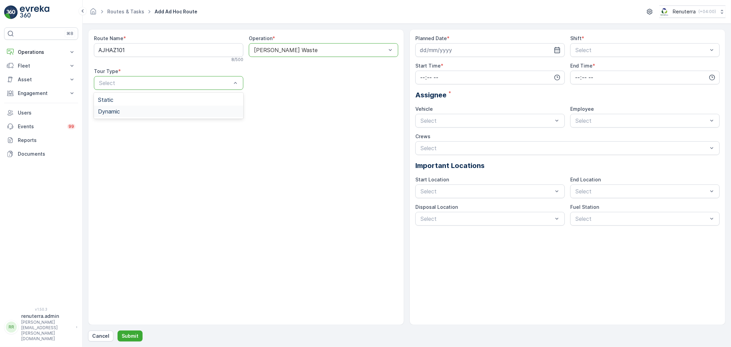
click at [128, 116] on div "Dynamic" at bounding box center [168, 111] width 149 height 12
click at [439, 48] on input at bounding box center [489, 50] width 149 height 14
click at [476, 121] on div "18" at bounding box center [476, 121] width 11 height 11
type input "[DATE]"
click at [590, 77] on span "Night Shift" at bounding box center [588, 78] width 28 height 6
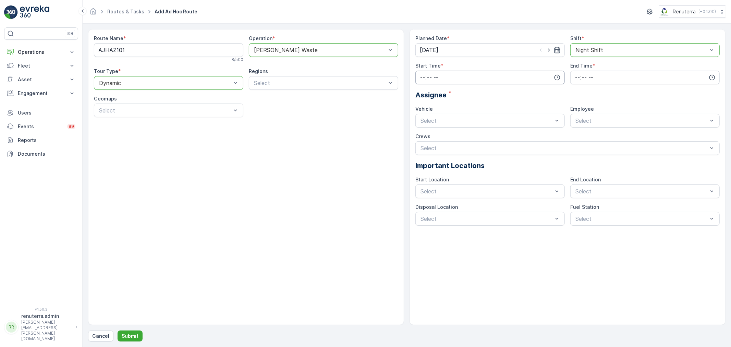
click at [429, 77] on input "time" at bounding box center [489, 78] width 149 height 14
click at [421, 110] on span "19" at bounding box center [421, 108] width 5 height 7
click at [439, 135] on span "50" at bounding box center [437, 137] width 6 height 7
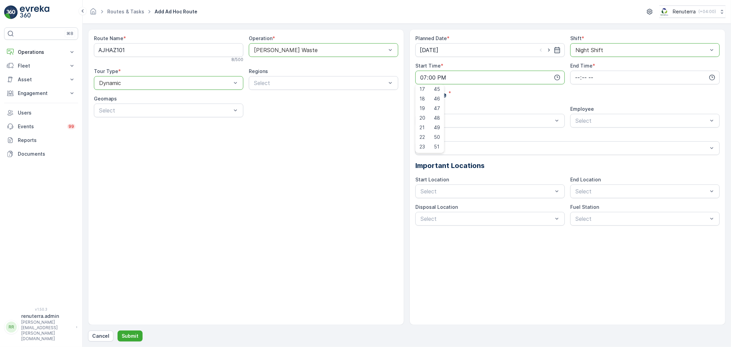
type input "19:50"
click at [576, 86] on div "Planned Date * [DATE] Shift * option Night Shift, selected. Night Shift Start T…" at bounding box center [567, 130] width 304 height 190
click at [576, 81] on input "time" at bounding box center [644, 78] width 149 height 14
click at [579, 127] on span "21" at bounding box center [576, 127] width 5 height 7
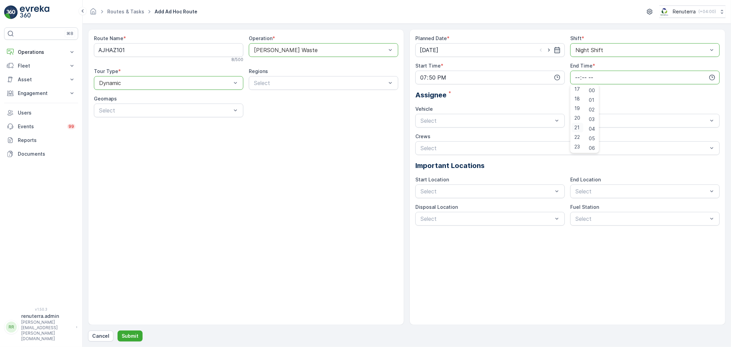
type input "21:00"
click at [477, 109] on div "Vehicle" at bounding box center [489, 108] width 149 height 7
click at [479, 116] on div "Select" at bounding box center [489, 121] width 149 height 14
click at [446, 174] on span "W35771 DXB" at bounding box center [436, 172] width 34 height 6
click at [601, 185] on span "renuterra.captain" at bounding box center [595, 184] width 43 height 6
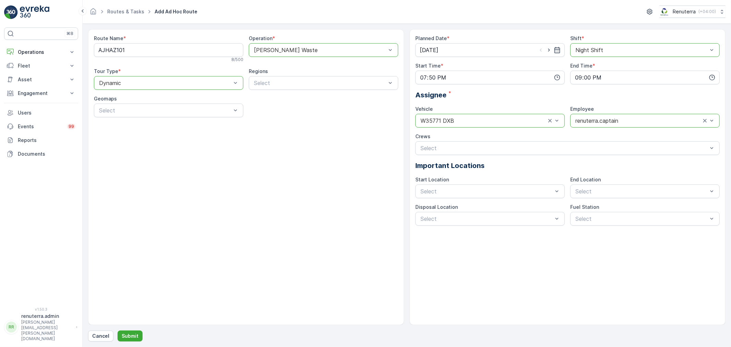
click at [115, 336] on div "Cancel Submit" at bounding box center [406, 335] width 637 height 11
click at [118, 336] on button "Submit" at bounding box center [129, 335] width 25 height 11
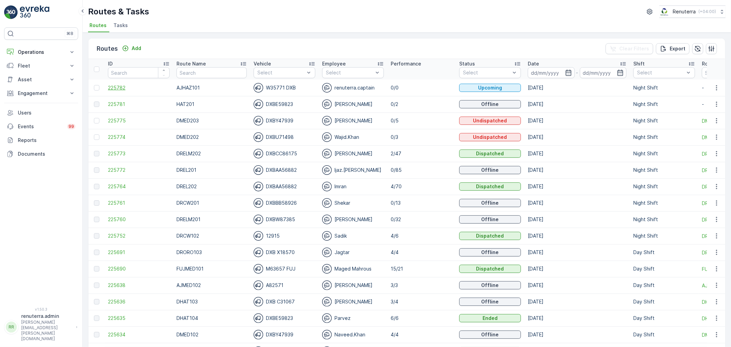
click at [127, 85] on span "225782" at bounding box center [139, 87] width 62 height 7
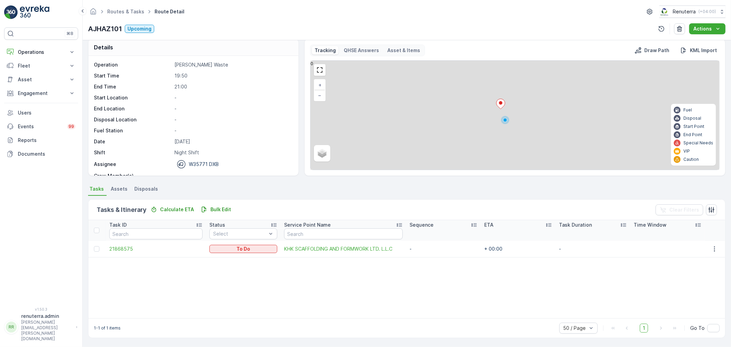
scroll to position [7, 0]
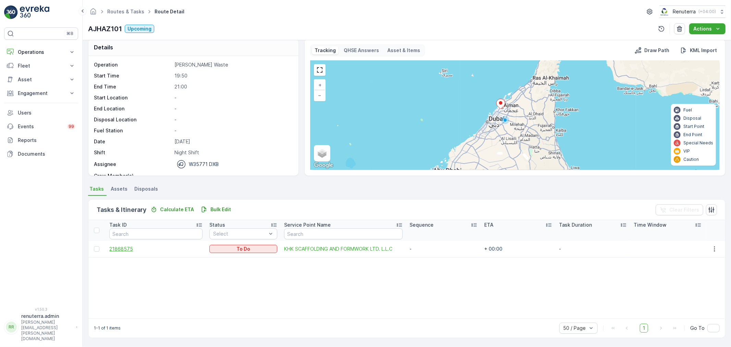
click at [129, 251] on span "21868575" at bounding box center [155, 248] width 93 height 7
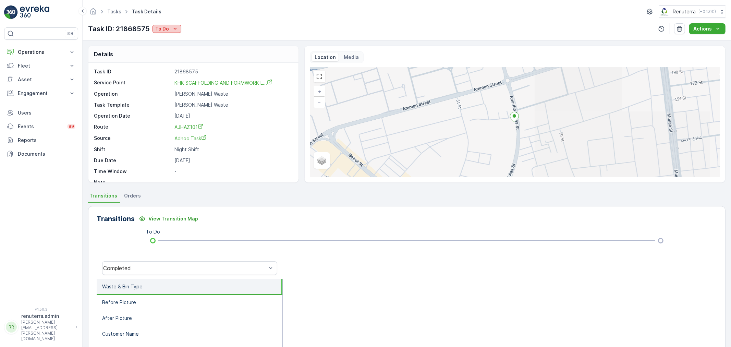
click at [164, 29] on p "To Do" at bounding box center [162, 28] width 14 height 7
click at [189, 53] on div "Completed No One to Sign" at bounding box center [188, 58] width 71 height 10
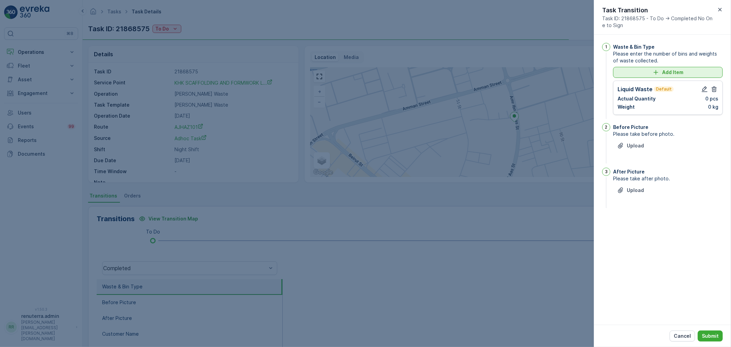
click at [658, 70] on icon "Add Item" at bounding box center [655, 72] width 7 height 7
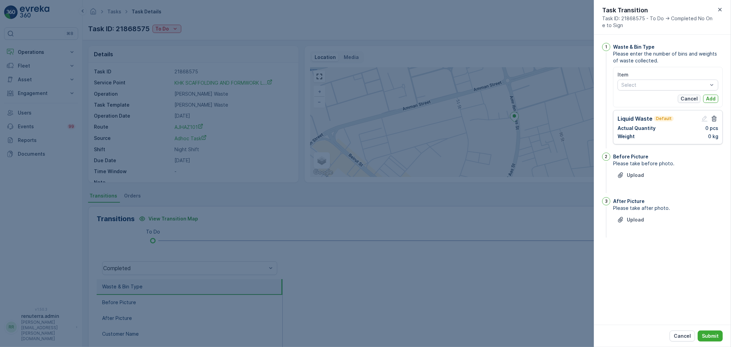
click at [688, 97] on p "Cancel" at bounding box center [688, 98] width 17 height 7
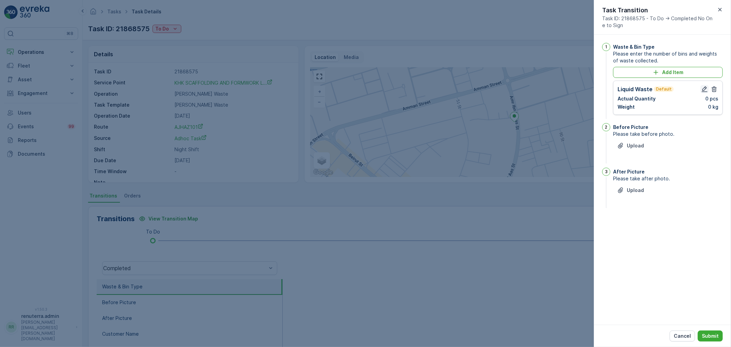
click at [701, 86] on icon "button" at bounding box center [704, 89] width 7 height 7
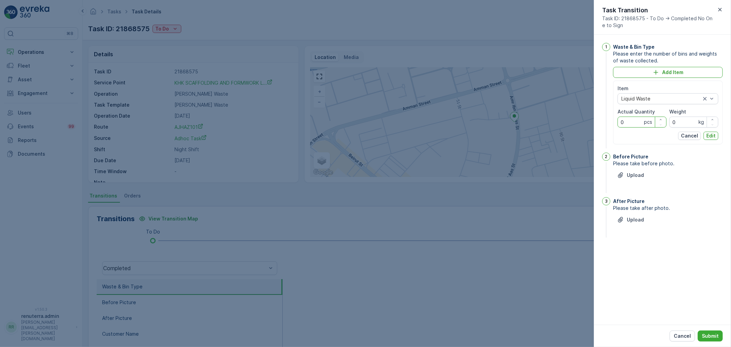
click at [638, 126] on Quantity "0" at bounding box center [641, 121] width 49 height 11
type Quantity "01"
drag, startPoint x: 688, startPoint y: 117, endPoint x: 662, endPoint y: 110, distance: 26.9
click at [662, 110] on div "Item Liquid Waste Actual Quantity 01 pcs Weight 0 kg" at bounding box center [667, 106] width 101 height 42
type input "24480"
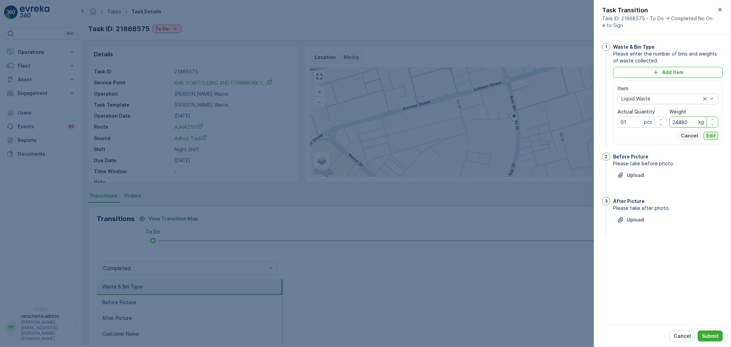
drag, startPoint x: 701, startPoint y: 139, endPoint x: 704, endPoint y: 134, distance: 5.8
click at [704, 134] on div "Cancel Edit" at bounding box center [667, 136] width 101 height 8
click at [704, 135] on button "Edit" at bounding box center [710, 136] width 15 height 8
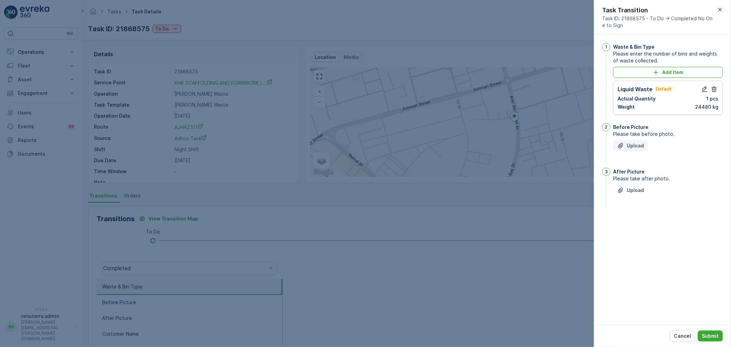
drag, startPoint x: 634, startPoint y: 135, endPoint x: 632, endPoint y: 145, distance: 10.1
click at [632, 135] on span "Please take before photo." at bounding box center [668, 133] width 110 height 7
click at [633, 146] on p "Upload" at bounding box center [634, 145] width 17 height 7
click at [627, 151] on div "Upload" at bounding box center [668, 149] width 110 height 19
click at [627, 146] on p "Upload" at bounding box center [634, 145] width 17 height 7
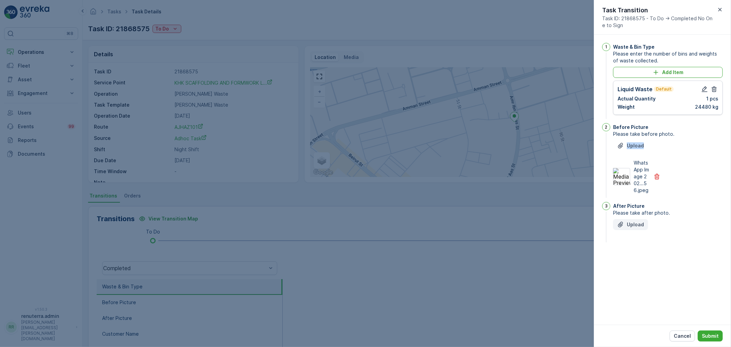
click at [641, 224] on p "Upload" at bounding box center [634, 224] width 17 height 7
click at [708, 333] on p "Submit" at bounding box center [709, 335] width 17 height 7
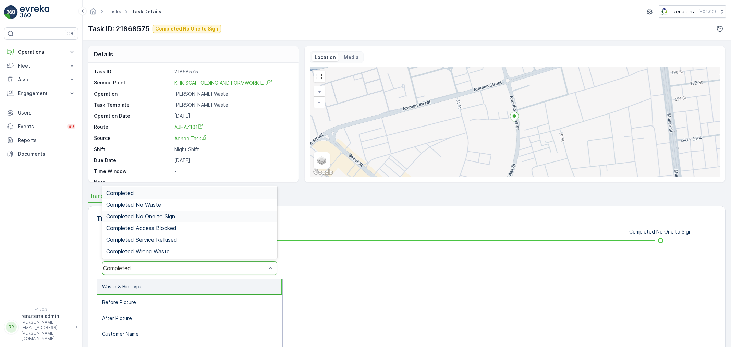
drag, startPoint x: 178, startPoint y: 218, endPoint x: 175, endPoint y: 225, distance: 8.0
click at [178, 217] on div "Completed No One to Sign" at bounding box center [189, 216] width 167 height 6
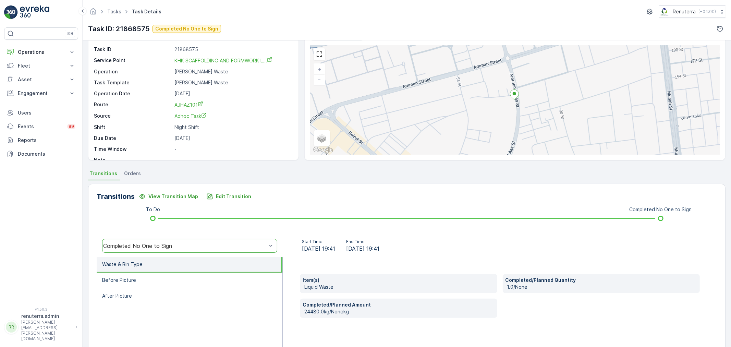
scroll to position [76, 0]
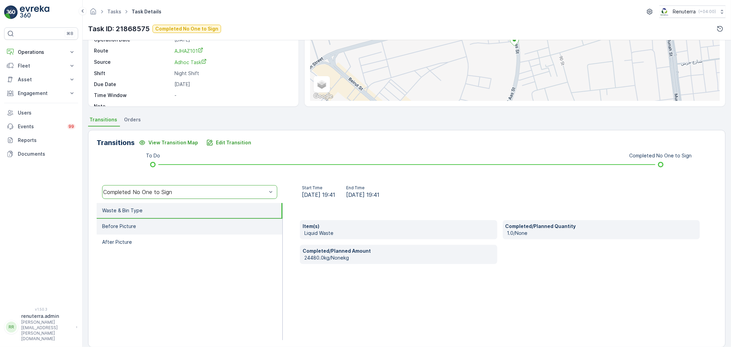
click at [152, 227] on li "Before Picture" at bounding box center [190, 227] width 186 height 16
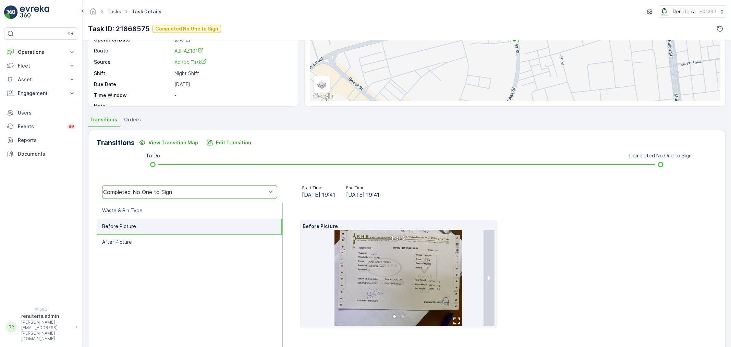
click at [376, 265] on img at bounding box center [398, 277] width 128 height 96
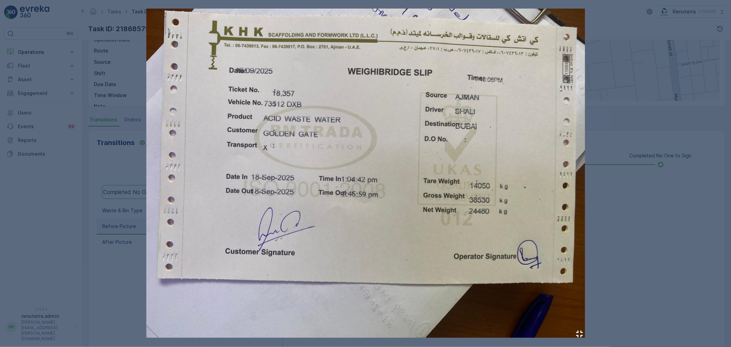
drag, startPoint x: 653, startPoint y: 255, endPoint x: 649, endPoint y: 285, distance: 30.1
click at [653, 255] on div at bounding box center [365, 173] width 731 height 347
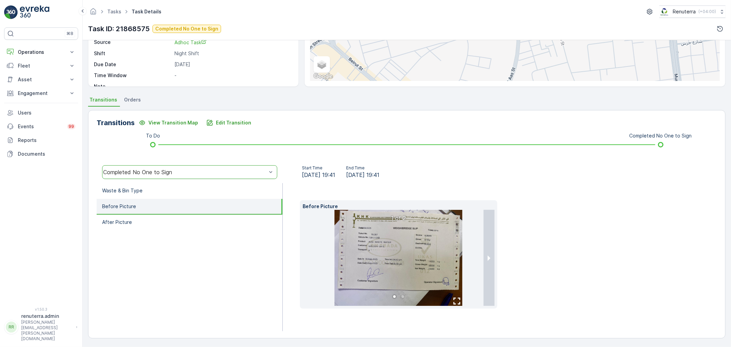
drag, startPoint x: 180, startPoint y: 208, endPoint x: 177, endPoint y: 200, distance: 8.5
click at [180, 207] on li "Before Picture" at bounding box center [190, 207] width 186 height 16
click at [177, 195] on li "Waste & Bin Type" at bounding box center [190, 191] width 186 height 16
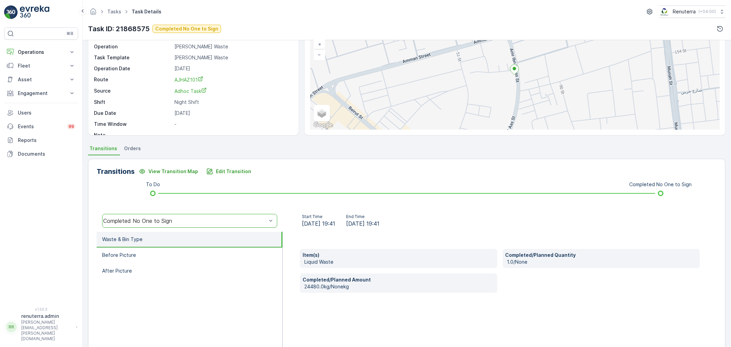
scroll to position [47, 0]
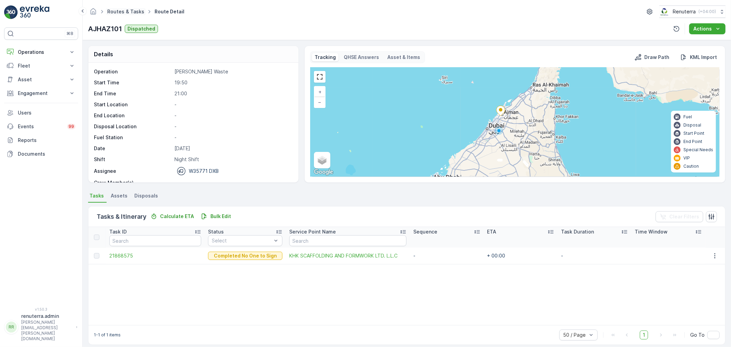
click at [117, 13] on link "Routes & Tasks" at bounding box center [125, 12] width 37 height 6
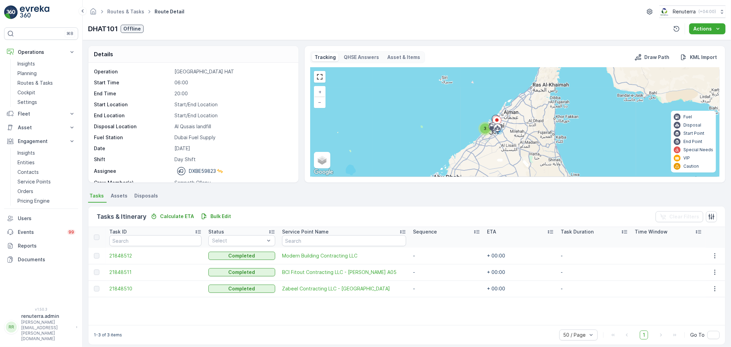
scroll to position [6, 0]
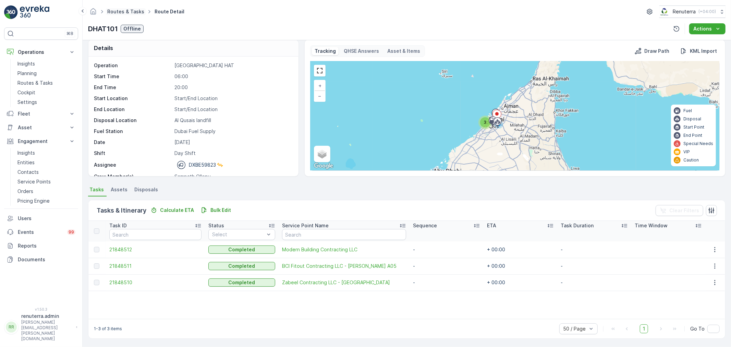
click at [137, 9] on link "Routes & Tasks" at bounding box center [125, 12] width 37 height 6
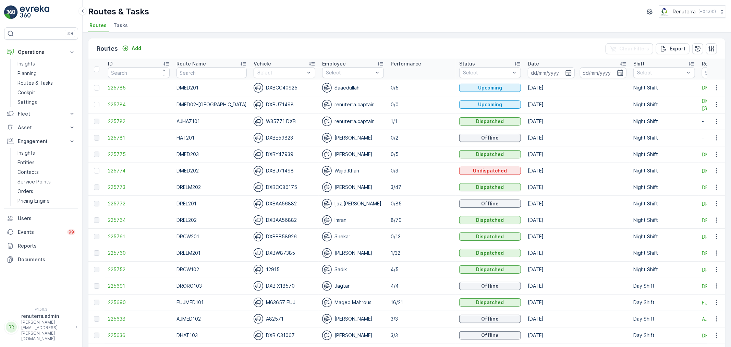
click at [124, 139] on span "225781" at bounding box center [139, 137] width 62 height 7
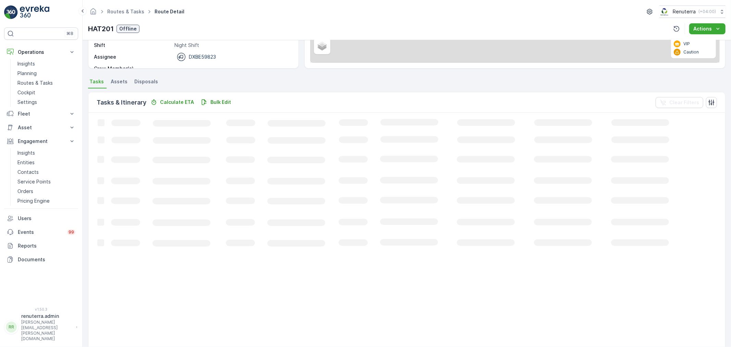
scroll to position [7, 0]
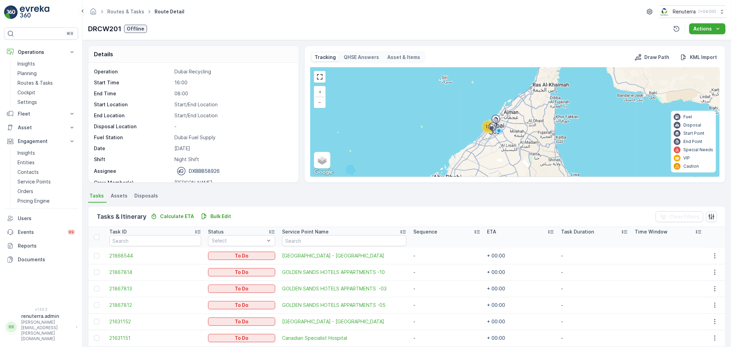
scroll to position [143, 0]
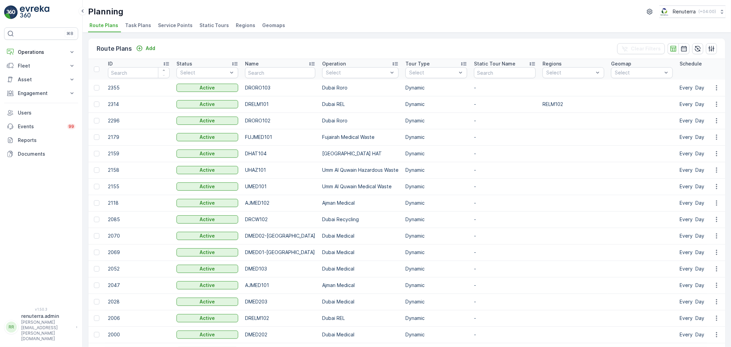
click at [179, 25] on span "Service Points" at bounding box center [175, 25] width 35 height 7
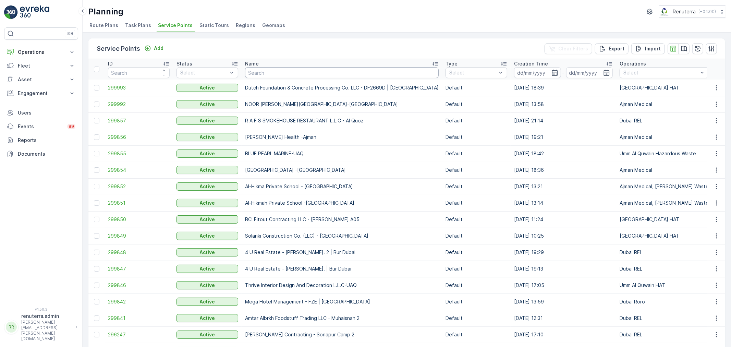
click at [296, 77] on input "text" at bounding box center [342, 72] width 194 height 11
click at [292, 71] on input "text" at bounding box center [342, 72] width 194 height 11
click at [258, 75] on input "text" at bounding box center [342, 72] width 194 height 11
type input "s"
type input "SALAM"
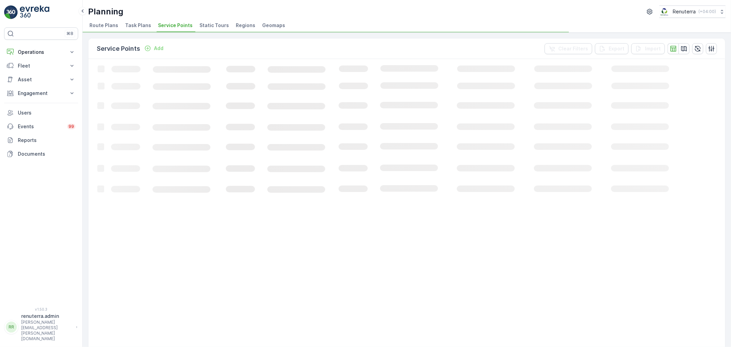
drag, startPoint x: 273, startPoint y: 70, endPoint x: 276, endPoint y: 68, distance: 3.9
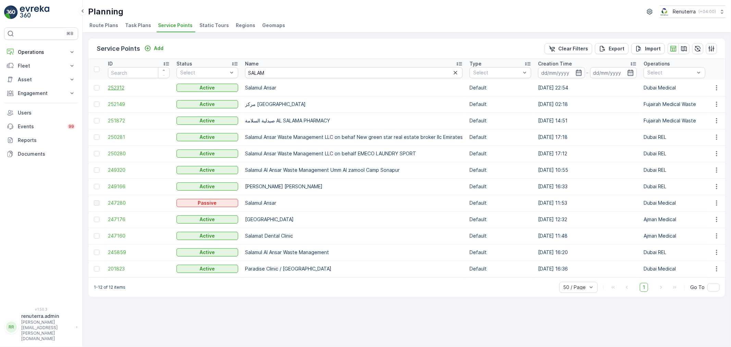
drag, startPoint x: 276, startPoint y: 68, endPoint x: 125, endPoint y: 86, distance: 152.1
click at [125, 86] on span "252312" at bounding box center [139, 87] width 62 height 7
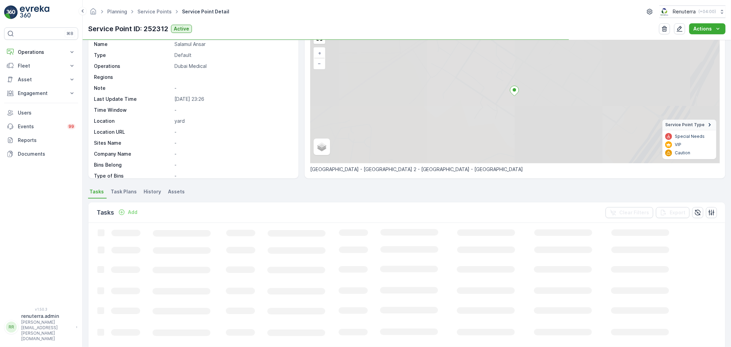
scroll to position [76, 0]
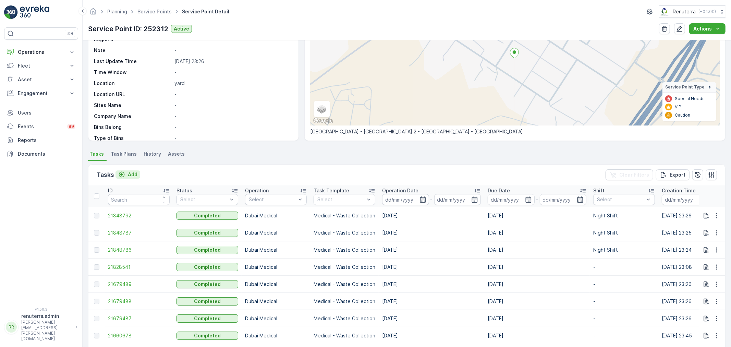
click at [136, 175] on p "Add" at bounding box center [133, 174] width 10 height 7
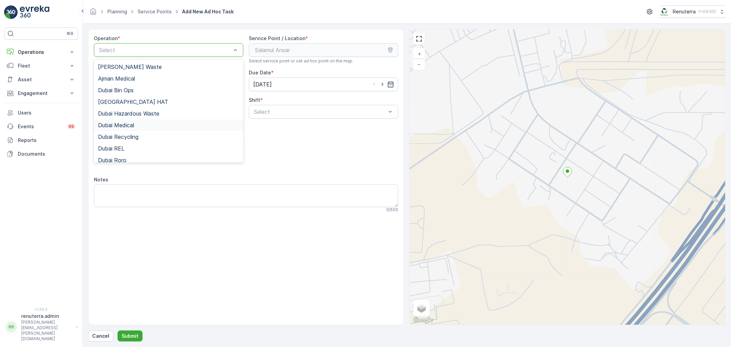
click at [152, 126] on div "Dubai Medical" at bounding box center [168, 125] width 141 height 6
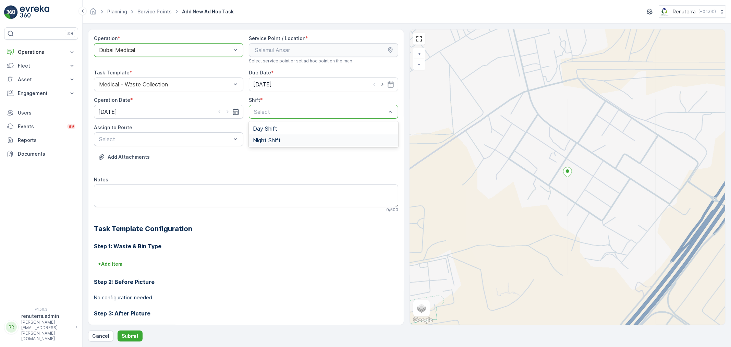
click at [278, 140] on span "Night Shift" at bounding box center [267, 140] width 28 height 6
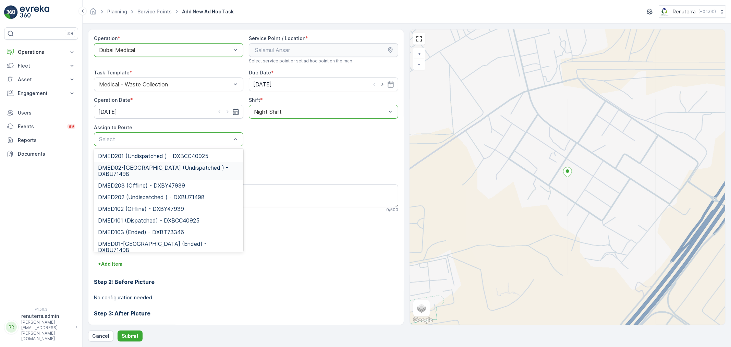
click at [165, 173] on span "DMED02-[GEOGRAPHIC_DATA] (Undispatched ) - DXBU71498" at bounding box center [168, 170] width 141 height 12
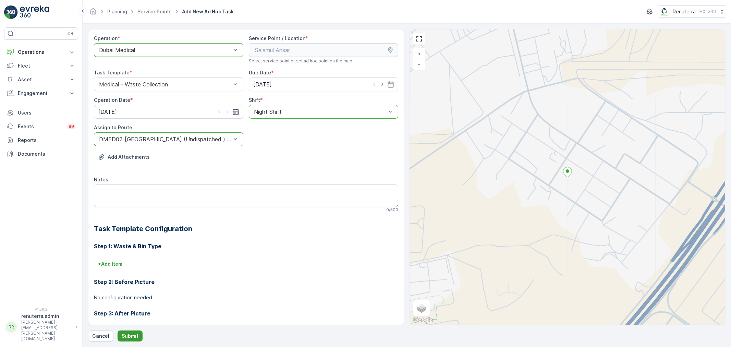
click at [133, 332] on button "Submit" at bounding box center [129, 335] width 25 height 11
